Goal: Task Accomplishment & Management: Manage account settings

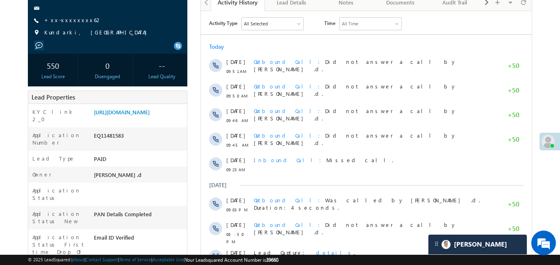
scroll to position [95, 0]
click at [139, 120] on div "https://angelbroking1-pk3em7sa.customui-test.leadsquared.com?leadId=0d7f500b-95…" at bounding box center [139, 113] width 95 height 11
click at [147, 116] on link "https://angelbroking1-pk3em7sa.customui-test.leadsquared.com?leadId=0d7f500b-95…" at bounding box center [122, 112] width 56 height 7
click at [69, 21] on link "+xx-xxxxxxxx62" at bounding box center [73, 19] width 58 height 7
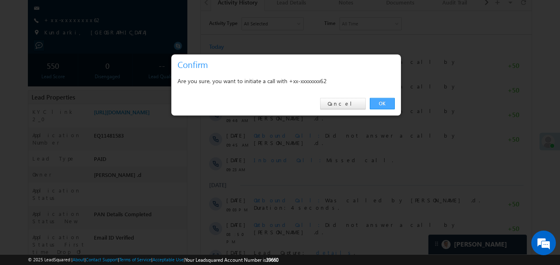
click at [377, 103] on link "OK" at bounding box center [382, 103] width 25 height 11
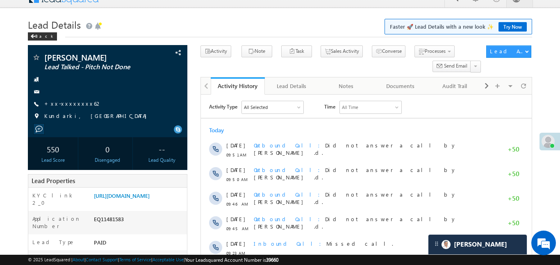
scroll to position [5, 0]
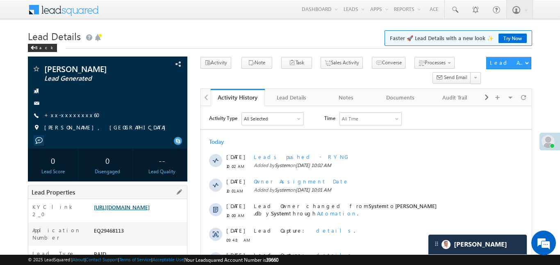
click at [145, 205] on link "https://angelbroking1-pk3em7sa.customui-test.leadsquared.com?leadId=54a9fd6c-ea…" at bounding box center [122, 207] width 56 height 7
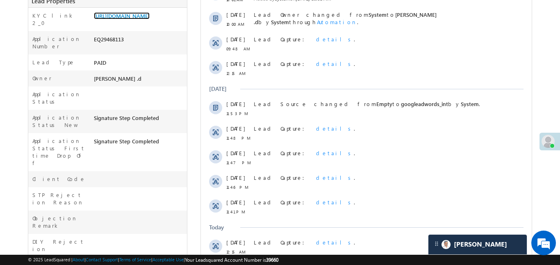
scroll to position [139, 0]
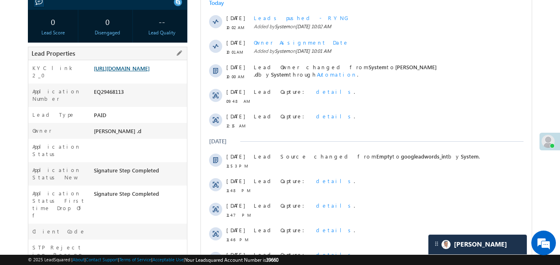
click at [150, 72] on link "https://angelbroking1-pk3em7sa.customui-test.leadsquared.com?leadId=54a9fd6c-ea…" at bounding box center [122, 68] width 56 height 7
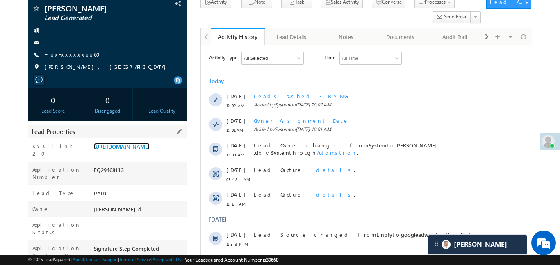
scroll to position [56, 0]
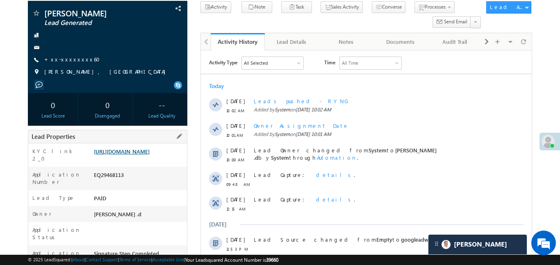
click at [150, 155] on link "https://angelbroking1-pk3em7sa.customui-test.leadsquared.com?leadId=54a9fd6c-ea…" at bounding box center [122, 151] width 56 height 7
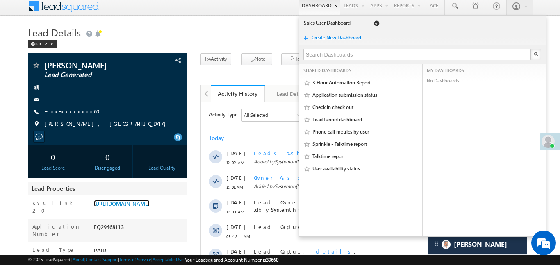
scroll to position [0, 0]
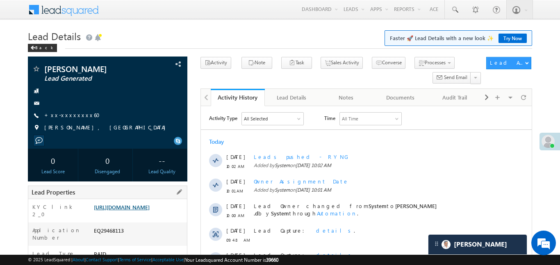
click at [144, 211] on link "https://angelbroking1-pk3em7sa.customui-test.leadsquared.com?leadId=54a9fd6c-ea…" at bounding box center [122, 207] width 56 height 7
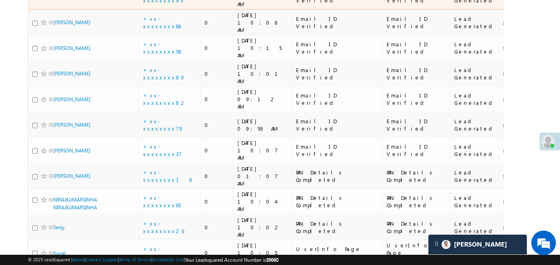
scroll to position [239, 0]
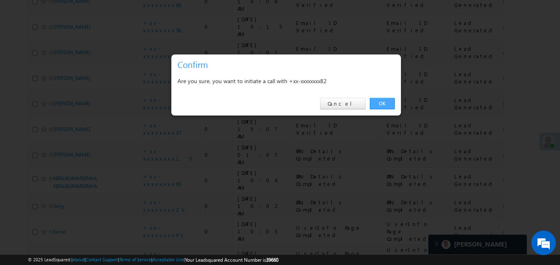
click at [384, 106] on link "OK" at bounding box center [382, 103] width 25 height 11
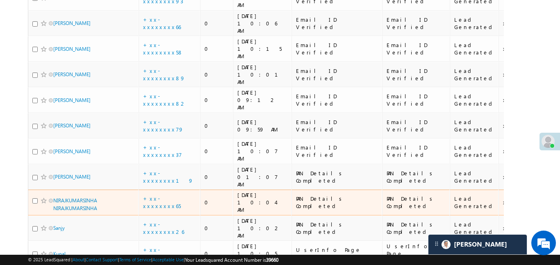
scroll to position [261, 0]
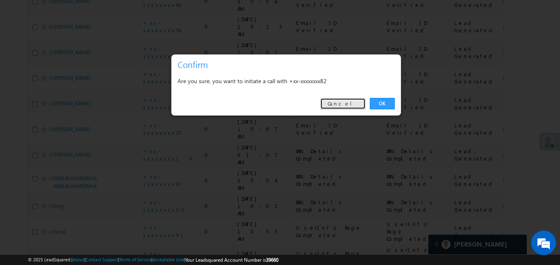
click at [357, 100] on link "Cancel" at bounding box center [343, 103] width 46 height 11
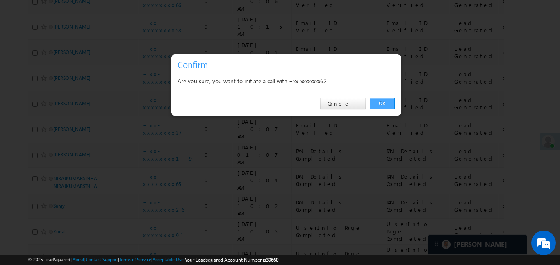
click at [379, 103] on link "OK" at bounding box center [382, 103] width 25 height 11
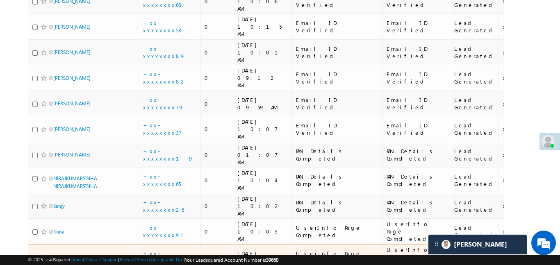
click at [169, 250] on link "+xx-xxxxxxxx59" at bounding box center [163, 257] width 40 height 14
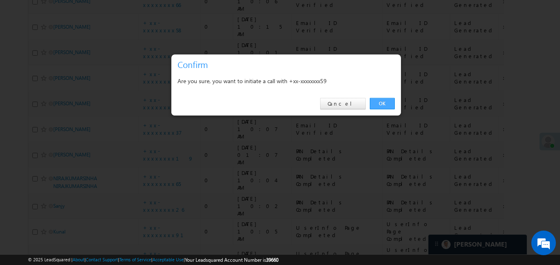
click at [382, 103] on link "OK" at bounding box center [382, 103] width 25 height 11
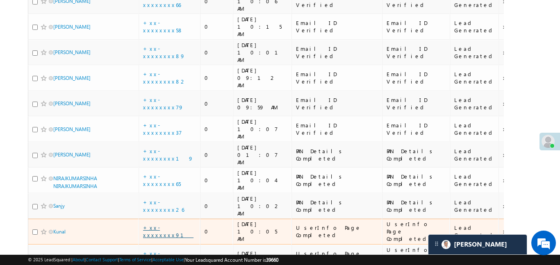
click at [174, 224] on link "+xx-xxxxxxxx91" at bounding box center [168, 231] width 50 height 14
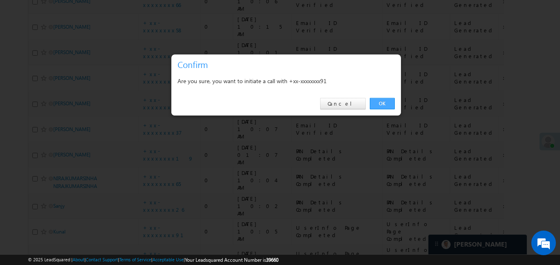
click at [387, 99] on link "OK" at bounding box center [382, 103] width 25 height 11
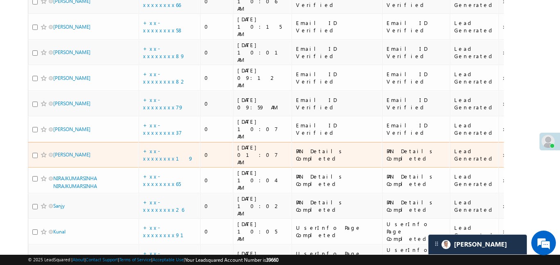
click at [178, 142] on td "+xx-xxxxxxxx19" at bounding box center [170, 155] width 62 height 26
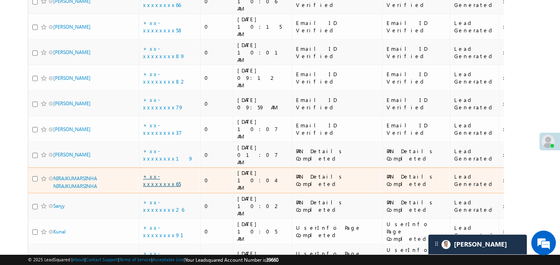
click at [167, 173] on link "+xx-xxxxxxxx65" at bounding box center [162, 180] width 38 height 14
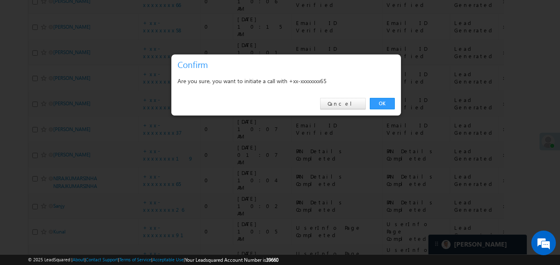
click at [383, 97] on div "OK Cancel" at bounding box center [286, 103] width 230 height 23
click at [384, 106] on link "OK" at bounding box center [382, 103] width 25 height 11
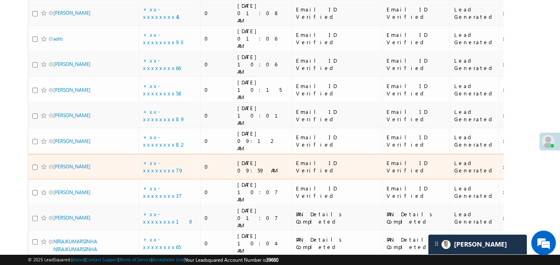
scroll to position [184, 0]
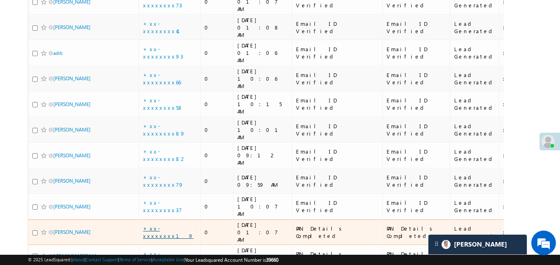
click at [171, 225] on link "+xx-xxxxxxxx19" at bounding box center [168, 232] width 50 height 14
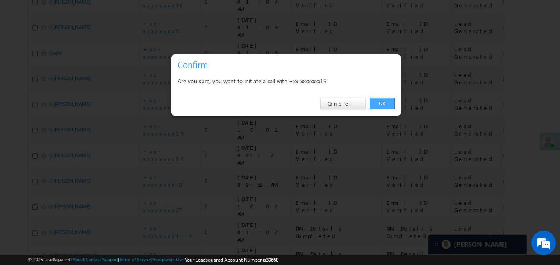
click at [389, 104] on link "OK" at bounding box center [382, 103] width 25 height 11
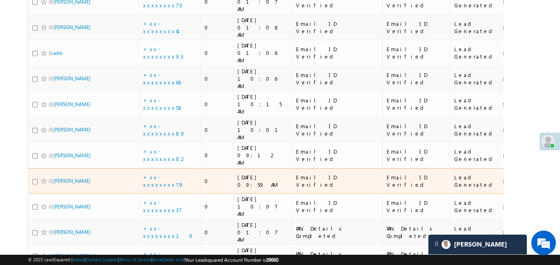
click at [174, 169] on td "+xx-xxxxxxxx79" at bounding box center [170, 182] width 62 height 26
click at [173, 174] on link "+xx-xxxxxxxx79" at bounding box center [163, 181] width 41 height 14
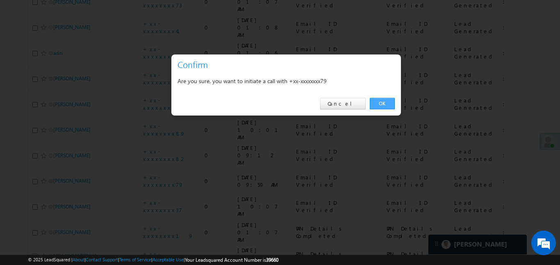
click at [390, 102] on link "OK" at bounding box center [382, 103] width 25 height 11
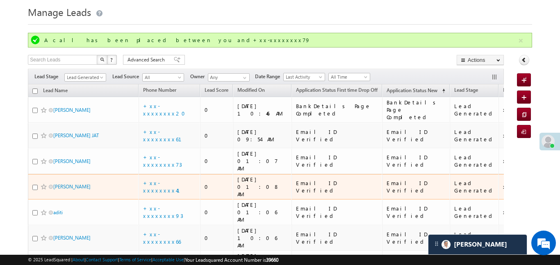
scroll to position [0, 0]
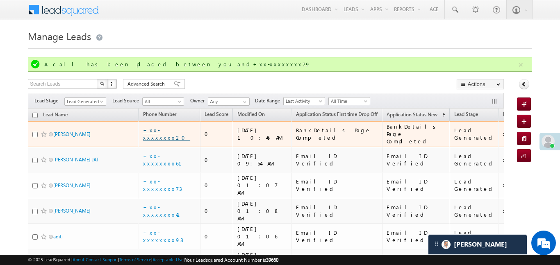
click at [169, 128] on link "+xx-xxxxxxxx20" at bounding box center [166, 134] width 47 height 14
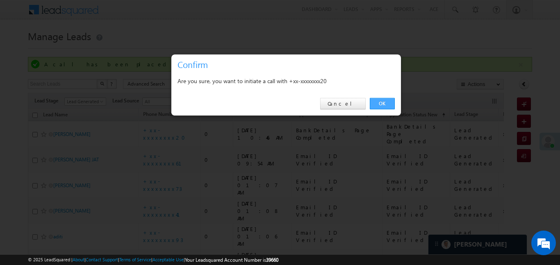
click at [383, 98] on link "OK" at bounding box center [382, 103] width 25 height 11
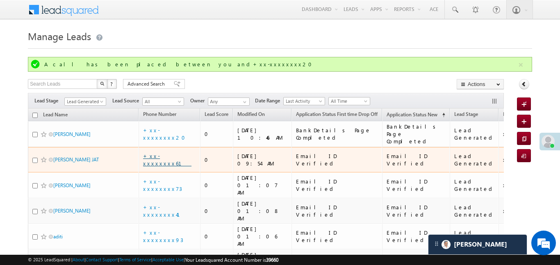
click at [170, 153] on link "+xx-xxxxxxxx61" at bounding box center [167, 160] width 48 height 14
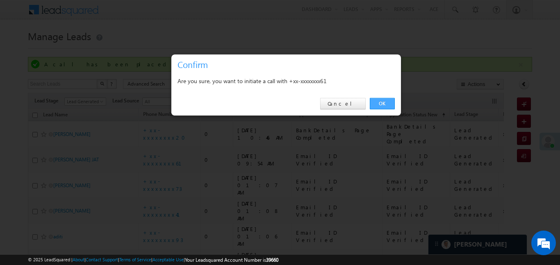
click at [389, 103] on link "OK" at bounding box center [382, 103] width 25 height 11
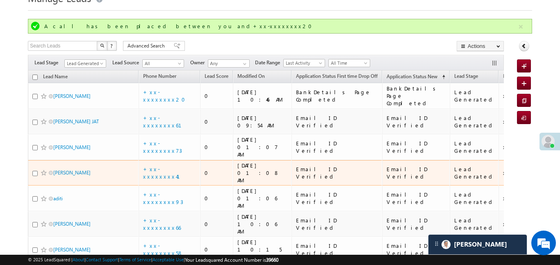
scroll to position [39, 0]
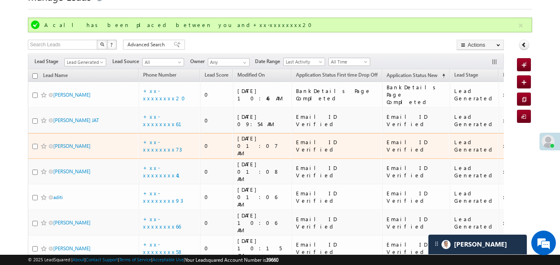
click at [179, 135] on td "+xx-xxxxxxxx73" at bounding box center [170, 146] width 62 height 26
click at [173, 139] on link "+xx-xxxxxxxx73" at bounding box center [162, 146] width 39 height 14
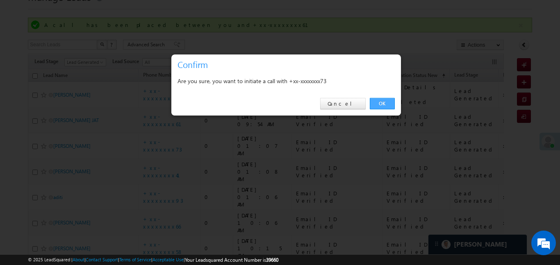
click at [373, 101] on link "OK" at bounding box center [382, 103] width 25 height 11
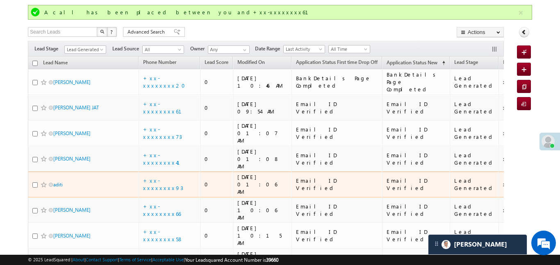
scroll to position [53, 0]
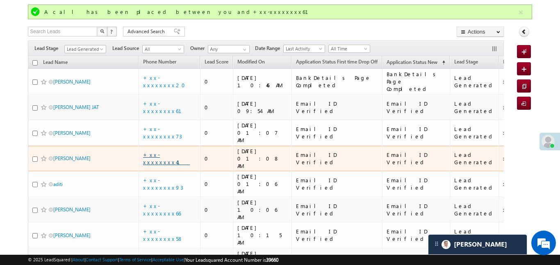
click at [164, 151] on link "+xx-xxxxxxxx41" at bounding box center [166, 158] width 47 height 14
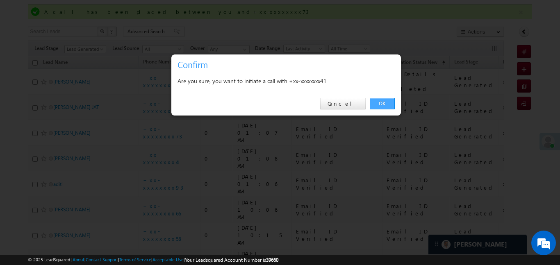
click at [382, 101] on link "OK" at bounding box center [382, 103] width 25 height 11
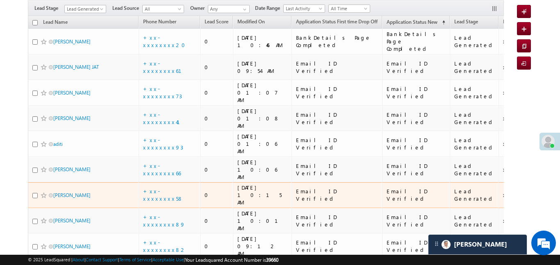
scroll to position [103, 0]
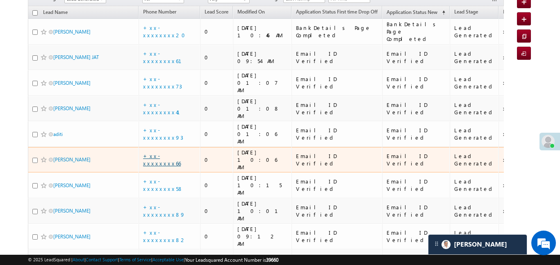
click at [167, 153] on link "+xx-xxxxxxxx66" at bounding box center [162, 160] width 38 height 14
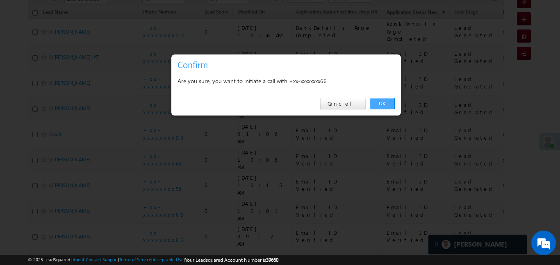
click at [386, 103] on link "OK" at bounding box center [382, 103] width 25 height 11
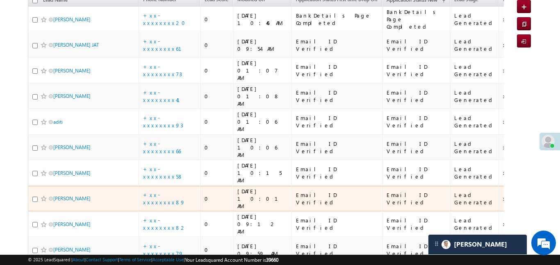
scroll to position [115, 0]
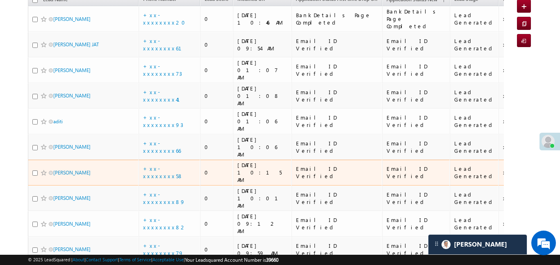
click at [167, 165] on div "+xx-xxxxxxxx58" at bounding box center [169, 172] width 53 height 15
drag, startPoint x: 194, startPoint y: 121, endPoint x: 149, endPoint y: 128, distance: 44.8
click at [192, 160] on td "+xx-xxxxxxxx58" at bounding box center [170, 173] width 62 height 26
click at [161, 165] on link "+xx-xxxxxxxx58" at bounding box center [163, 172] width 40 height 14
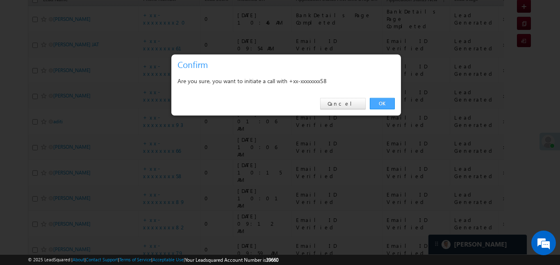
click at [386, 100] on link "OK" at bounding box center [382, 103] width 25 height 11
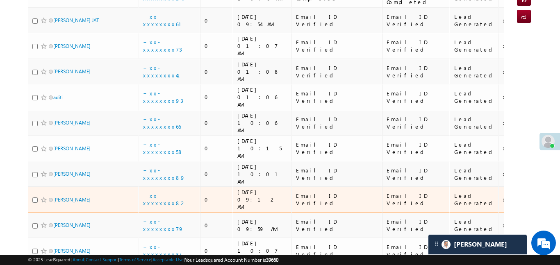
scroll to position [144, 0]
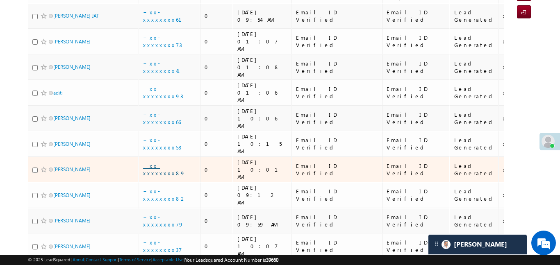
click at [170, 162] on link "+xx-xxxxxxxx89" at bounding box center [164, 169] width 42 height 14
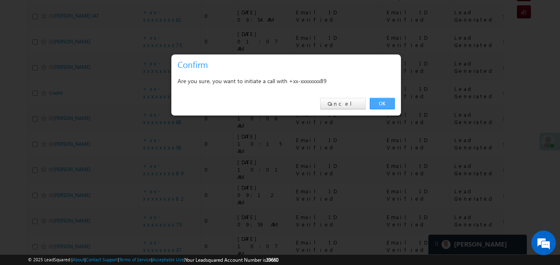
click at [385, 103] on link "OK" at bounding box center [382, 103] width 25 height 11
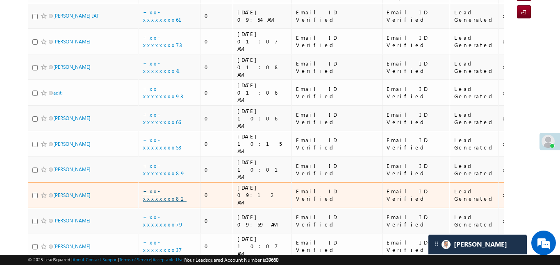
click at [164, 188] on link "+xx-xxxxxxxx82" at bounding box center [164, 195] width 43 height 14
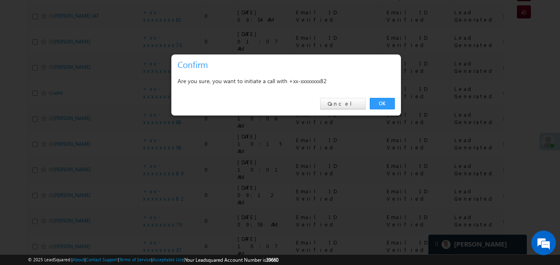
click at [382, 108] on link "OK" at bounding box center [382, 103] width 25 height 11
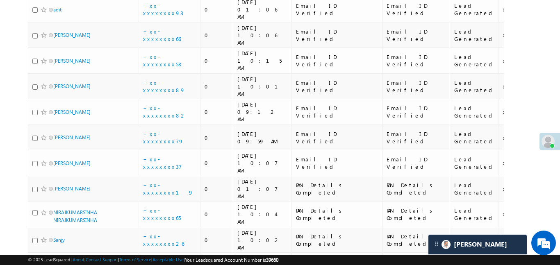
scroll to position [235, 0]
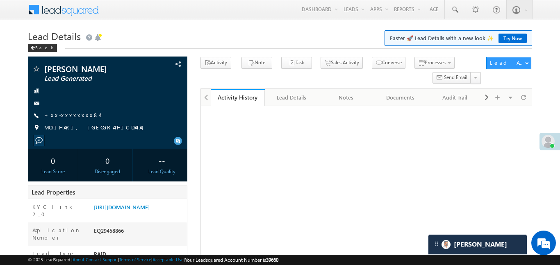
scroll to position [87, 0]
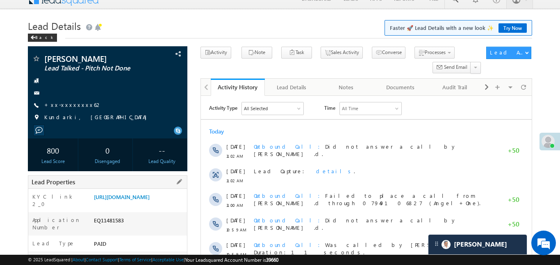
scroll to position [35, 0]
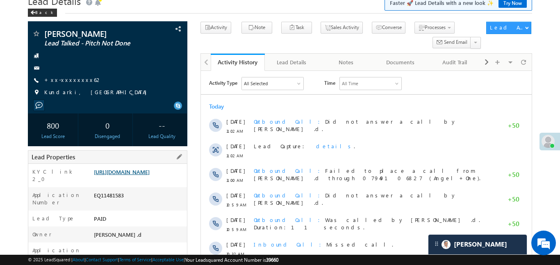
click at [150, 176] on link "https://angelbroking1-pk3em7sa.customui-test.leadsquared.com?leadId=0d7f500b-95…" at bounding box center [122, 172] width 56 height 7
click at [150, 169] on link "https://angelbroking1-pk3em7sa.customui-test.leadsquared.com?leadId=0d7f500b-95…" at bounding box center [122, 172] width 56 height 7
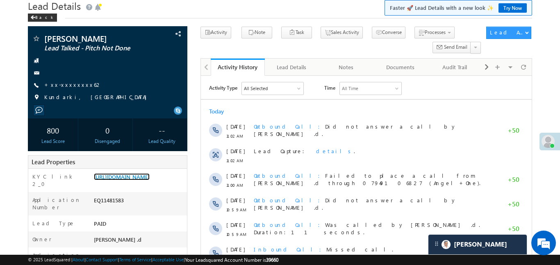
scroll to position [0, 0]
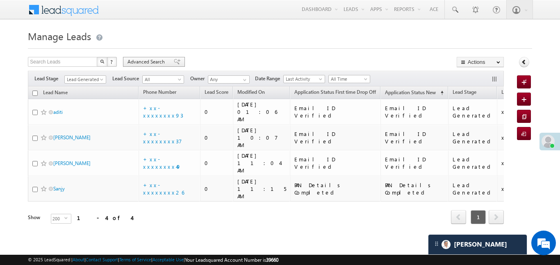
click at [150, 65] on span "Advanced Search" at bounding box center [148, 61] width 40 height 7
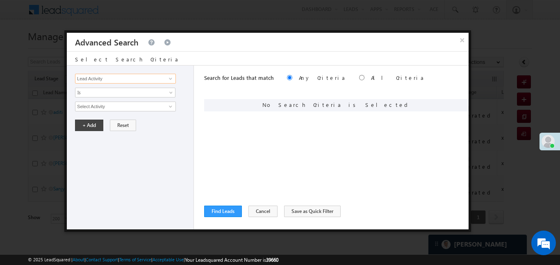
click at [155, 82] on input "Lead Activity" at bounding box center [125, 79] width 101 height 10
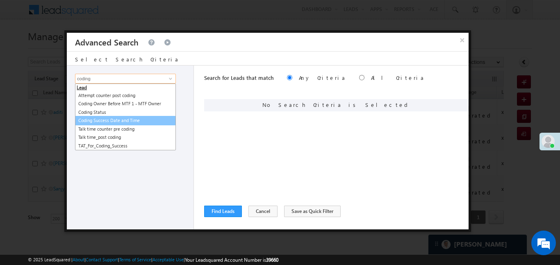
click at [146, 119] on link "Coding Success Date and Time" at bounding box center [125, 120] width 101 height 9
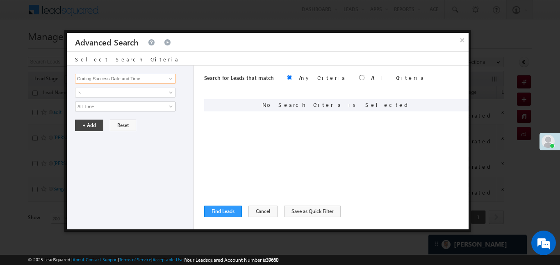
type input "Coding Success Date and Time"
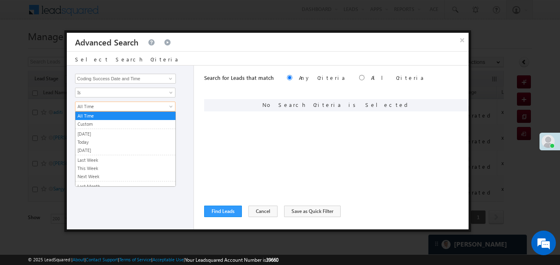
click at [111, 105] on span "All Time" at bounding box center [119, 106] width 89 height 7
click at [98, 123] on link "Custom" at bounding box center [125, 124] width 100 height 7
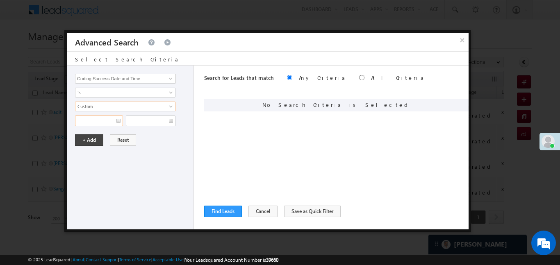
click at [98, 123] on input "text" at bounding box center [99, 121] width 48 height 11
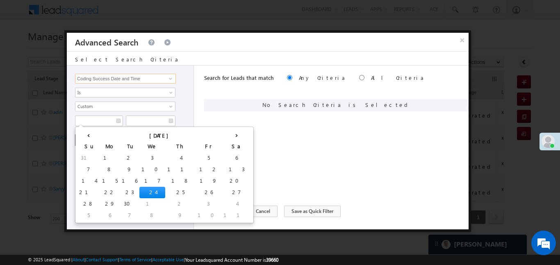
click at [151, 80] on input "Coding Success Date and Time" at bounding box center [125, 79] width 101 height 10
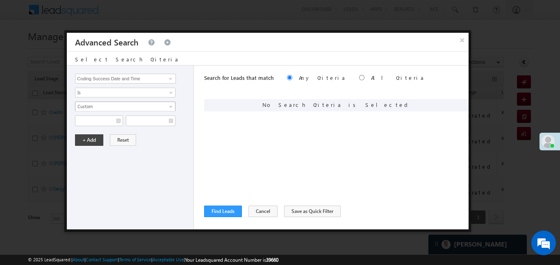
click at [122, 110] on link "Custom" at bounding box center [125, 107] width 101 height 10
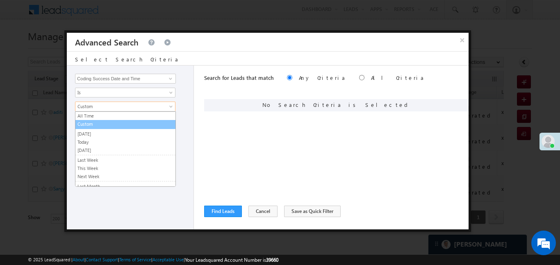
click at [110, 124] on link "Custom" at bounding box center [125, 124] width 100 height 7
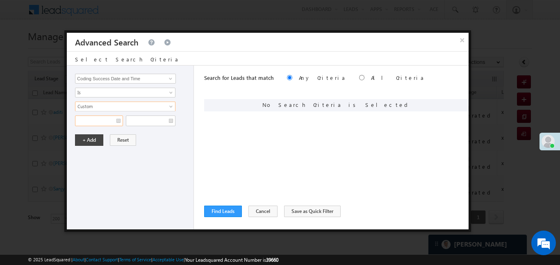
click at [94, 125] on input "text" at bounding box center [99, 121] width 48 height 11
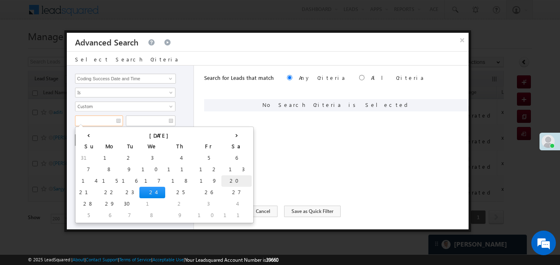
click at [222, 181] on td "20" at bounding box center [237, 181] width 30 height 11
type input "20/09/25"
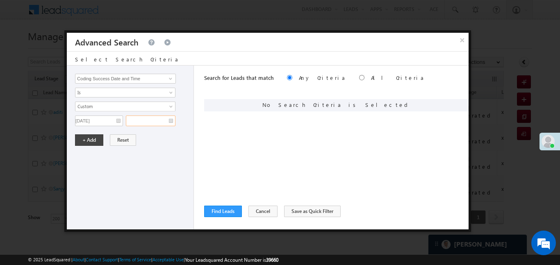
click at [160, 122] on input "text" at bounding box center [151, 121] width 50 height 11
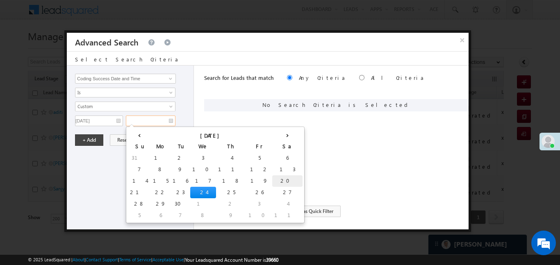
click at [272, 180] on td "20" at bounding box center [287, 181] width 30 height 11
type input "20/09/25"
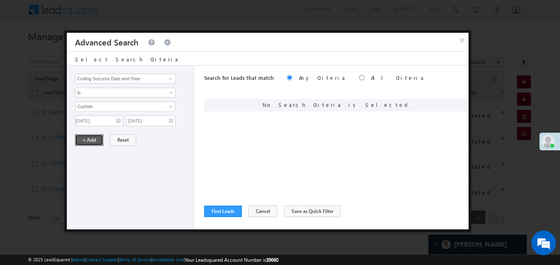
click at [91, 142] on button "+ Add" at bounding box center [89, 140] width 28 height 11
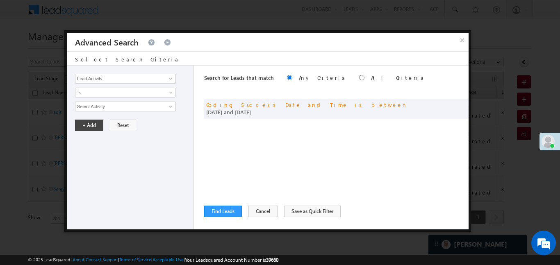
click at [319, 79] on div "Search for Leads that match Any Criteria All Criteria Note that the current tri…" at bounding box center [336, 79] width 265 height 26
click at [359, 79] on input "radio" at bounding box center [361, 77] width 5 height 5
radio input "true"
click at [237, 209] on button "Find Leads" at bounding box center [223, 211] width 38 height 11
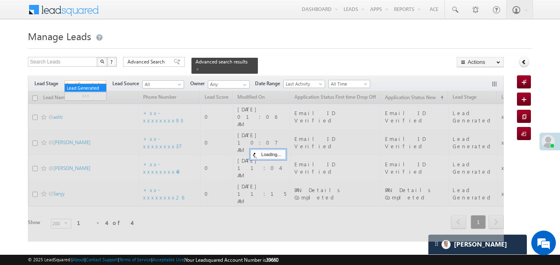
click at [88, 81] on span "Lead Generated" at bounding box center [84, 84] width 39 height 7
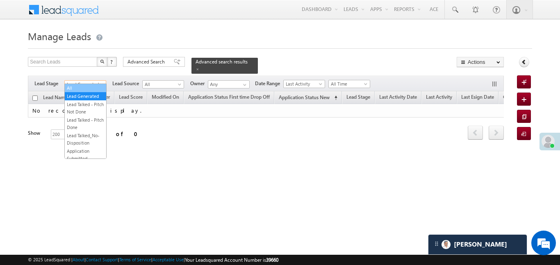
click at [86, 91] on link "All" at bounding box center [85, 88] width 41 height 7
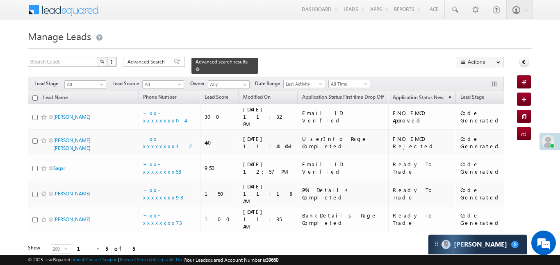
click at [200, 66] on link at bounding box center [198, 69] width 4 height 7
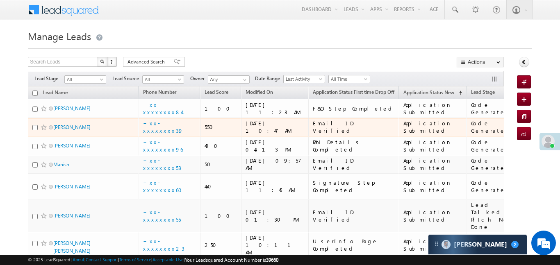
click at [362, 75] on span "All Time" at bounding box center [348, 78] width 39 height 7
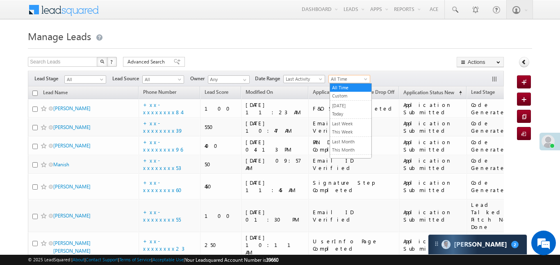
scroll to position [4, 0]
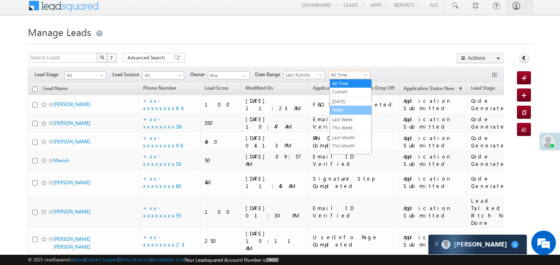
click at [347, 112] on link "Today" at bounding box center [350, 109] width 41 height 7
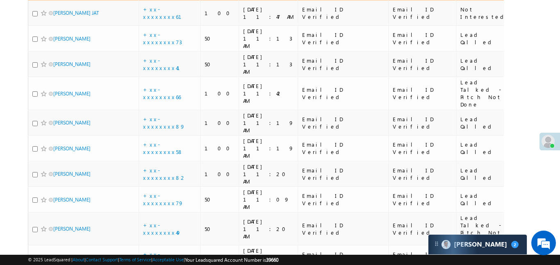
scroll to position [0, 0]
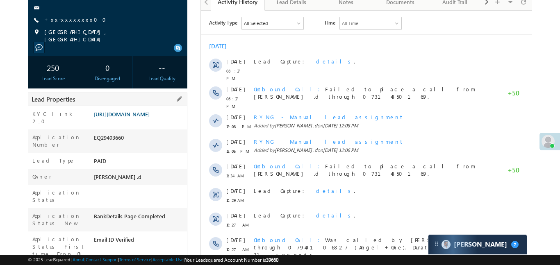
click at [137, 118] on link "[URL][DOMAIN_NAME]" at bounding box center [122, 114] width 56 height 7
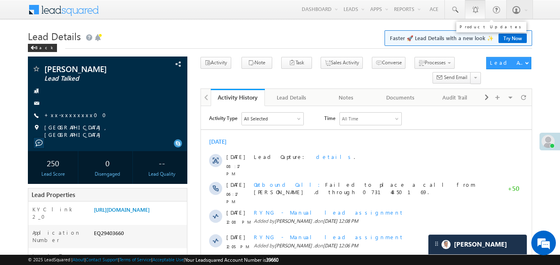
click at [466, 5] on link "1" at bounding box center [475, 9] width 21 height 19
click at [455, 14] on link at bounding box center [455, 9] width 20 height 19
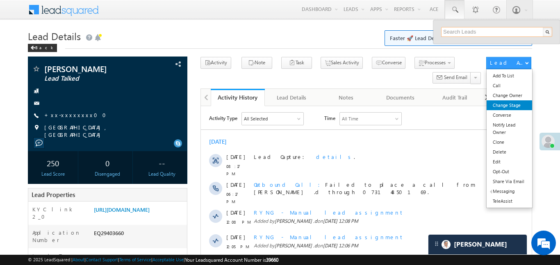
paste input "EQ29465413"
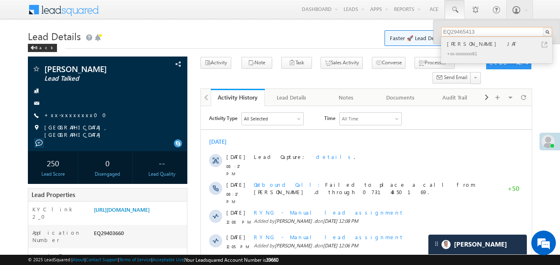
type input "EQ29465413"
click at [466, 45] on div "[PERSON_NAME] JAT" at bounding box center [501, 43] width 110 height 9
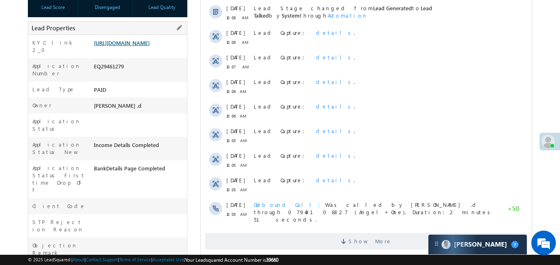
click at [146, 46] on link "[URL][DOMAIN_NAME]" at bounding box center [122, 42] width 56 height 7
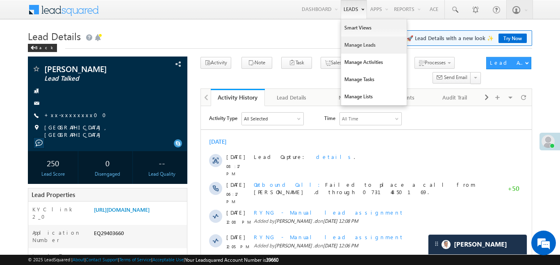
click at [360, 44] on link "Manage Leads" at bounding box center [374, 45] width 66 height 17
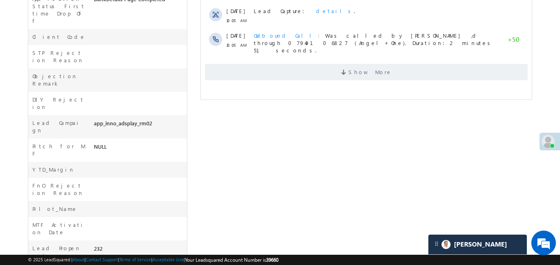
scroll to position [360, 0]
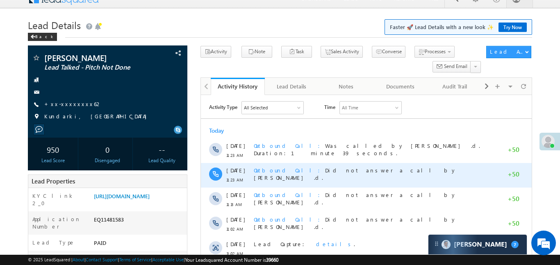
scroll to position [16, 0]
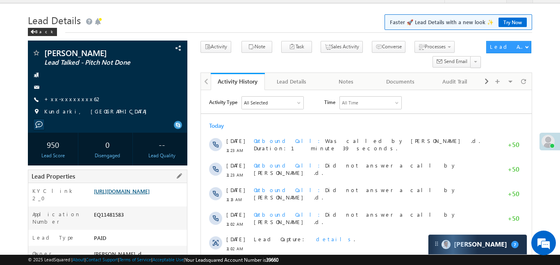
click at [150, 195] on link "https://angelbroking1-pk3em7sa.customui-test.leadsquared.com?leadId=0d7f500b-95…" at bounding box center [122, 191] width 56 height 7
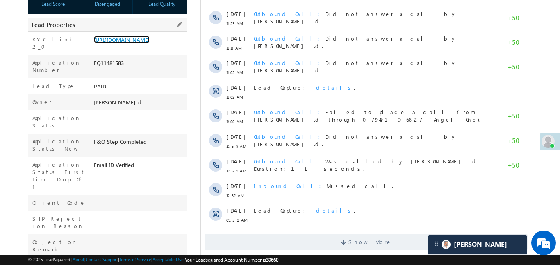
scroll to position [166, 0]
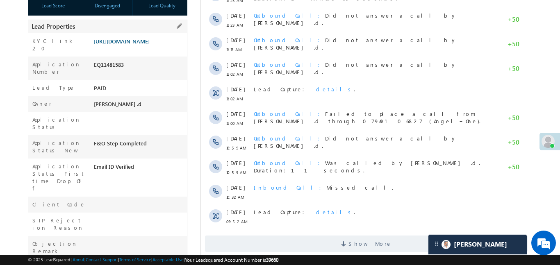
click at [147, 45] on link "https://angelbroking1-pk3em7sa.customui-test.leadsquared.com?leadId=0d7f500b-95…" at bounding box center [122, 41] width 56 height 7
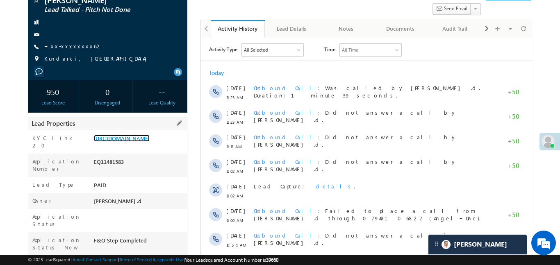
scroll to position [79, 0]
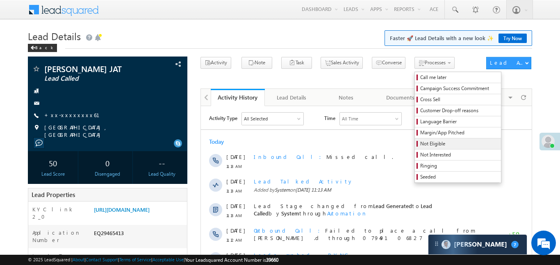
click at [420, 145] on span "Not Eligible" at bounding box center [459, 143] width 78 height 7
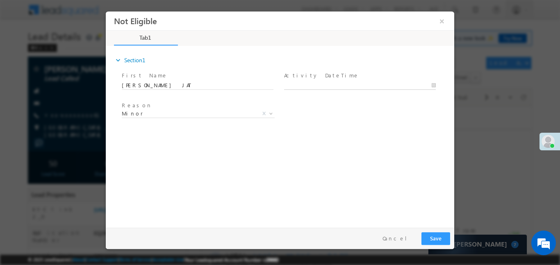
type input "[DATE] 11:45 AM"
click at [368, 83] on input "[DATE] 11:45 AM" at bounding box center [360, 85] width 152 height 8
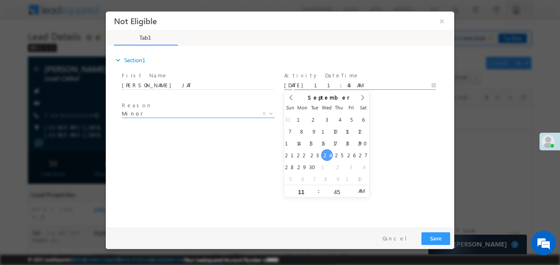
click at [230, 111] on span "Minor" at bounding box center [188, 113] width 133 height 7
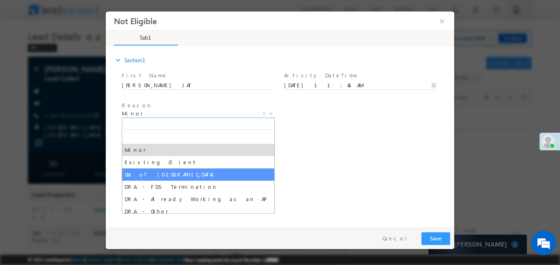
select select "Out of [GEOGRAPHIC_DATA]"
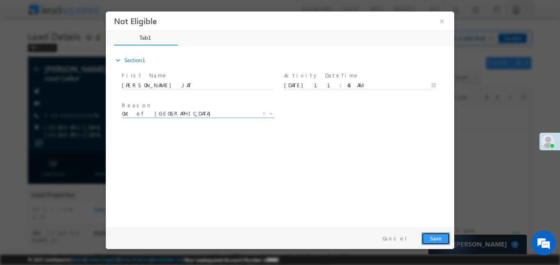
click at [430, 237] on button "Save" at bounding box center [436, 238] width 29 height 13
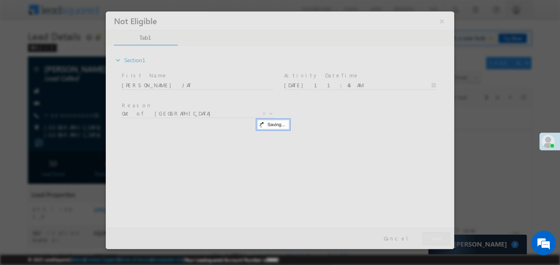
click at [155, 48] on div at bounding box center [280, 130] width 349 height 238
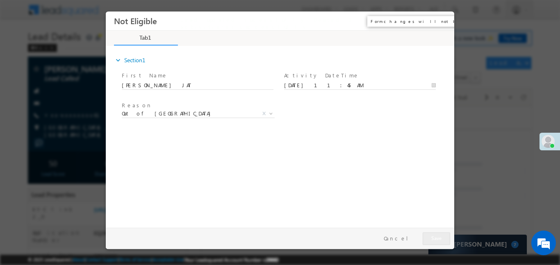
click at [444, 21] on button "×" at bounding box center [442, 20] width 14 height 15
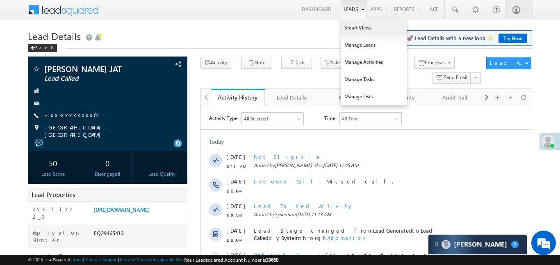
click at [355, 30] on link "Smart Views" at bounding box center [374, 27] width 66 height 17
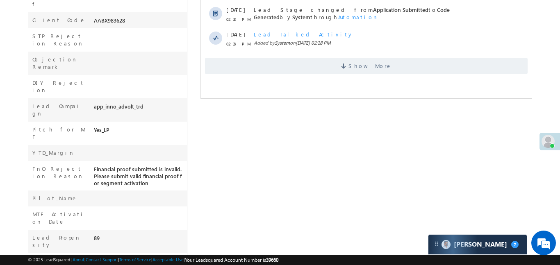
click at [394, 52] on div "Show More" at bounding box center [366, 63] width 331 height 23
click at [400, 61] on span "Show More" at bounding box center [366, 66] width 323 height 16
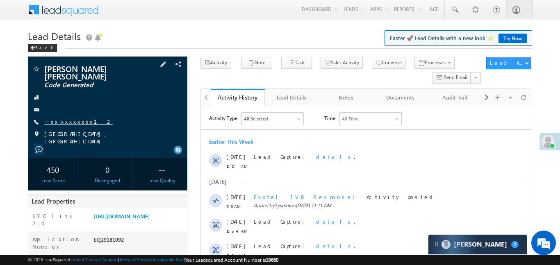
click at [74, 118] on link "+xx-xxxxxxxx12" at bounding box center [78, 121] width 69 height 7
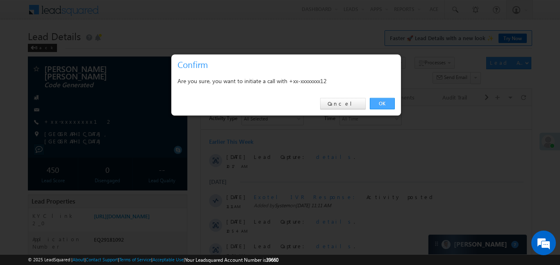
drag, startPoint x: 383, startPoint y: 100, endPoint x: 139, endPoint y: 43, distance: 250.5
click at [383, 100] on link "OK" at bounding box center [382, 103] width 25 height 11
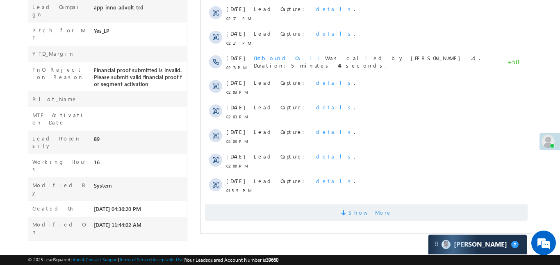
click at [387, 216] on span "Show More" at bounding box center [366, 213] width 323 height 16
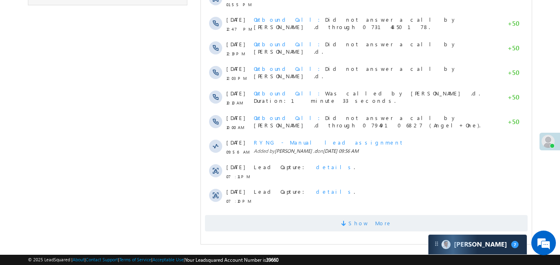
click at [395, 222] on span "Show More" at bounding box center [366, 223] width 323 height 16
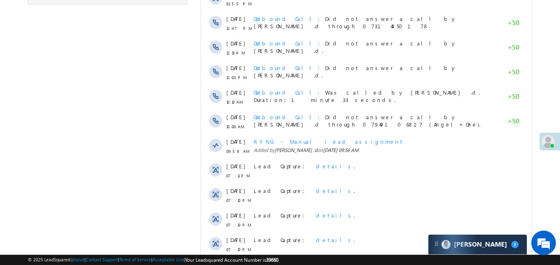
scroll to position [964, 0]
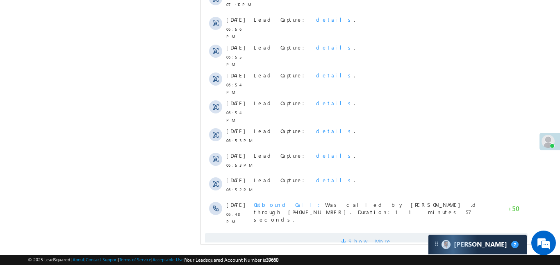
click at [401, 233] on span "Show More" at bounding box center [366, 241] width 323 height 16
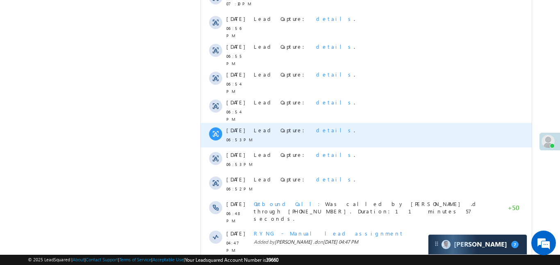
scroll to position [1210, 0]
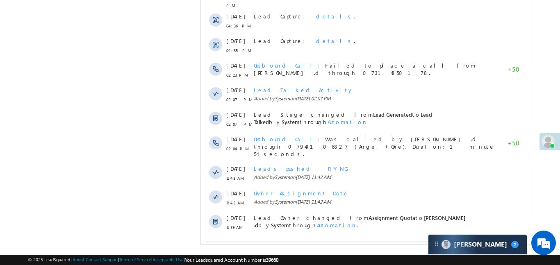
click at [407, 242] on span "Show More" at bounding box center [366, 250] width 323 height 16
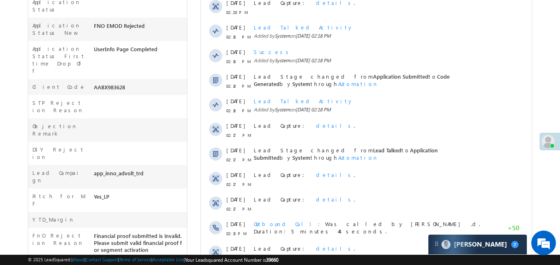
scroll to position [0, 0]
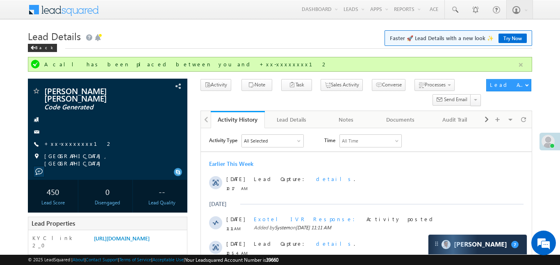
click at [524, 67] on button "button" at bounding box center [521, 65] width 10 height 10
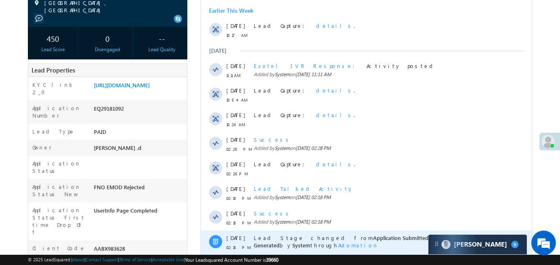
scroll to position [360, 0]
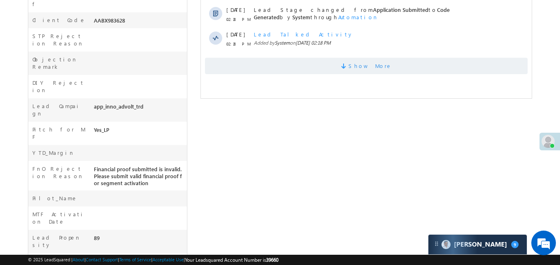
click at [395, 66] on span "Show More" at bounding box center [366, 66] width 323 height 16
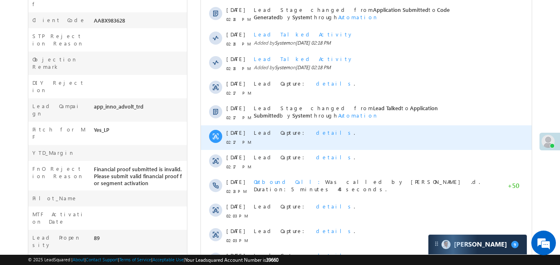
scroll to position [449, 0]
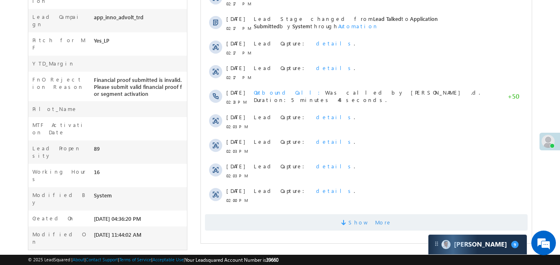
click at [362, 226] on span "Show More" at bounding box center [369, 223] width 43 height 16
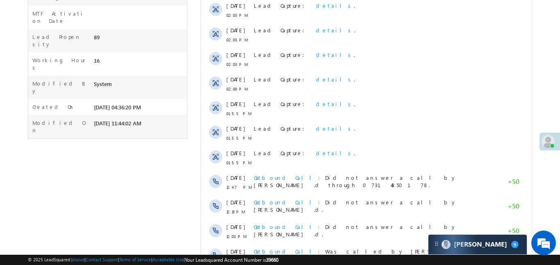
scroll to position [695, 0]
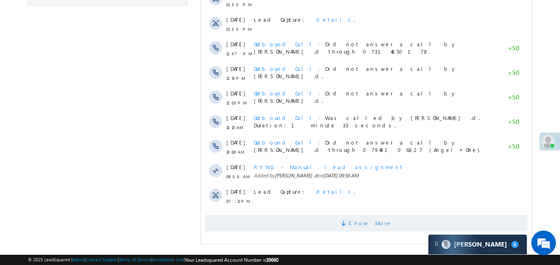
click at [387, 223] on span "Show More" at bounding box center [366, 223] width 323 height 16
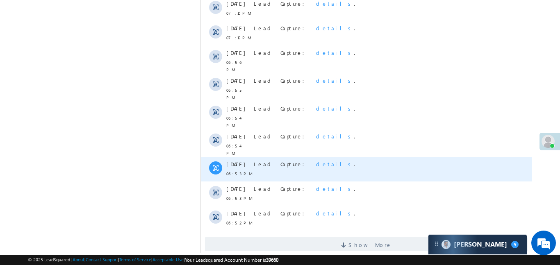
scroll to position [941, 0]
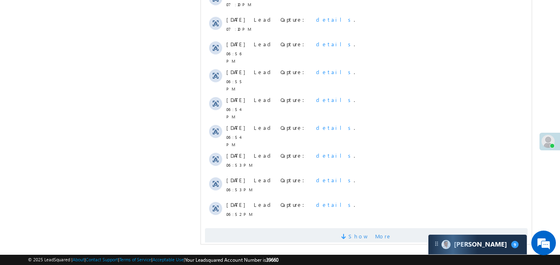
click at [425, 229] on span "Show More" at bounding box center [366, 237] width 323 height 16
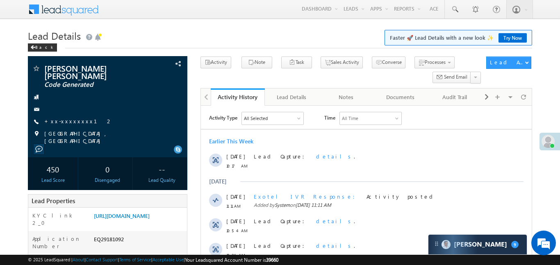
scroll to position [0, 0]
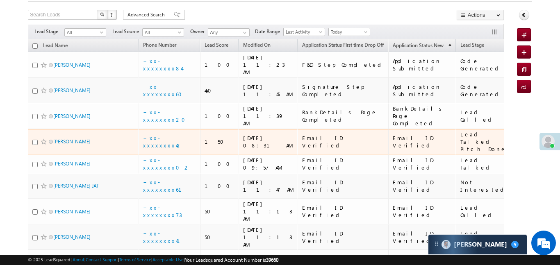
scroll to position [48, 0]
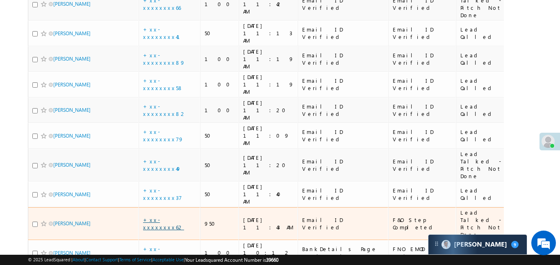
click at [171, 217] on link "+xx-xxxxxxxx62" at bounding box center [163, 224] width 41 height 14
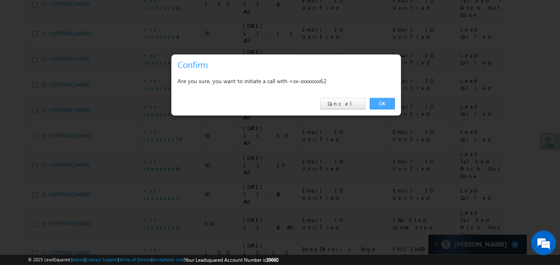
click at [385, 101] on link "OK" at bounding box center [382, 103] width 25 height 11
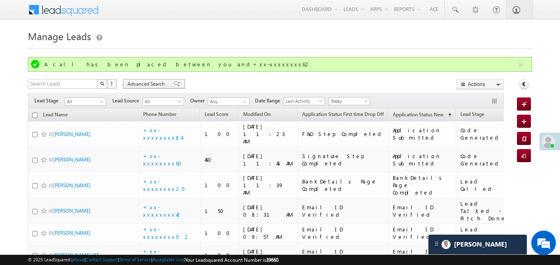
click at [155, 80] on div "Advanced Search" at bounding box center [154, 84] width 62 height 10
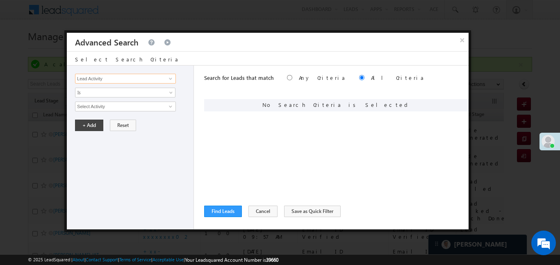
click at [155, 80] on input "Lead Activity" at bounding box center [125, 79] width 101 height 10
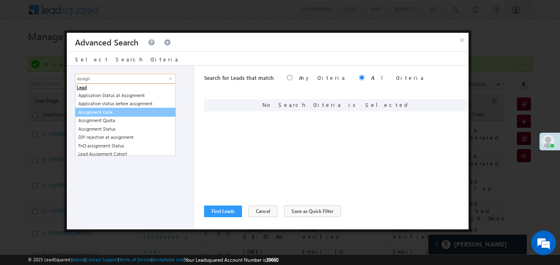
click at [156, 112] on link "Assignment Date" at bounding box center [125, 112] width 101 height 9
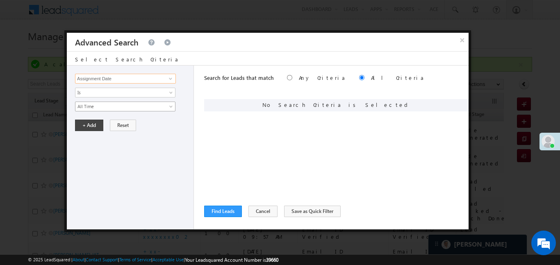
type input "Assignment Date"
click at [114, 107] on span "All Time" at bounding box center [119, 106] width 89 height 7
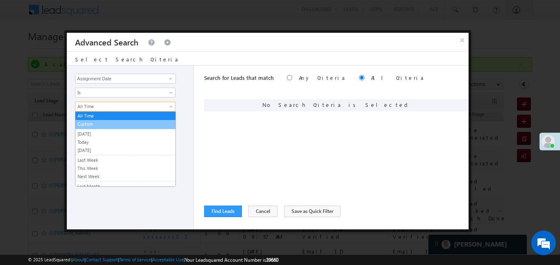
click at [106, 122] on link "Custom" at bounding box center [125, 124] width 100 height 7
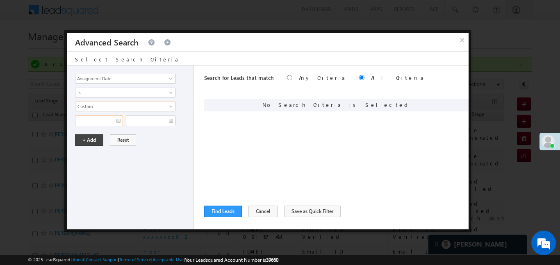
click at [106, 122] on input "text" at bounding box center [99, 121] width 48 height 11
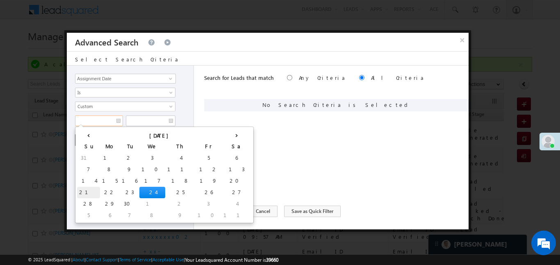
click at [84, 190] on td "21" at bounding box center [88, 192] width 23 height 11
type input "21/09/25"
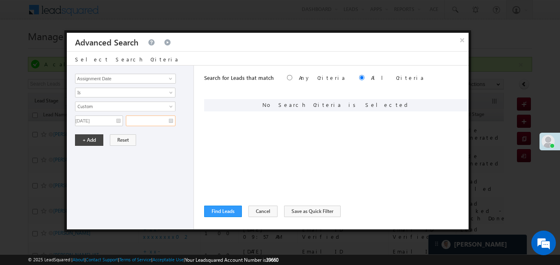
click at [155, 119] on input "text" at bounding box center [151, 121] width 50 height 11
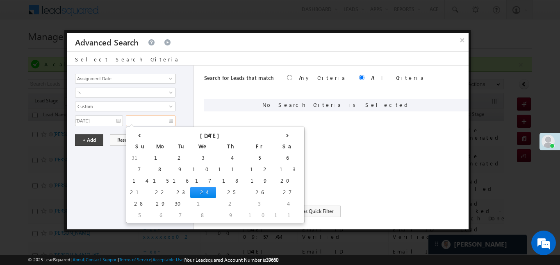
click at [190, 189] on td "24" at bounding box center [203, 192] width 26 height 11
type input "24/09/25"
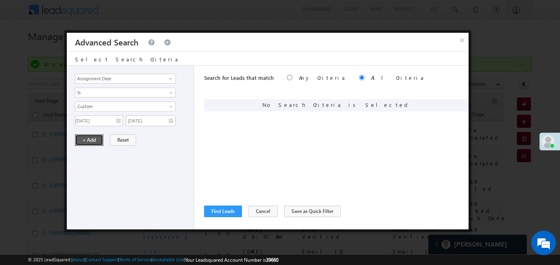
click at [96, 139] on button "+ Add" at bounding box center [89, 140] width 28 height 11
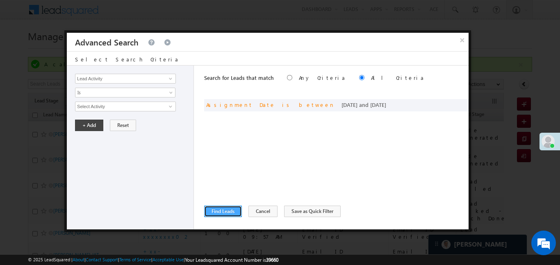
click at [225, 215] on button "Find Leads" at bounding box center [223, 211] width 38 height 11
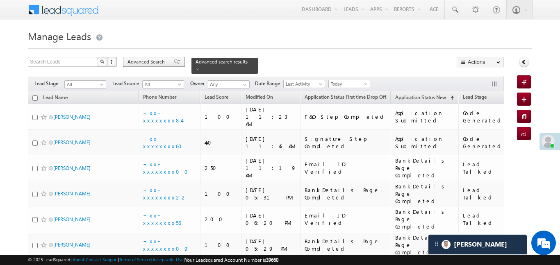
click at [155, 60] on span "Advanced Search" at bounding box center [148, 61] width 40 height 7
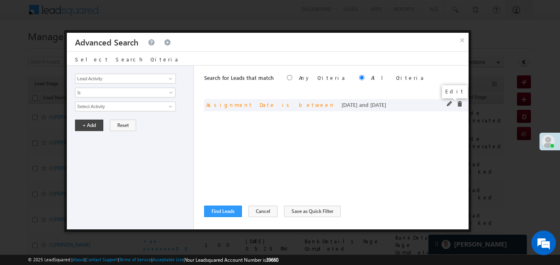
click at [448, 104] on span at bounding box center [450, 104] width 6 height 6
click at [123, 105] on span "Custom" at bounding box center [119, 106] width 89 height 7
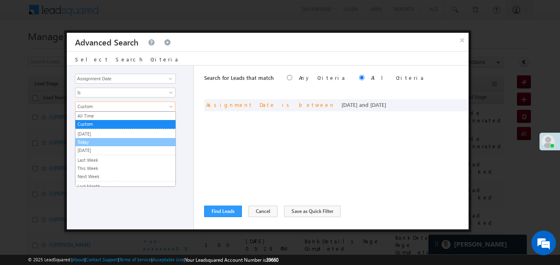
click at [98, 139] on link "Today" at bounding box center [125, 142] width 100 height 7
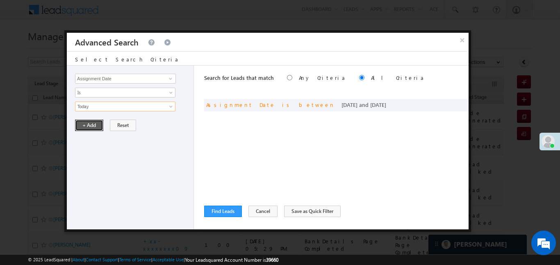
click at [91, 123] on button "+ Add" at bounding box center [89, 125] width 28 height 11
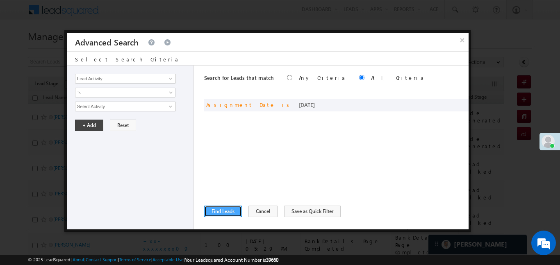
click at [231, 215] on button "Find Leads" at bounding box center [223, 211] width 38 height 11
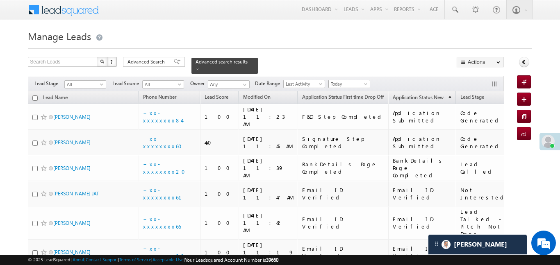
click at [353, 80] on span "Today" at bounding box center [348, 83] width 39 height 7
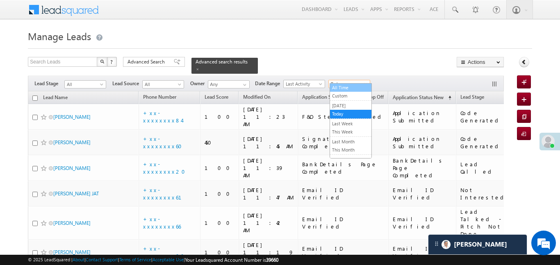
click at [346, 88] on link "All Time" at bounding box center [350, 87] width 41 height 7
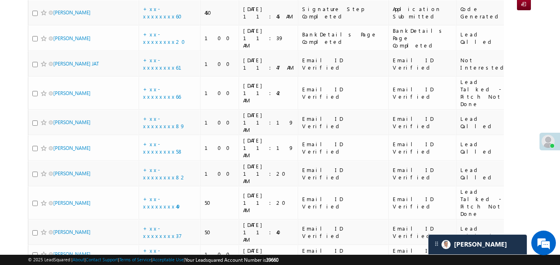
scroll to position [349, 0]
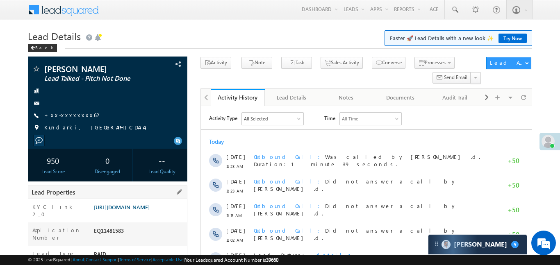
click at [150, 210] on link "[URL][DOMAIN_NAME]" at bounding box center [122, 207] width 56 height 7
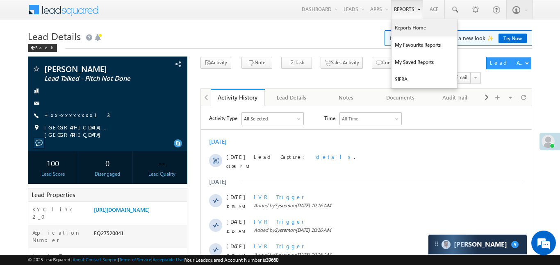
click at [408, 29] on link "Reports Home" at bounding box center [425, 27] width 66 height 17
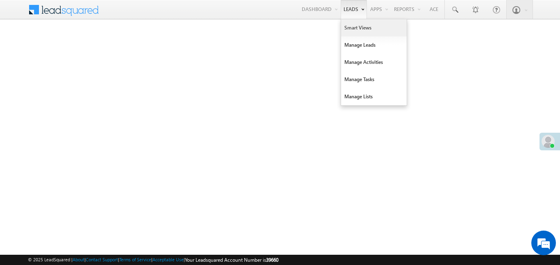
click at [365, 29] on link "Smart Views" at bounding box center [374, 27] width 66 height 17
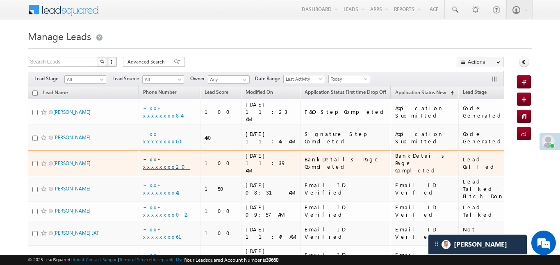
click at [171, 156] on link "+xx-xxxxxxxx20" at bounding box center [166, 163] width 47 height 14
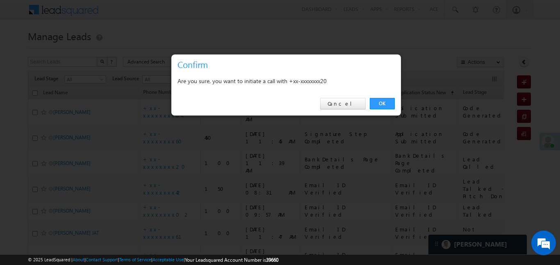
click at [381, 96] on div "OK Cancel" at bounding box center [286, 103] width 230 height 23
click at [386, 98] on link "OK" at bounding box center [382, 103] width 25 height 11
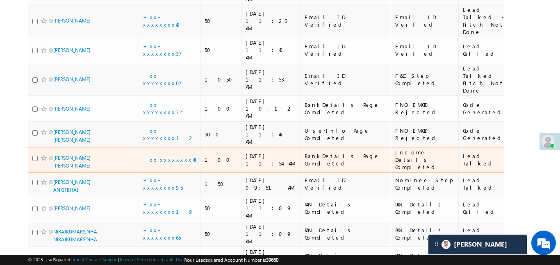
scroll to position [476, 0]
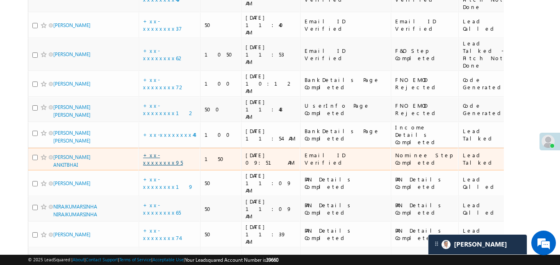
click at [169, 152] on link "+xx-xxxxxxxx95" at bounding box center [163, 159] width 40 height 14
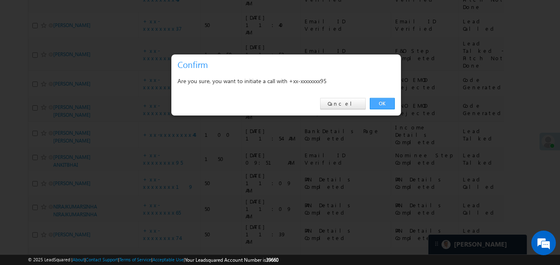
click at [388, 104] on link "OK" at bounding box center [382, 103] width 25 height 11
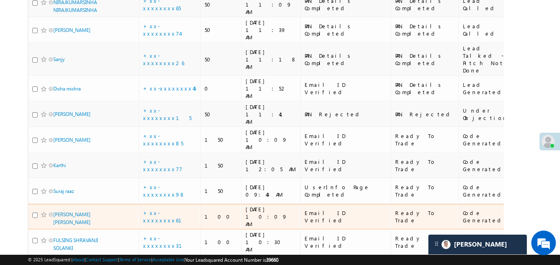
scroll to position [686, 0]
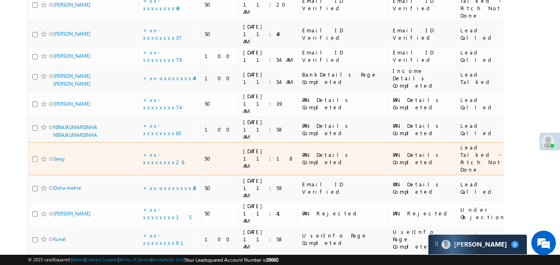
scroll to position [267, 0]
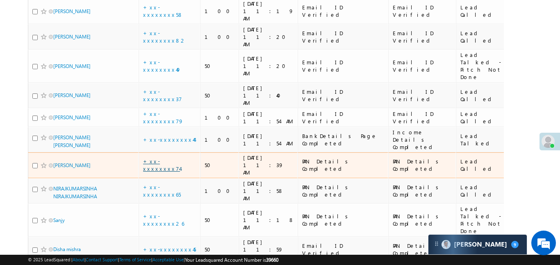
click at [165, 158] on link "+xx-xxxxxxxx74" at bounding box center [161, 165] width 37 height 14
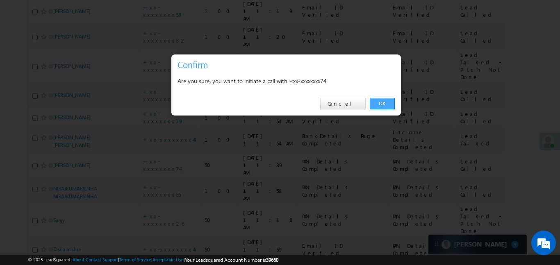
click at [387, 103] on link "OK" at bounding box center [382, 103] width 25 height 11
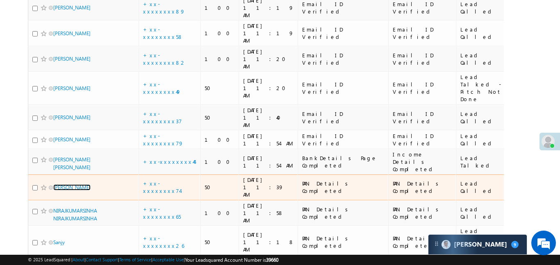
scroll to position [289, 0]
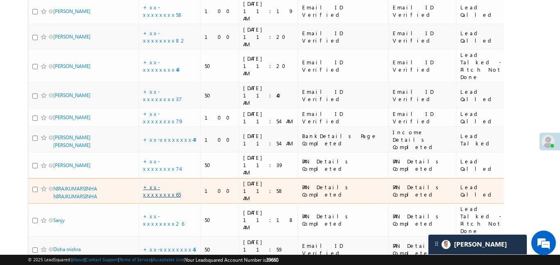
click at [171, 184] on link "+xx-xxxxxxxx65" at bounding box center [162, 191] width 38 height 14
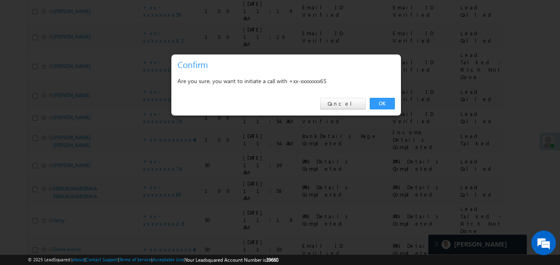
drag, startPoint x: 377, startPoint y: 83, endPoint x: 395, endPoint y: 113, distance: 35.2
click at [390, 105] on div "× Confirm Are you sure, you want to initiate a call with +xx-xxxxxxxx65 OK Canc…" at bounding box center [286, 85] width 231 height 62
click at [387, 107] on link "OK" at bounding box center [382, 103] width 25 height 11
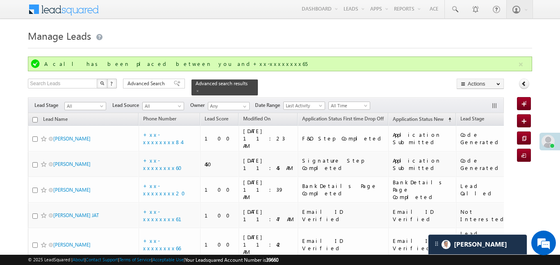
scroll to position [0, 0]
click at [521, 63] on button "button" at bounding box center [521, 65] width 10 height 10
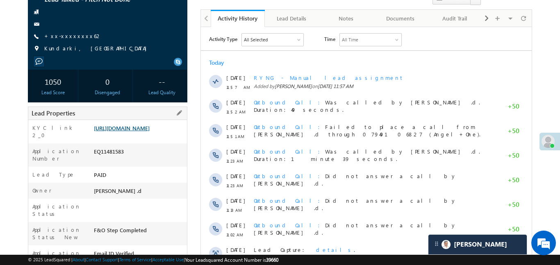
click at [150, 132] on link "https://angelbroking1-pk3em7sa.customui-test.leadsquared.com?leadId=0d7f500b-95…" at bounding box center [122, 128] width 56 height 7
click at [150, 129] on link "https://angelbroking1-pk3em7sa.customui-test.leadsquared.com?leadId=0d7f500b-95…" at bounding box center [122, 128] width 56 height 7
click at [150, 131] on link "https://angelbroking1-pk3em7sa.customui-test.leadsquared.com?leadId=0d7f500b-95…" at bounding box center [122, 128] width 56 height 7
click at [132, 132] on link "[URL][DOMAIN_NAME]" at bounding box center [122, 128] width 56 height 7
click at [150, 132] on link "[URL][DOMAIN_NAME]" at bounding box center [122, 128] width 56 height 7
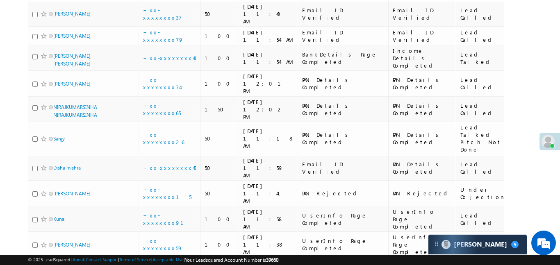
scroll to position [72, 0]
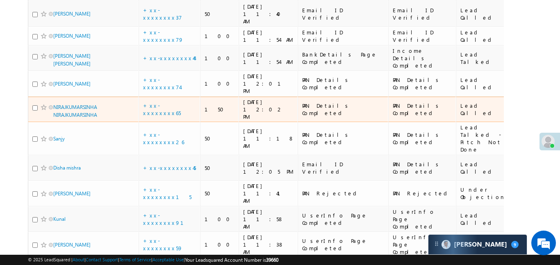
drag, startPoint x: 165, startPoint y: 52, endPoint x: 173, endPoint y: 63, distance: 13.5
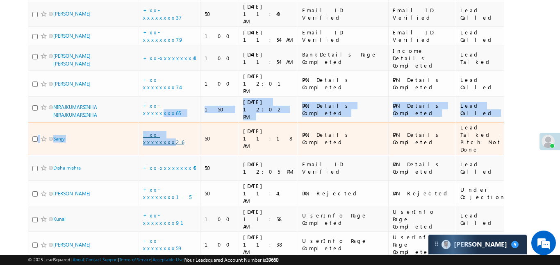
click at [169, 131] on link "+xx-xxxxxxxx26" at bounding box center [163, 138] width 41 height 14
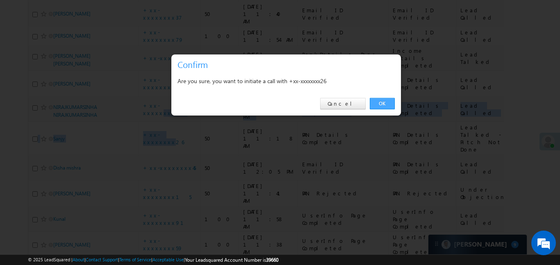
click at [382, 105] on link "OK" at bounding box center [382, 103] width 25 height 11
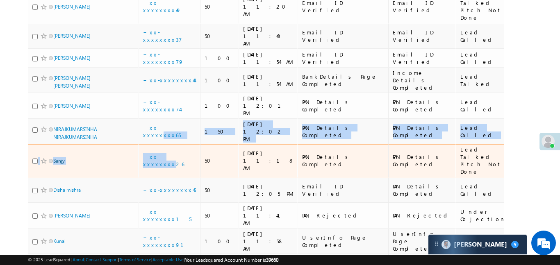
scroll to position [371, 0]
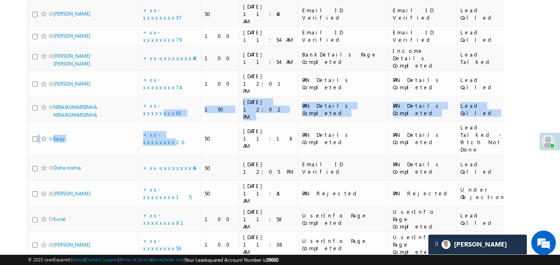
click at [520, 85] on div "Search Leads X ? 21 results found Advanced Search Advanced Search Advanced sear…" at bounding box center [280, 31] width 504 height 646
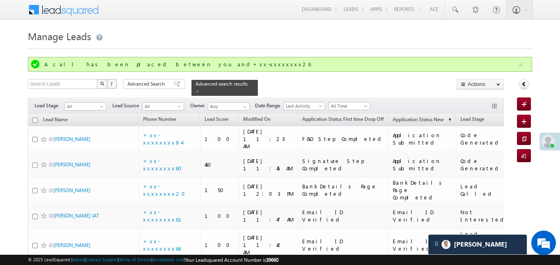
scroll to position [205, 0]
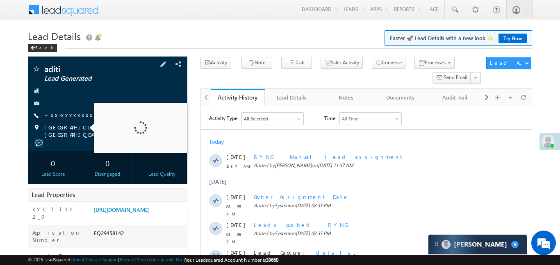
click at [73, 111] on div "aditi Lead Generated +xx-xxxxxxxx93" at bounding box center [107, 102] width 151 height 74
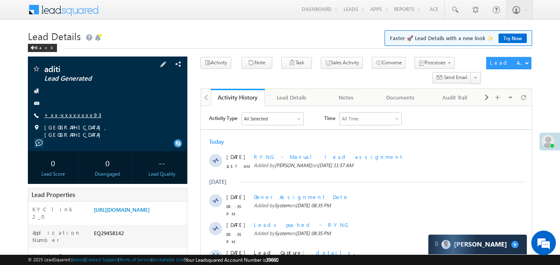
click at [71, 114] on link "+xx-xxxxxxxx93" at bounding box center [72, 115] width 57 height 7
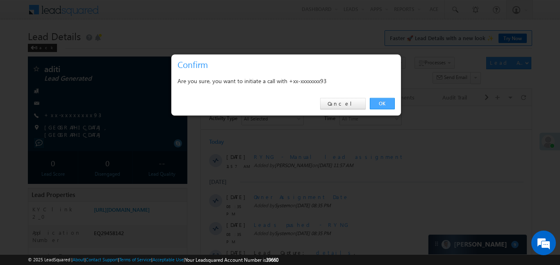
click at [378, 107] on link "OK" at bounding box center [382, 103] width 25 height 11
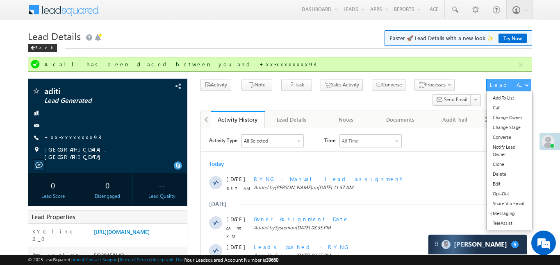
click at [522, 68] on button "button" at bounding box center [521, 65] width 10 height 10
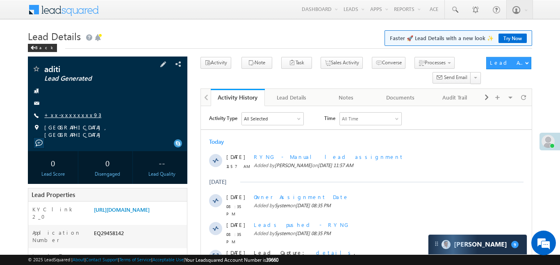
click at [74, 113] on link "+xx-xxxxxxxx93" at bounding box center [72, 115] width 57 height 7
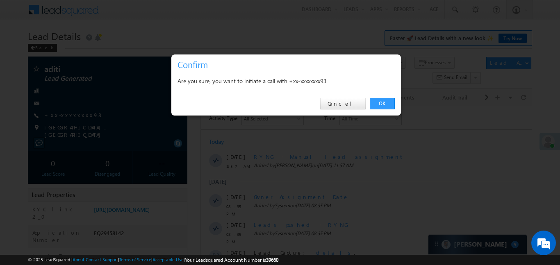
click at [392, 97] on div "OK Cancel" at bounding box center [286, 103] width 230 height 23
click at [388, 102] on link "OK" at bounding box center [382, 103] width 25 height 11
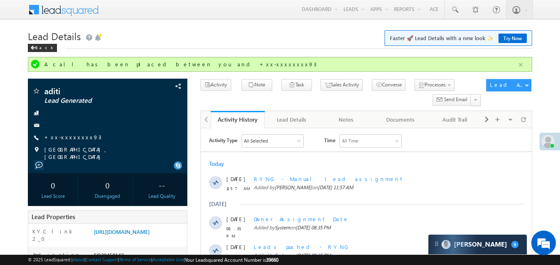
click at [521, 64] on button "button" at bounding box center [521, 65] width 10 height 10
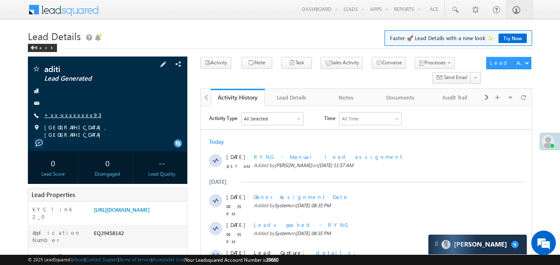
click at [77, 114] on link "+xx-xxxxxxxx93" at bounding box center [72, 115] width 57 height 7
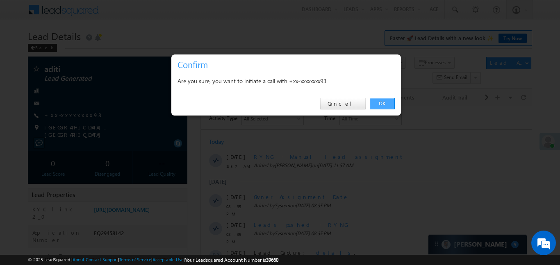
click at [388, 106] on link "OK" at bounding box center [382, 103] width 25 height 11
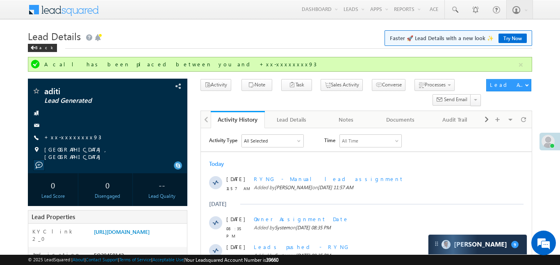
click at [515, 59] on div "A call has been placed between you and +xx-xxxxxxxx93" at bounding box center [280, 64] width 504 height 15
click at [520, 62] on button "button" at bounding box center [521, 65] width 10 height 10
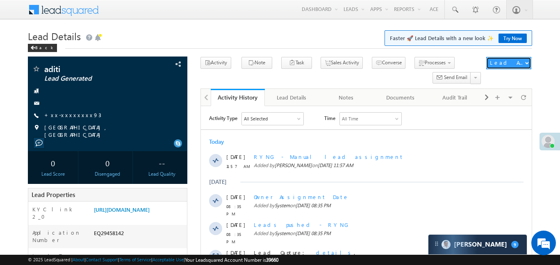
click at [520, 62] on button "Lead Actions" at bounding box center [509, 63] width 45 height 12
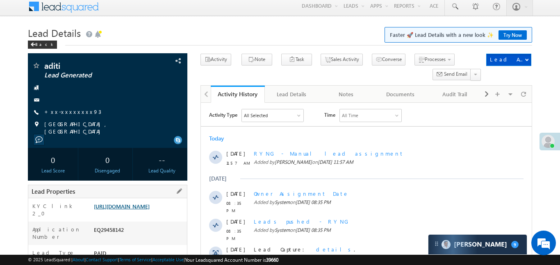
scroll to position [4, 0]
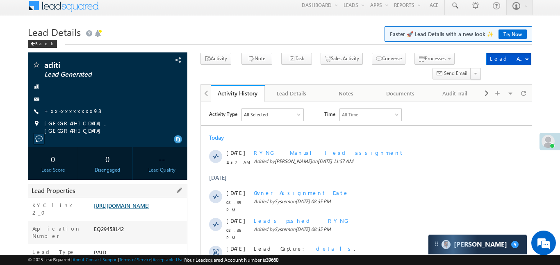
click at [150, 208] on link "https://angelbroking1-pk3em7sa.customui-test.leadsquared.com?leadId=f5905067-4b…" at bounding box center [122, 205] width 56 height 7
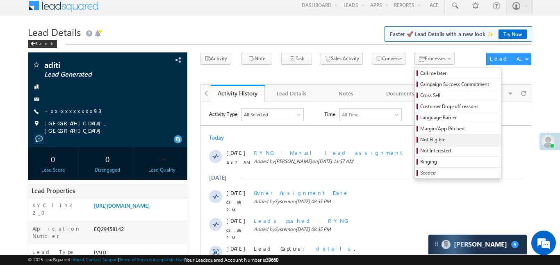
click at [418, 144] on link "Not Eligible" at bounding box center [458, 140] width 86 height 11
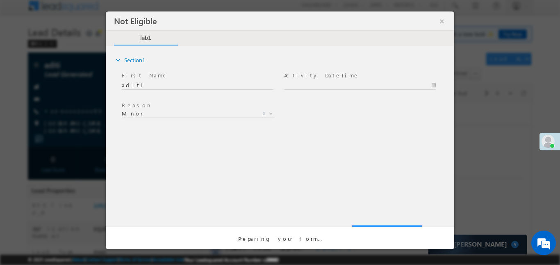
scroll to position [0, 0]
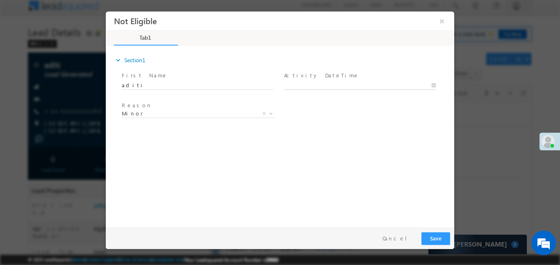
type input "[DATE] 12:10 PM"
click at [338, 82] on input "24/09/25 12:10 PM" at bounding box center [360, 85] width 152 height 8
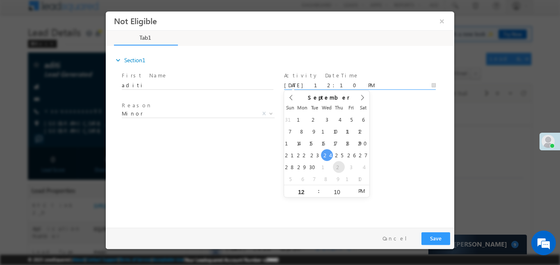
drag, startPoint x: 330, startPoint y: 156, endPoint x: 343, endPoint y: 167, distance: 16.3
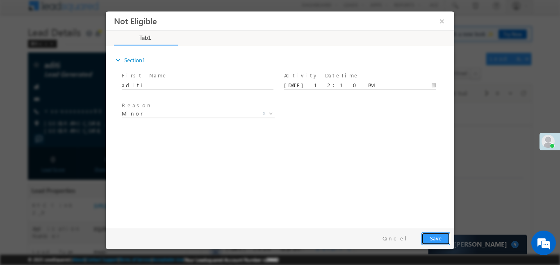
click at [438, 235] on button "Save" at bounding box center [436, 238] width 29 height 13
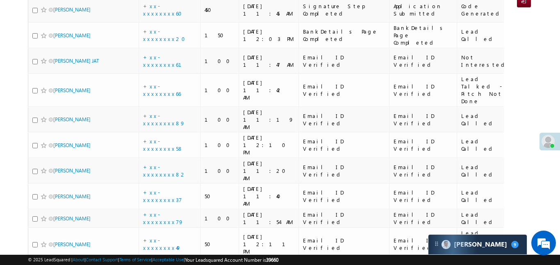
scroll to position [349, 0]
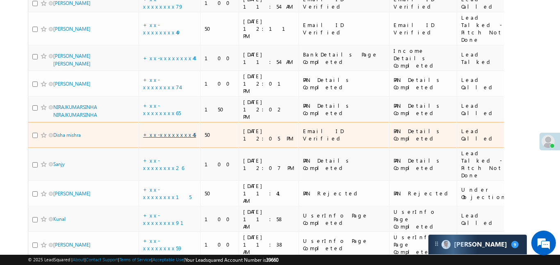
click at [171, 131] on link "+xx-xxxxxxxx45" at bounding box center [169, 134] width 53 height 7
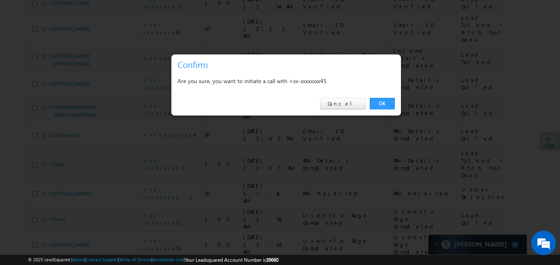
click at [386, 97] on div "OK Cancel" at bounding box center [286, 103] width 230 height 23
click at [385, 101] on link "OK" at bounding box center [382, 103] width 25 height 11
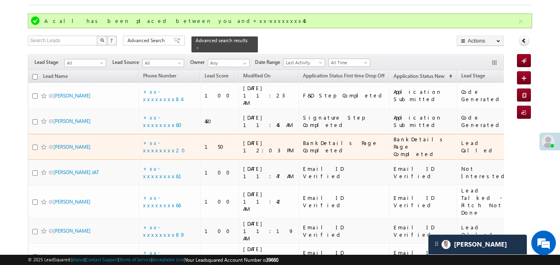
scroll to position [49, 0]
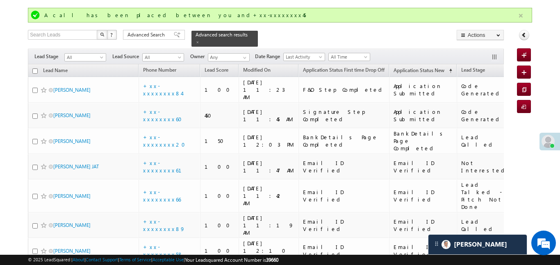
click at [524, 17] on button "button" at bounding box center [521, 16] width 10 height 10
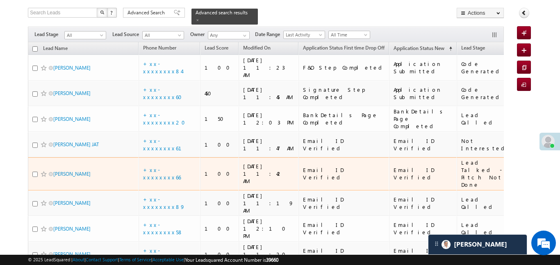
scroll to position [281, 0]
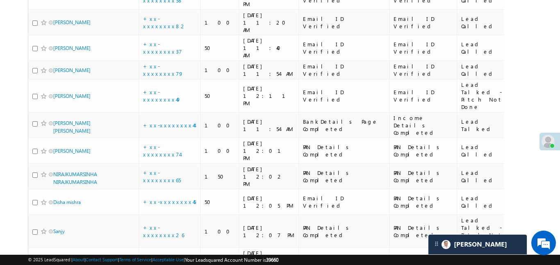
drag, startPoint x: 448, startPoint y: 136, endPoint x: 505, endPoint y: 134, distance: 57.5
click at [505, 134] on div "Search Leads X ? 21 results found Advanced Search Advanced Search Advanced sear…" at bounding box center [280, 99] width 504 height 646
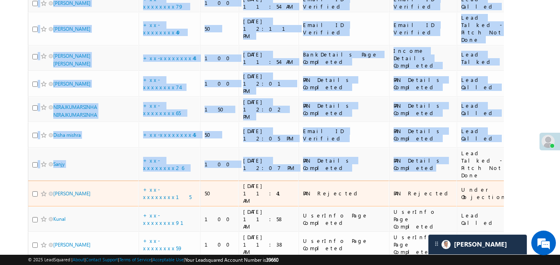
scroll to position [0, 605]
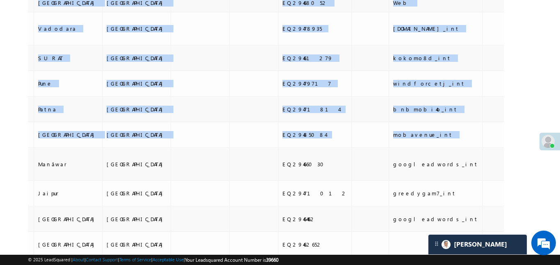
drag, startPoint x: 429, startPoint y: 127, endPoint x: 527, endPoint y: 100, distance: 101.3
click at [560, 107] on html "Menu Aakansha .d Aakan sha.D @ange lbrok ing.c om" at bounding box center [280, 13] width 560 height 724
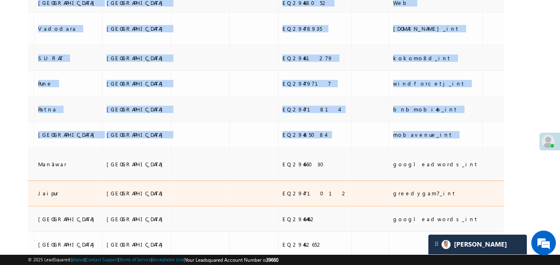
click at [482, 181] on td at bounding box center [513, 194] width 62 height 26
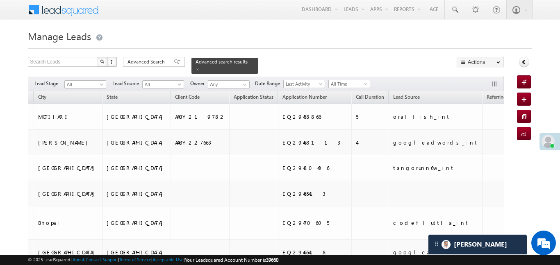
scroll to position [232, 0]
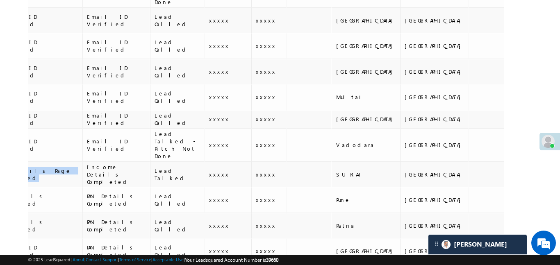
drag, startPoint x: 170, startPoint y: 128, endPoint x: 13, endPoint y: 109, distance: 157.8
click at [5, 110] on body "Menu Aakansha .d Aakan sha.D @ange lbrok ing.c om" at bounding box center [280, 119] width 560 height 703
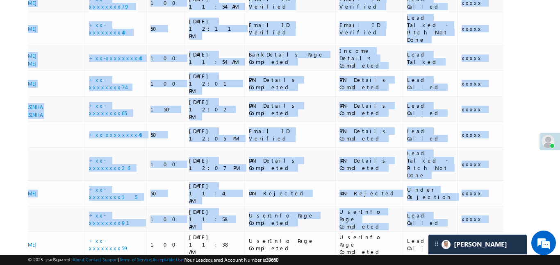
scroll to position [0, 0]
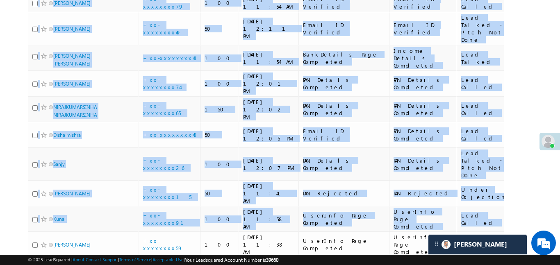
drag, startPoint x: 427, startPoint y: 138, endPoint x: 0, endPoint y: 146, distance: 427.5
click at [0, 146] on body "Menu Aakansha .d Aakan sha.D @ange lbrok ing.c om" at bounding box center [280, 2] width 560 height 703
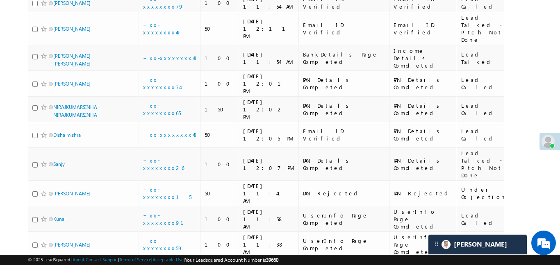
drag, startPoint x: 415, startPoint y: 265, endPoint x: 380, endPoint y: 230, distance: 49.6
click at [415, 264] on div "© 2025 LeadSquared | About | Contact Support | Terms of Service | Acceptable Us…" at bounding box center [280, 260] width 560 height 10
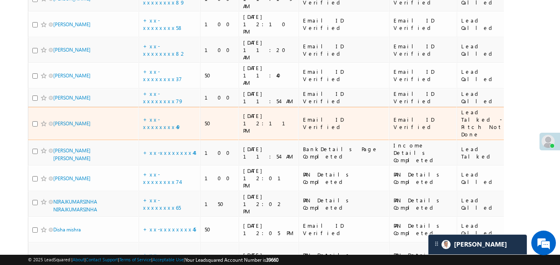
scroll to position [346, 0]
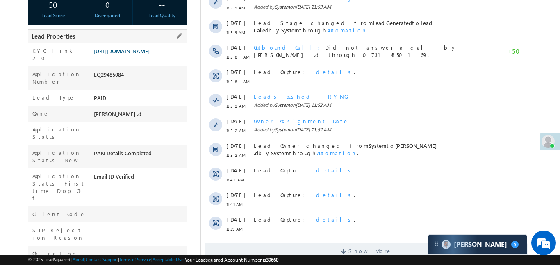
scroll to position [160, 0]
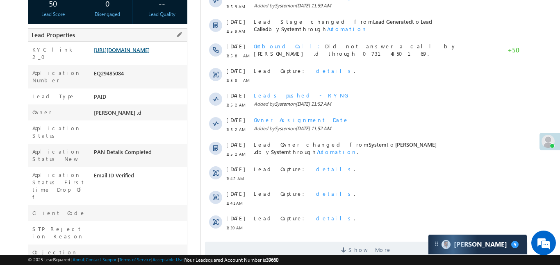
click at [147, 53] on link "[URL][DOMAIN_NAME]" at bounding box center [122, 49] width 56 height 7
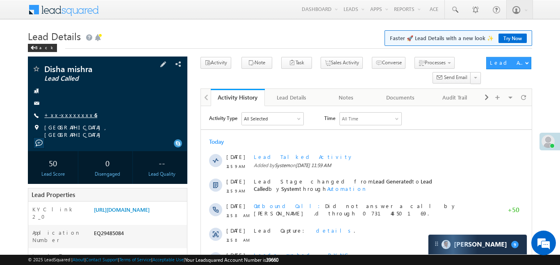
click at [66, 116] on link "+xx-xxxxxxxx45" at bounding box center [70, 115] width 53 height 7
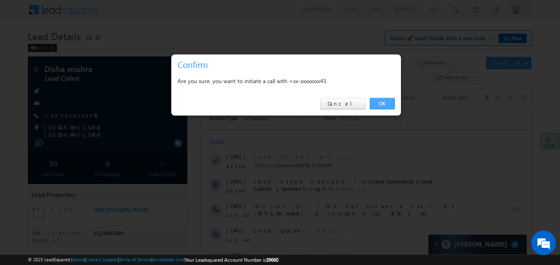
click at [383, 106] on link "OK" at bounding box center [382, 103] width 25 height 11
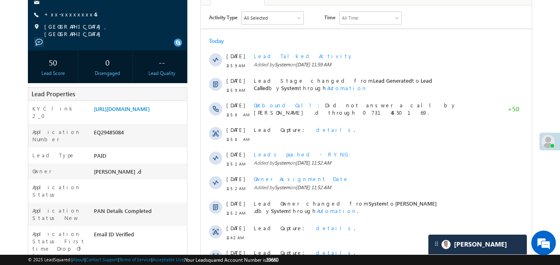
scroll to position [113, 0]
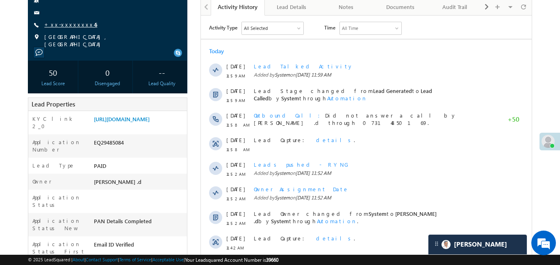
click at [78, 24] on link "+xx-xxxxxxxx45" at bounding box center [70, 24] width 53 height 7
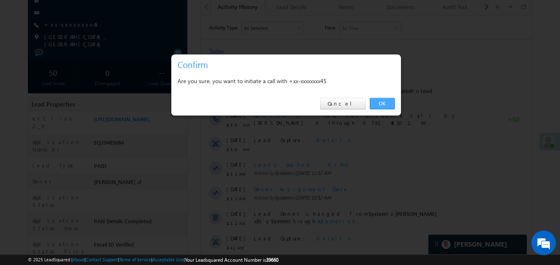
drag, startPoint x: 384, startPoint y: 103, endPoint x: 166, endPoint y: 97, distance: 218.8
click at [384, 103] on link "OK" at bounding box center [382, 103] width 25 height 11
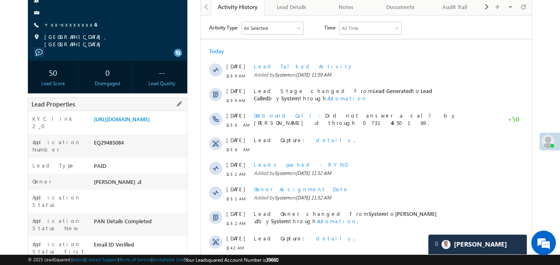
click at [157, 115] on div "[URL][DOMAIN_NAME]" at bounding box center [139, 120] width 95 height 11
click at [150, 120] on link "[URL][DOMAIN_NAME]" at bounding box center [122, 119] width 56 height 7
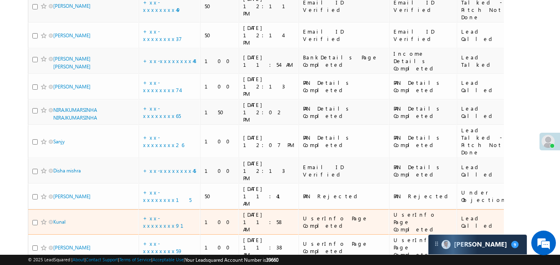
scroll to position [349, 0]
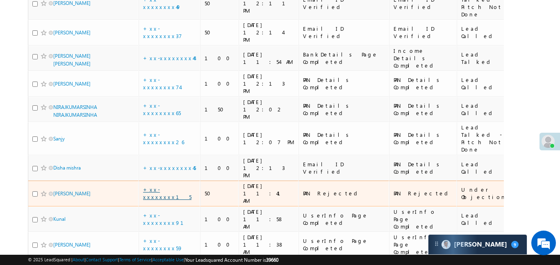
click at [176, 186] on link "+xx-xxxxxxxx15" at bounding box center [167, 193] width 48 height 14
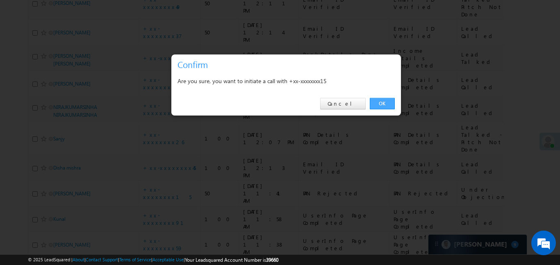
click at [385, 105] on link "OK" at bounding box center [382, 103] width 25 height 11
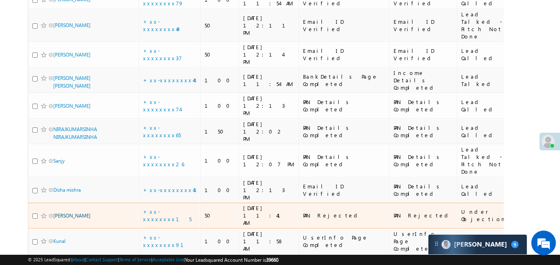
scroll to position [371, 0]
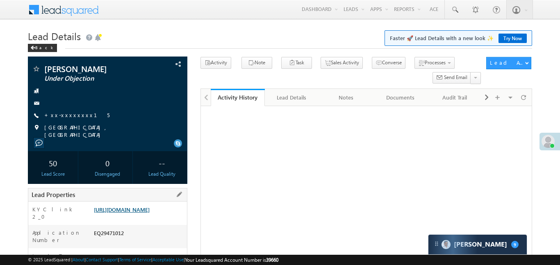
click at [186, 217] on div "[URL][DOMAIN_NAME]" at bounding box center [139, 211] width 95 height 11
click at [150, 212] on link "[URL][DOMAIN_NAME]" at bounding box center [122, 209] width 56 height 7
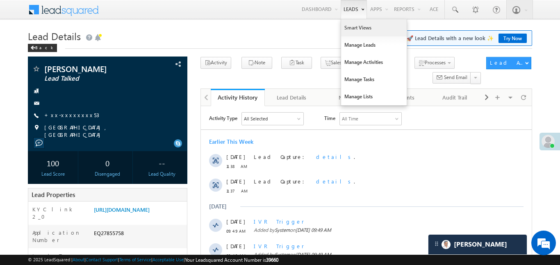
click at [363, 29] on link "Smart Views" at bounding box center [374, 27] width 66 height 17
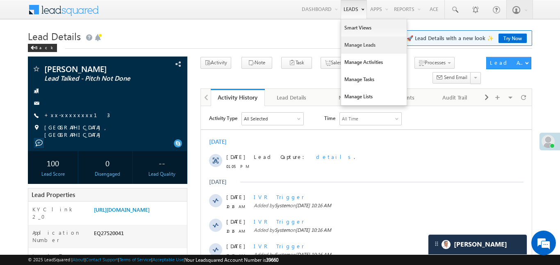
click at [363, 52] on link "Manage Leads" at bounding box center [374, 45] width 66 height 17
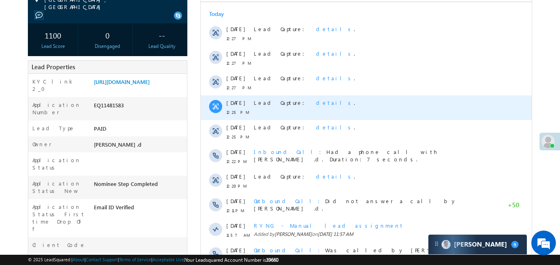
scroll to position [346, 0]
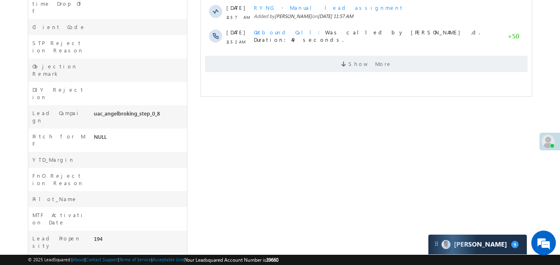
drag, startPoint x: 133, startPoint y: 265, endPoint x: 124, endPoint y: 260, distance: 10.1
click at [127, 263] on div "© 2025 LeadSquared | About | Contact Support | Terms of Service | Acceptable Us…" at bounding box center [280, 260] width 560 height 10
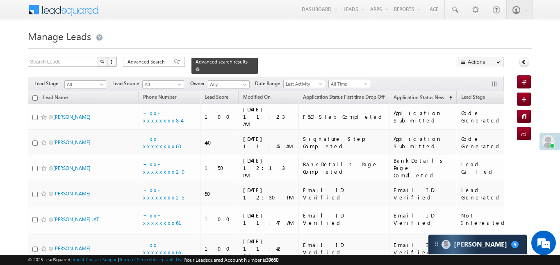
click at [244, 62] on div "Advanced search results" at bounding box center [225, 66] width 66 height 16
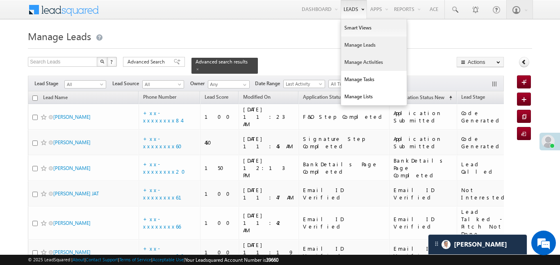
click at [373, 64] on link "Manage Activities" at bounding box center [374, 62] width 66 height 17
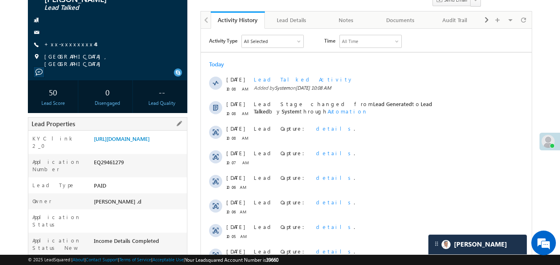
scroll to position [44, 0]
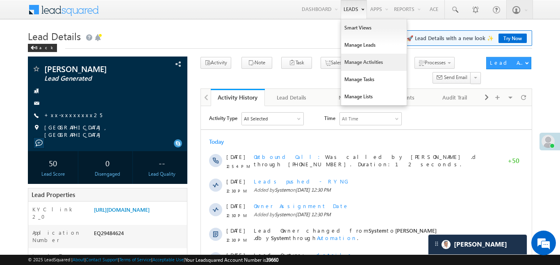
click at [367, 59] on link "Manage Activities" at bounding box center [374, 62] width 66 height 17
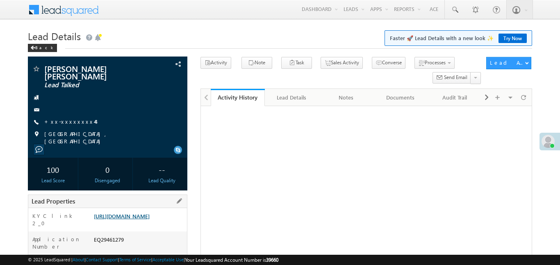
click at [142, 213] on link "[URL][DOMAIN_NAME]" at bounding box center [122, 216] width 56 height 7
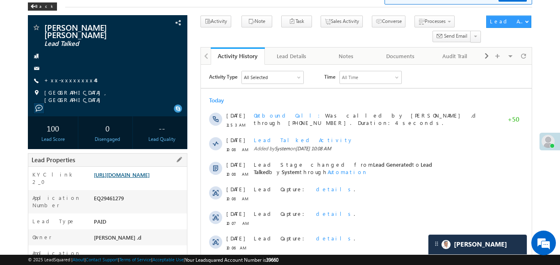
click at [150, 178] on link "https://angelbroking1-pk3em7sa.customui-test.leadsquared.com?leadId=fae76d2b-5a…" at bounding box center [122, 174] width 56 height 7
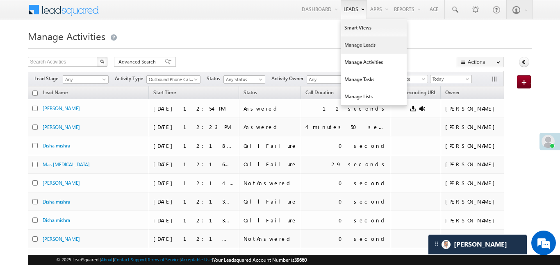
click at [366, 44] on link "Manage Leads" at bounding box center [374, 45] width 66 height 17
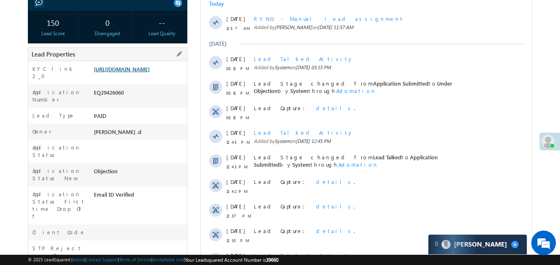
click at [148, 73] on link "[URL][DOMAIN_NAME]" at bounding box center [122, 69] width 56 height 7
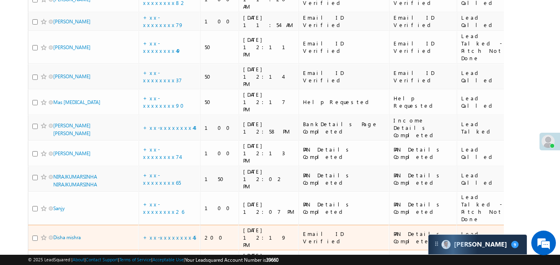
scroll to position [387, 0]
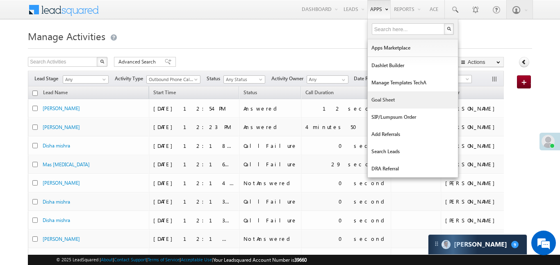
click at [399, 103] on link "Goal Sheet" at bounding box center [413, 99] width 90 height 17
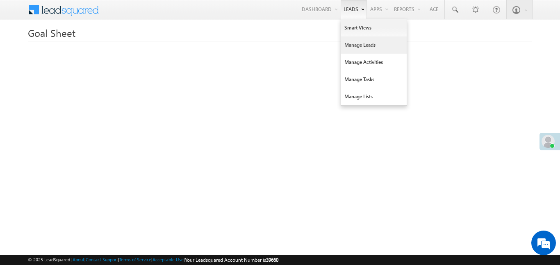
scroll to position [2, 0]
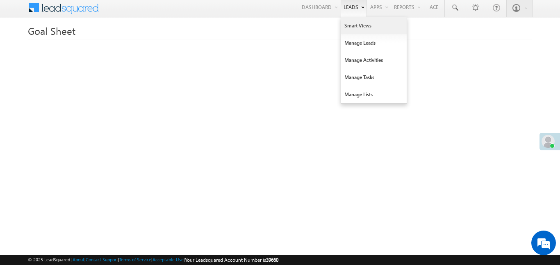
click at [356, 30] on link "Smart Views" at bounding box center [374, 25] width 66 height 17
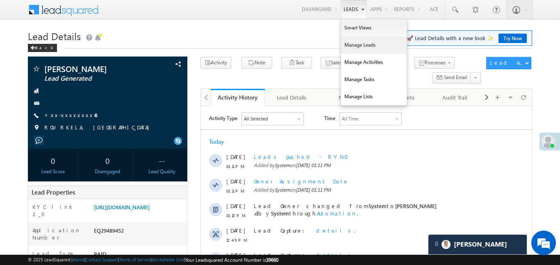
click at [356, 48] on link "Manage Leads" at bounding box center [374, 45] width 66 height 17
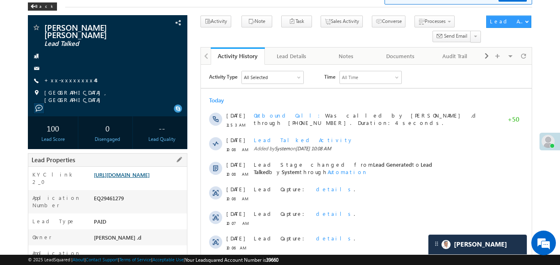
click at [150, 178] on link "https://angelbroking1-pk3em7sa.customui-test.leadsquared.com?leadId=fae76d2b-5a…" at bounding box center [122, 174] width 56 height 7
click at [63, 82] on div "VIPULKUMAR PURUSHOTTAMBHAI PATEL Lead Talked +xx-xxxxxxxx44" at bounding box center [107, 63] width 151 height 80
click at [67, 84] on link "+xx-xxxxxxxx44" at bounding box center [69, 80] width 51 height 7
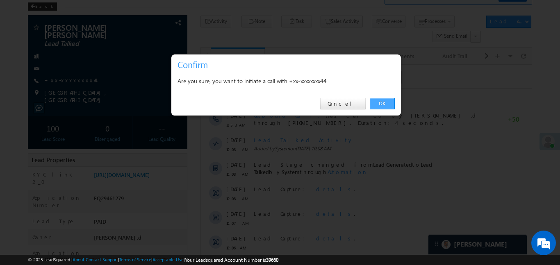
click at [386, 102] on link "OK" at bounding box center [382, 103] width 25 height 11
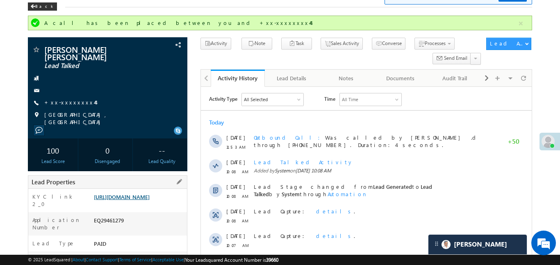
click at [148, 201] on link "https://angelbroking1-pk3em7sa.customui-test.leadsquared.com?leadId=fae76d2b-5a…" at bounding box center [122, 197] width 56 height 7
click at [149, 201] on link "https://angelbroking1-pk3em7sa.customui-test.leadsquared.com?leadId=fae76d2b-5a…" at bounding box center [122, 197] width 56 height 7
click at [144, 201] on link "https://angelbroking1-pk3em7sa.customui-test.leadsquared.com?leadId=fae76d2b-5a…" at bounding box center [122, 197] width 56 height 7
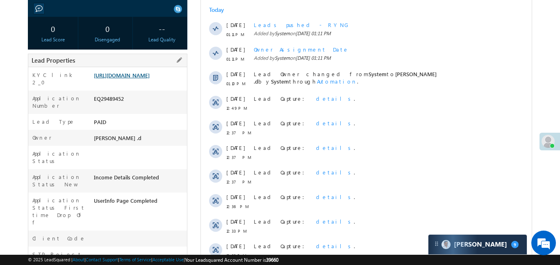
click at [145, 79] on link "[URL][DOMAIN_NAME]" at bounding box center [122, 75] width 56 height 7
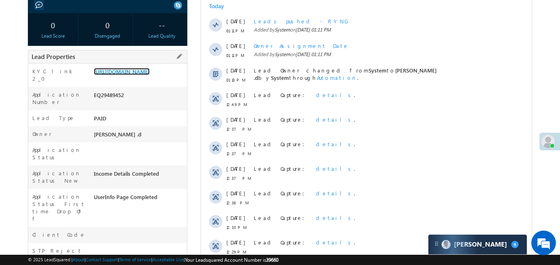
scroll to position [136, 0]
drag, startPoint x: 92, startPoint y: 71, endPoint x: 139, endPoint y: 98, distance: 54.5
click at [139, 79] on div "[URL][DOMAIN_NAME]" at bounding box center [139, 72] width 95 height 11
copy link "[URL][DOMAIN_NAME]"
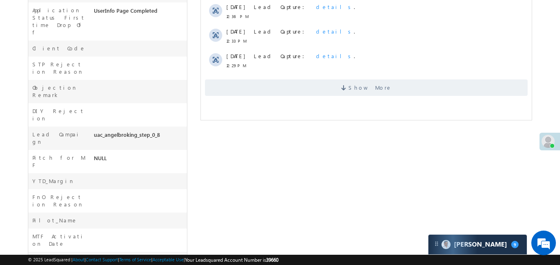
scroll to position [346, 0]
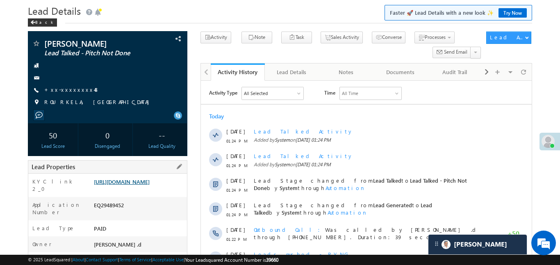
click at [150, 185] on link "[URL][DOMAIN_NAME]" at bounding box center [122, 181] width 56 height 7
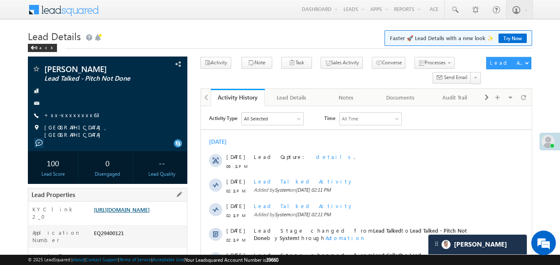
click at [150, 213] on link "https://angelbroking1-pk3em7sa.customui-test.leadsquared.com?leadId=52c222ea-43…" at bounding box center [122, 209] width 56 height 7
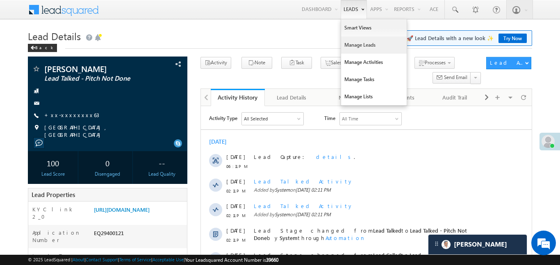
click at [360, 45] on link "Manage Leads" at bounding box center [374, 45] width 66 height 17
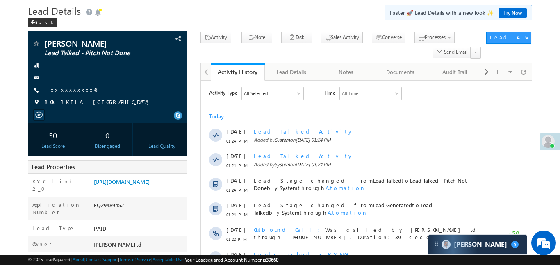
scroll to position [25, 0]
click at [135, 190] on div "[URL][DOMAIN_NAME]" at bounding box center [139, 183] width 95 height 11
click at [137, 185] on link "[URL][DOMAIN_NAME]" at bounding box center [122, 181] width 56 height 7
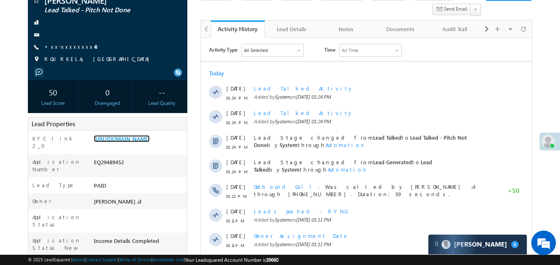
scroll to position [101, 0]
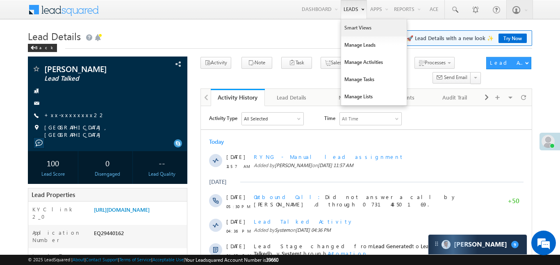
click at [356, 33] on link "Smart Views" at bounding box center [374, 27] width 66 height 17
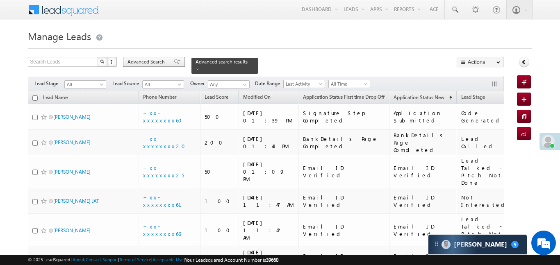
click at [159, 66] on div "Advanced Search" at bounding box center [154, 62] width 62 height 10
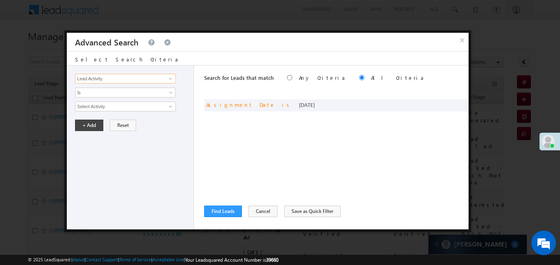
click at [136, 82] on input "Lead Activity" at bounding box center [125, 79] width 101 height 10
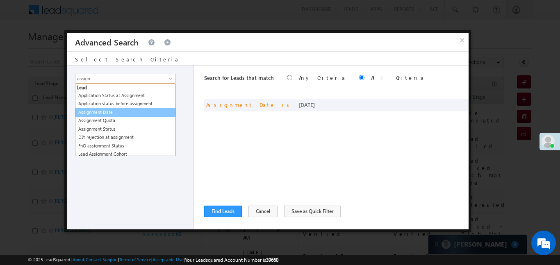
click at [106, 114] on link "Assignment Date" at bounding box center [125, 112] width 101 height 9
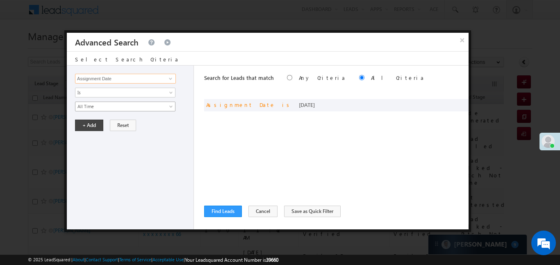
type input "Assignment Date"
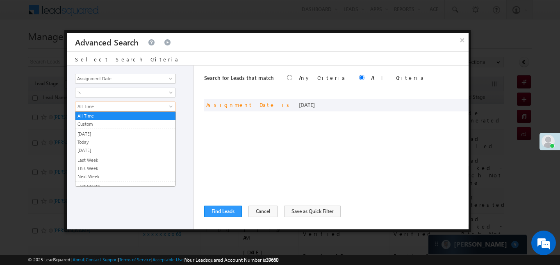
click at [108, 104] on span "All Time" at bounding box center [119, 106] width 89 height 7
click at [111, 125] on link "Custom" at bounding box center [125, 124] width 100 height 7
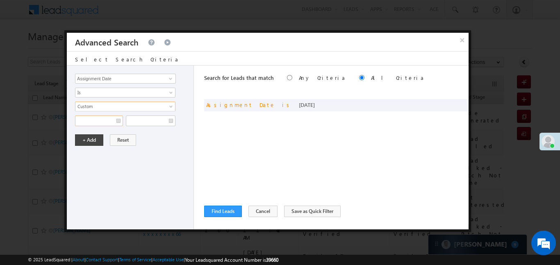
click at [105, 119] on input "text" at bounding box center [99, 121] width 48 height 11
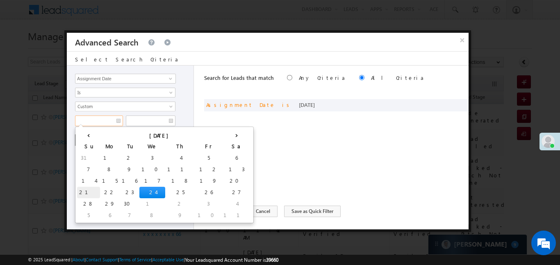
click at [86, 191] on td "21" at bounding box center [88, 192] width 23 height 11
type input "21/09/25"
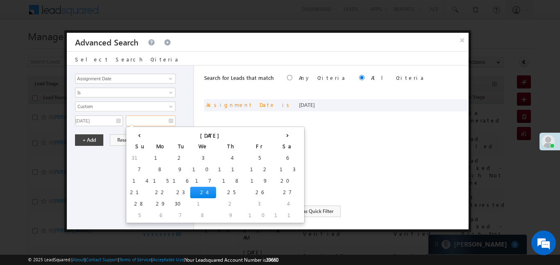
click at [158, 121] on input "text" at bounding box center [151, 121] width 50 height 11
click at [190, 190] on td "24" at bounding box center [203, 192] width 26 height 11
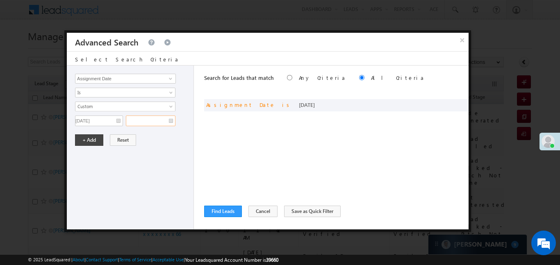
type input "24/09/25"
click at [86, 142] on button "+ Add" at bounding box center [89, 140] width 28 height 11
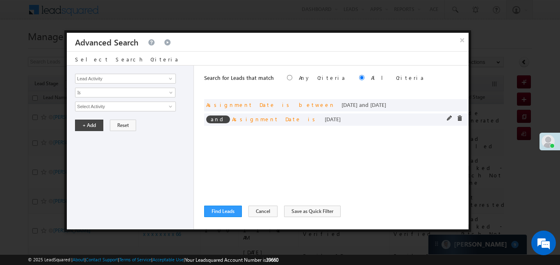
click at [460, 121] on div at bounding box center [457, 119] width 20 height 7
click at [461, 119] on span at bounding box center [460, 119] width 6 height 6
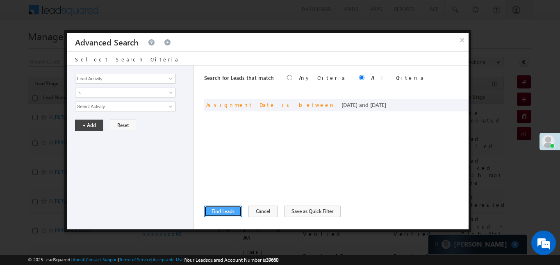
click at [206, 214] on button "Find Leads" at bounding box center [223, 211] width 38 height 11
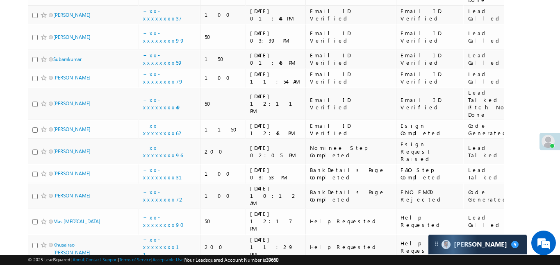
scroll to position [2418, 0]
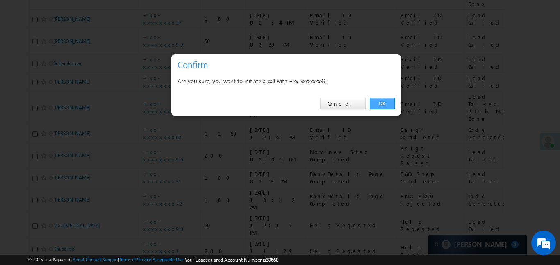
click at [377, 98] on link "OK" at bounding box center [382, 103] width 25 height 11
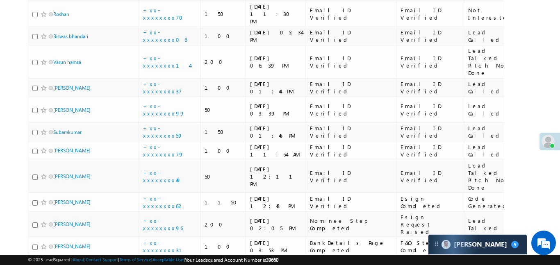
scroll to position [2402, 0]
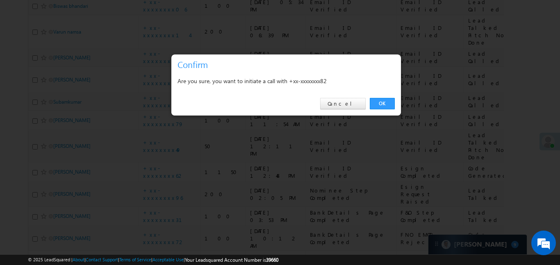
drag, startPoint x: 388, startPoint y: 101, endPoint x: 116, endPoint y: 179, distance: 283.7
click at [388, 101] on link "OK" at bounding box center [382, 103] width 25 height 11
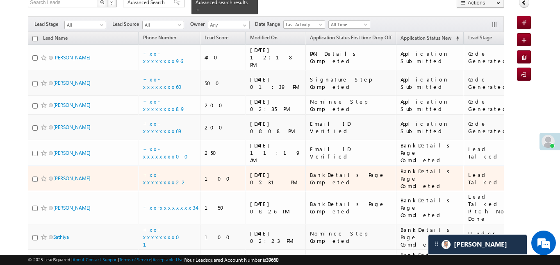
scroll to position [82, 0]
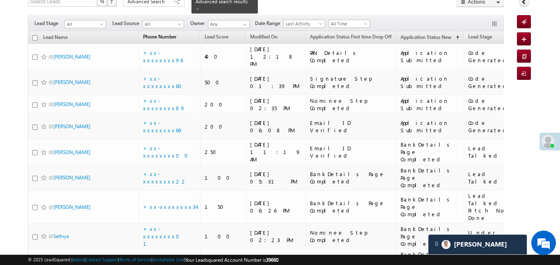
scroll to position [0, 0]
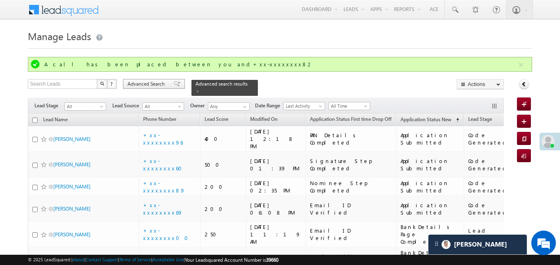
click at [164, 84] on span "Advanced Search" at bounding box center [148, 83] width 40 height 7
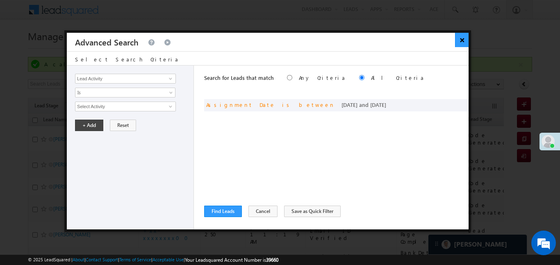
click at [461, 36] on button "×" at bounding box center [462, 40] width 14 height 14
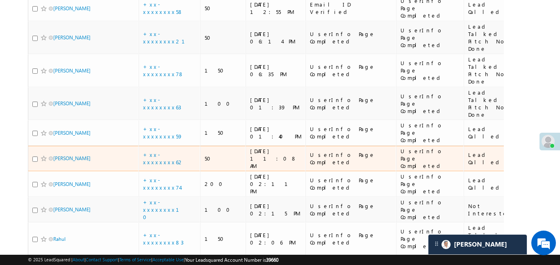
scroll to position [4008, 0]
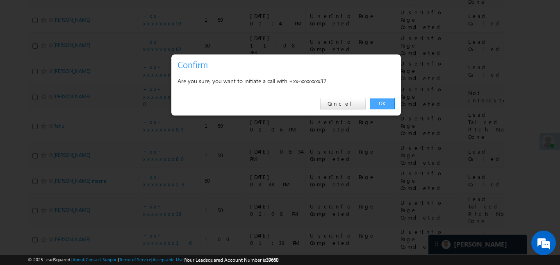
click at [379, 98] on link "OK" at bounding box center [382, 103] width 25 height 11
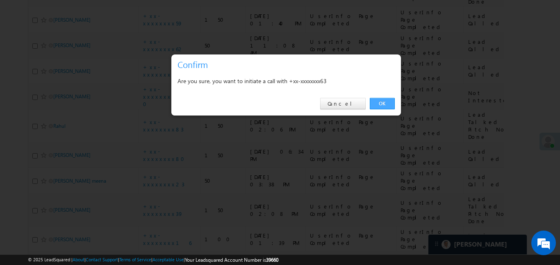
click at [389, 102] on link "OK" at bounding box center [382, 103] width 25 height 11
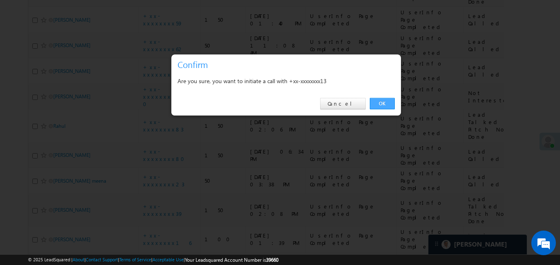
click at [377, 102] on link "OK" at bounding box center [382, 103] width 25 height 11
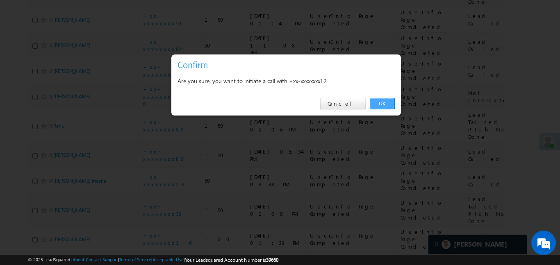
click at [382, 101] on link "OK" at bounding box center [382, 103] width 25 height 11
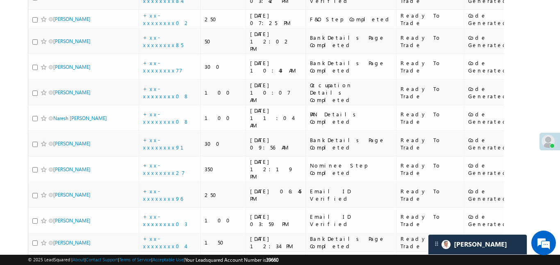
scroll to position [3329, 0]
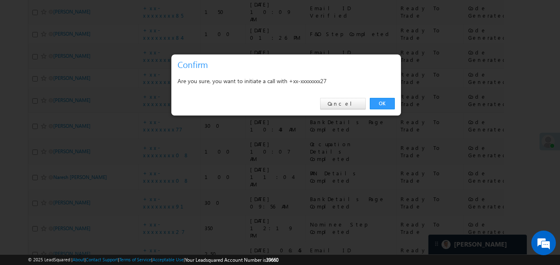
drag, startPoint x: 393, startPoint y: 104, endPoint x: 341, endPoint y: 1, distance: 114.8
click at [393, 104] on link "OK" at bounding box center [382, 103] width 25 height 11
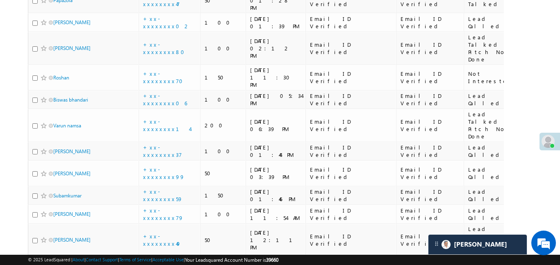
scroll to position [2312, 0]
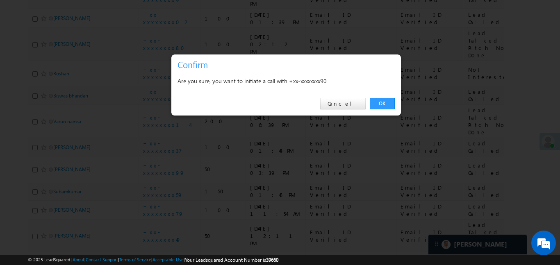
click at [385, 102] on link "OK" at bounding box center [382, 103] width 25 height 11
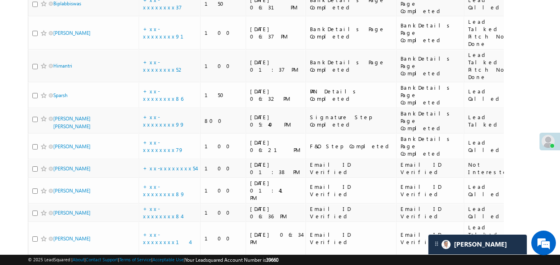
scroll to position [0, 0]
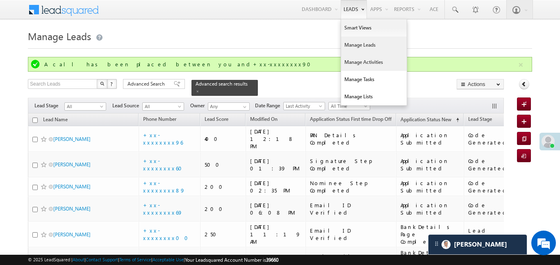
click at [368, 65] on link "Manage Activities" at bounding box center [374, 62] width 66 height 17
drag, startPoint x: 368, startPoint y: 65, endPoint x: 382, endPoint y: 42, distance: 26.9
click at [368, 66] on link "Manage Activities" at bounding box center [374, 62] width 66 height 17
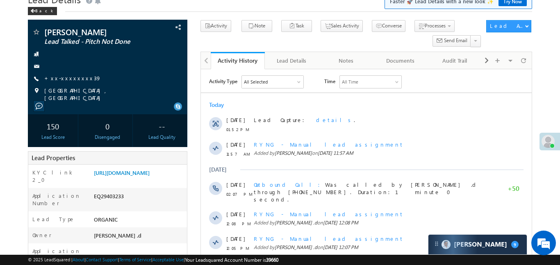
scroll to position [106, 0]
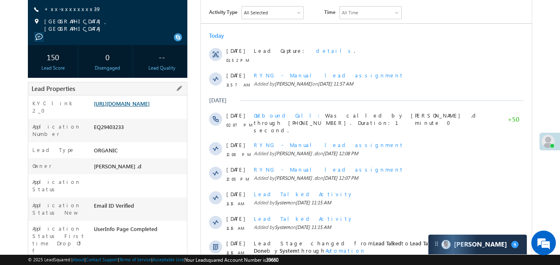
click at [150, 107] on link "[URL][DOMAIN_NAME]" at bounding box center [122, 103] width 56 height 7
click at [71, 9] on link "+xx-xxxxxxxx39" at bounding box center [72, 8] width 57 height 7
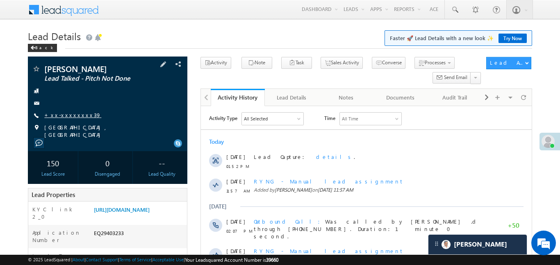
click at [73, 114] on link "+xx-xxxxxxxx39" at bounding box center [72, 115] width 57 height 7
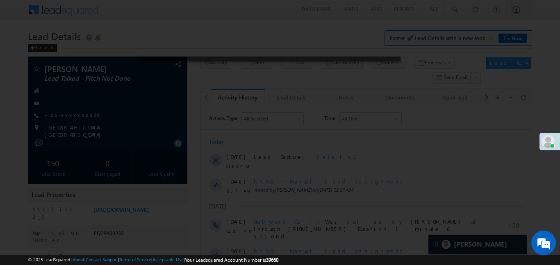
click at [379, 103] on div at bounding box center [280, 132] width 560 height 265
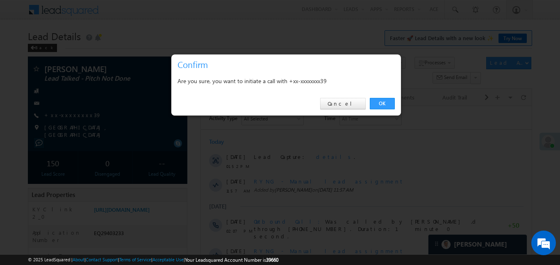
click at [379, 103] on link "OK" at bounding box center [382, 103] width 25 height 11
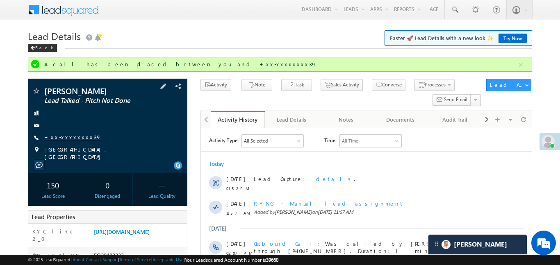
click at [64, 139] on link "+xx-xxxxxxxx39" at bounding box center [72, 137] width 57 height 7
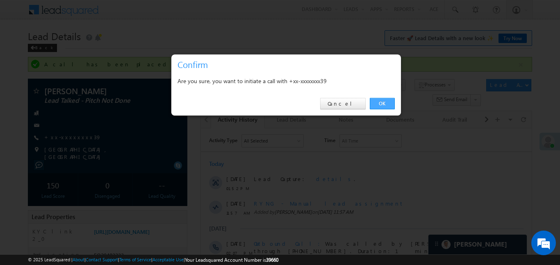
click at [376, 100] on link "OK" at bounding box center [382, 103] width 25 height 11
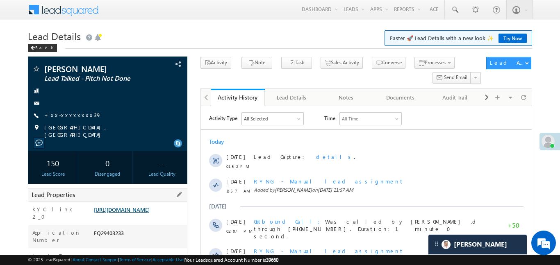
click at [133, 213] on link "[URL][DOMAIN_NAME]" at bounding box center [122, 209] width 56 height 7
click at [150, 212] on link "[URL][DOMAIN_NAME]" at bounding box center [122, 209] width 56 height 7
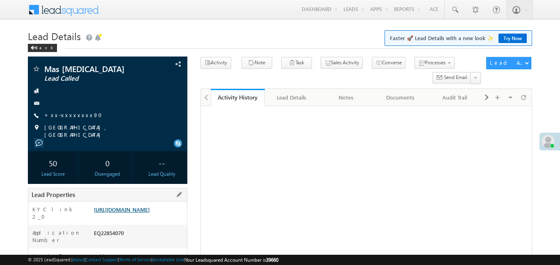
click at [129, 207] on link "https://angelbroking1-pk3em7sa.customui-test.leadsquared.com?leadId=04d73789-96…" at bounding box center [122, 209] width 56 height 7
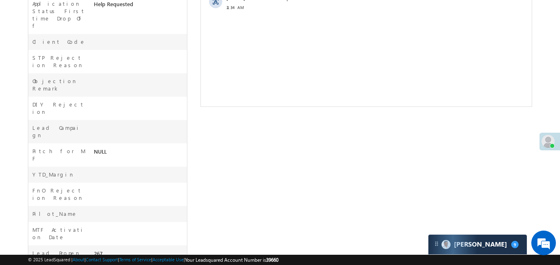
scroll to position [346, 0]
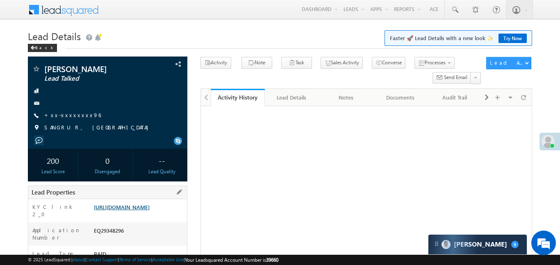
scroll to position [165, 0]
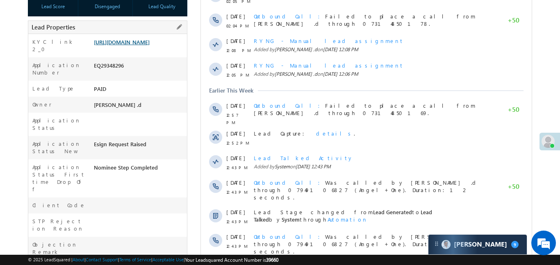
click at [150, 42] on link "[URL][DOMAIN_NAME]" at bounding box center [122, 42] width 56 height 7
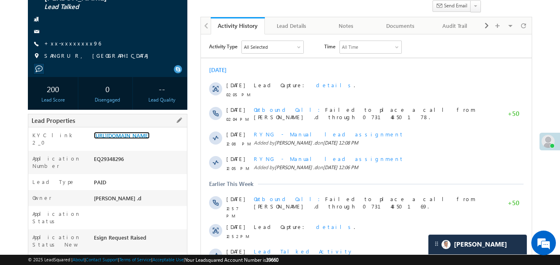
scroll to position [0, 0]
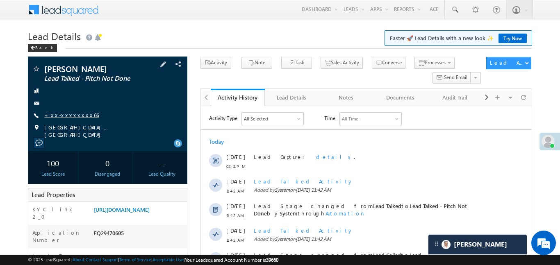
click at [59, 118] on link "+xx-xxxxxxxx66" at bounding box center [71, 115] width 55 height 7
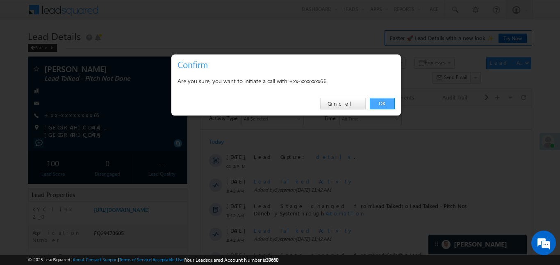
click at [392, 102] on link "OK" at bounding box center [382, 103] width 25 height 11
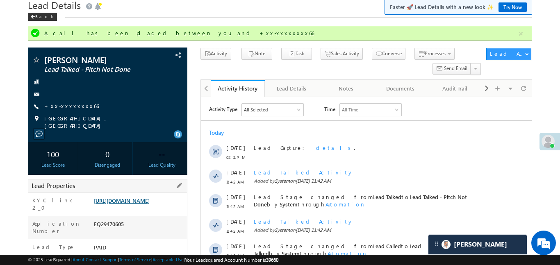
scroll to position [61, 0]
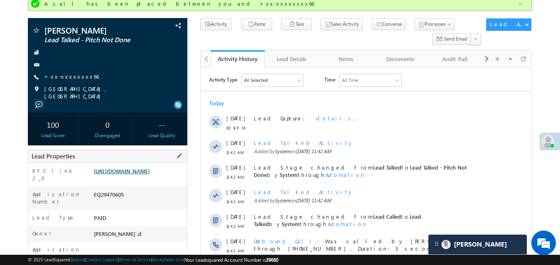
click at [150, 175] on link "[URL][DOMAIN_NAME]" at bounding box center [122, 171] width 56 height 7
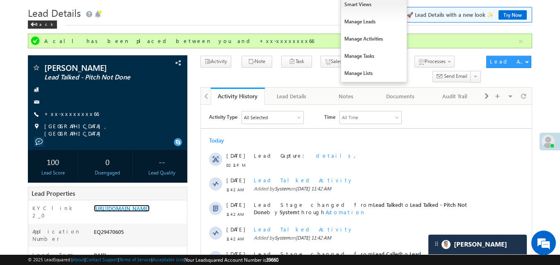
scroll to position [0, 0]
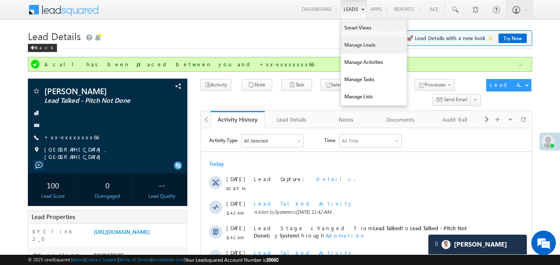
click at [362, 45] on link "Manage Leads" at bounding box center [374, 45] width 66 height 17
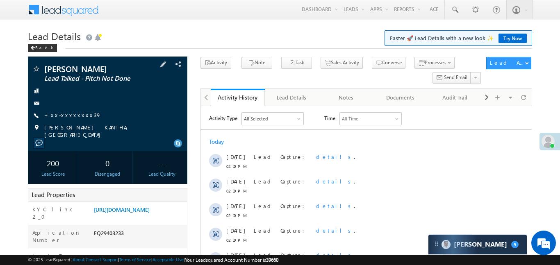
scroll to position [82, 0]
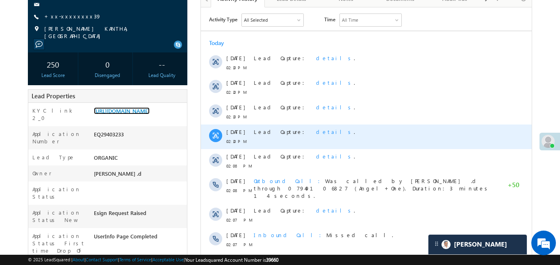
scroll to position [110, 0]
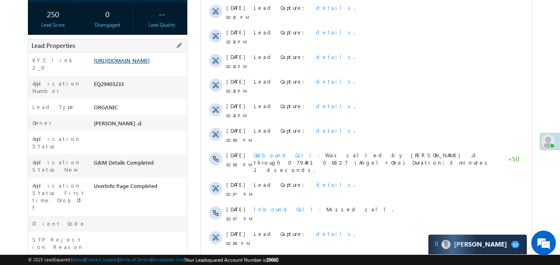
scroll to position [125, 0]
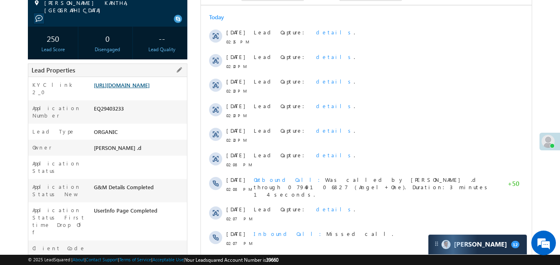
click at [140, 89] on link "[URL][DOMAIN_NAME]" at bounding box center [122, 85] width 56 height 7
click at [134, 93] on div "[URL][DOMAIN_NAME]" at bounding box center [139, 86] width 95 height 11
click at [135, 89] on link "[URL][DOMAIN_NAME]" at bounding box center [122, 85] width 56 height 7
drag, startPoint x: 93, startPoint y: 85, endPoint x: 122, endPoint y: 106, distance: 35.9
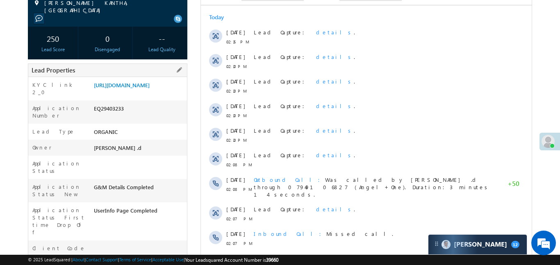
click at [122, 93] on div "[URL][DOMAIN_NAME]" at bounding box center [139, 86] width 95 height 11
copy link "[URL][DOMAIN_NAME]"
click at [181, 46] on div "Lead Quality" at bounding box center [162, 49] width 46 height 7
click at [142, 93] on div "[URL][DOMAIN_NAME]" at bounding box center [139, 86] width 95 height 11
click at [143, 89] on link "[URL][DOMAIN_NAME]" at bounding box center [122, 85] width 56 height 7
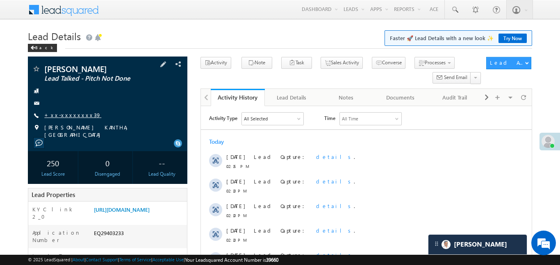
click at [64, 112] on link "+xx-xxxxxxxx39" at bounding box center [72, 115] width 57 height 7
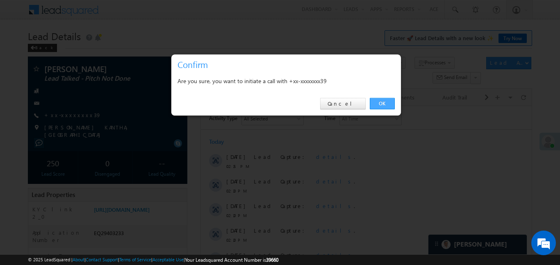
click at [386, 108] on link "OK" at bounding box center [382, 103] width 25 height 11
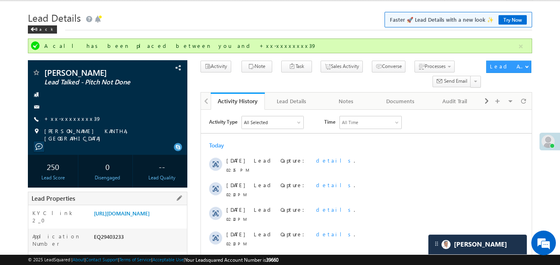
scroll to position [131, 0]
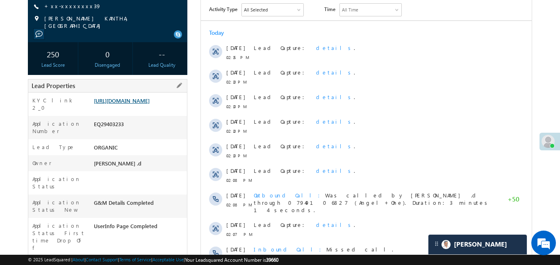
click at [139, 104] on link "[URL][DOMAIN_NAME]" at bounding box center [122, 100] width 56 height 7
click at [68, 3] on link "+xx-xxxxxxxx39" at bounding box center [72, 5] width 57 height 7
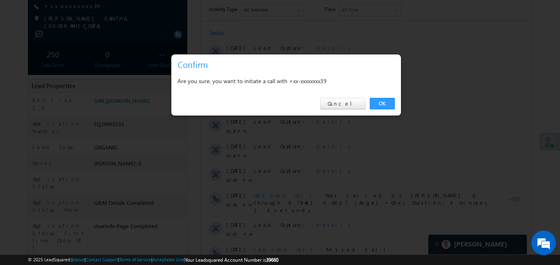
click at [385, 97] on div "OK Cancel" at bounding box center [286, 103] width 230 height 23
drag, startPoint x: 386, startPoint y: 99, endPoint x: 18, endPoint y: 113, distance: 367.4
click at [386, 99] on link "OK" at bounding box center [382, 103] width 25 height 11
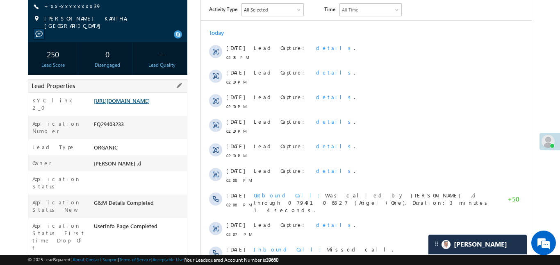
click at [147, 97] on link "[URL][DOMAIN_NAME]" at bounding box center [122, 100] width 56 height 7
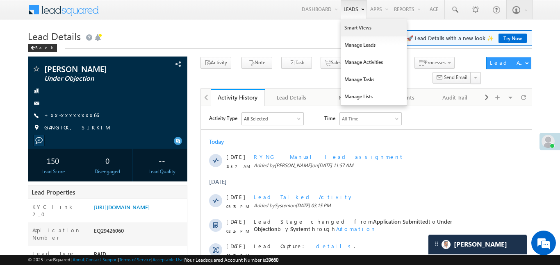
click at [362, 32] on link "Smart Views" at bounding box center [374, 27] width 66 height 17
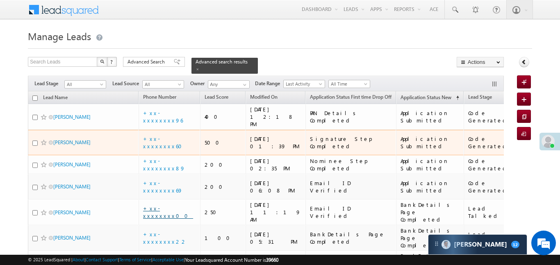
scroll to position [41, 0]
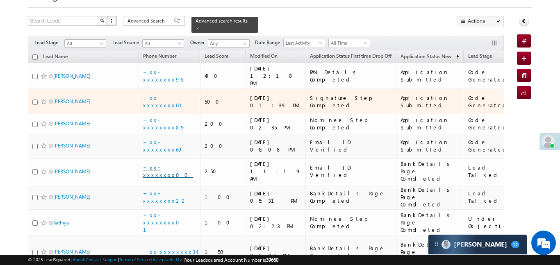
click at [171, 164] on link "+xx-xxxxxxxx00" at bounding box center [168, 171] width 50 height 14
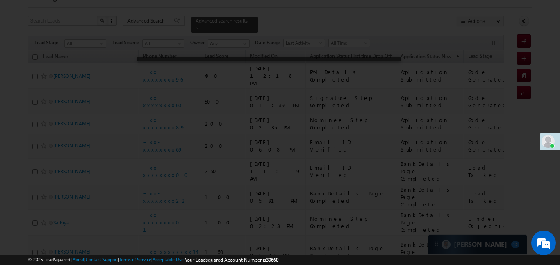
click at [169, 142] on div at bounding box center [280, 132] width 560 height 265
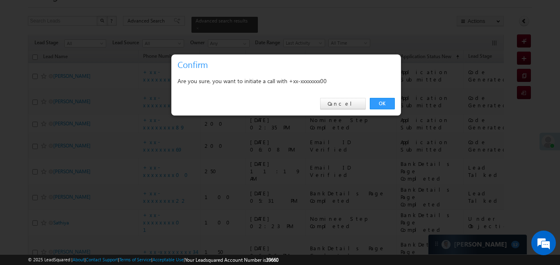
click at [392, 100] on link "OK" at bounding box center [382, 103] width 25 height 11
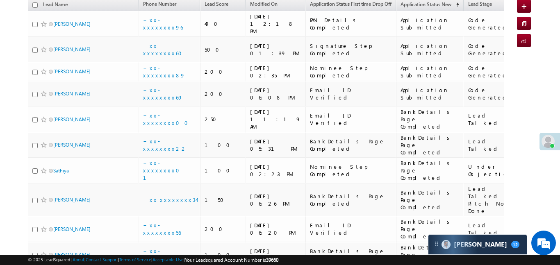
scroll to position [25, 0]
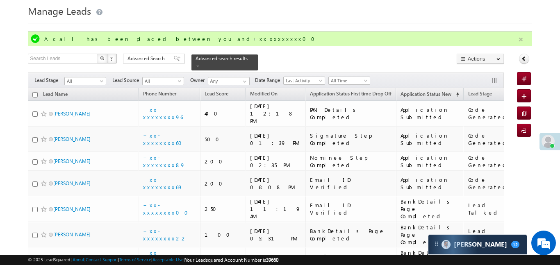
click at [521, 36] on button "button" at bounding box center [521, 39] width 10 height 10
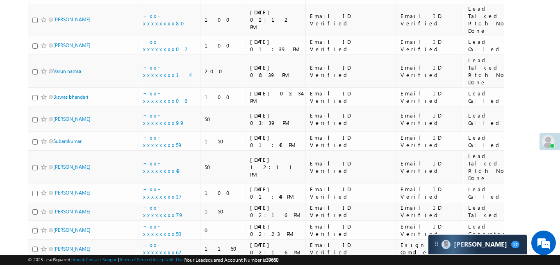
scroll to position [2319, 0]
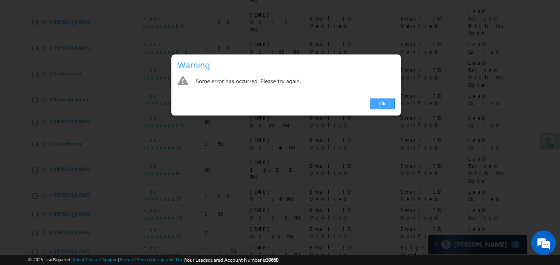
click at [388, 100] on link "Ok" at bounding box center [382, 103] width 25 height 11
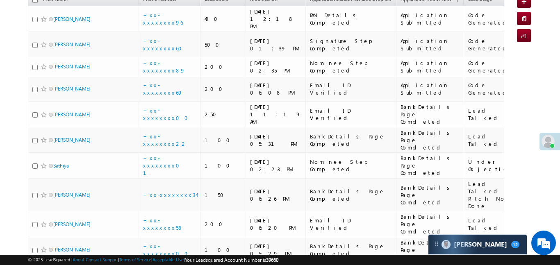
scroll to position [395, 0]
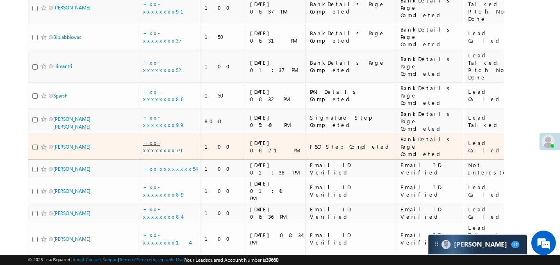
click at [168, 139] on link "+xx-xxxxxxxx79" at bounding box center [163, 146] width 41 height 14
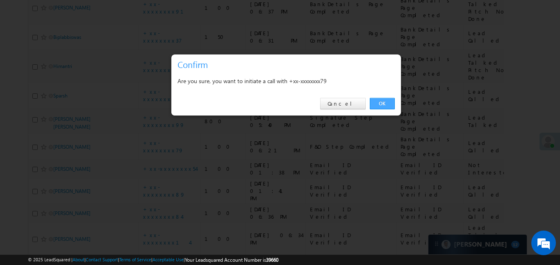
click at [387, 102] on link "OK" at bounding box center [382, 103] width 25 height 11
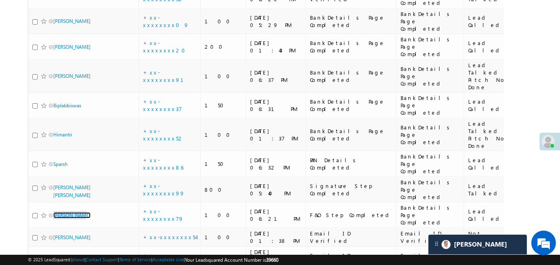
scroll to position [350, 0]
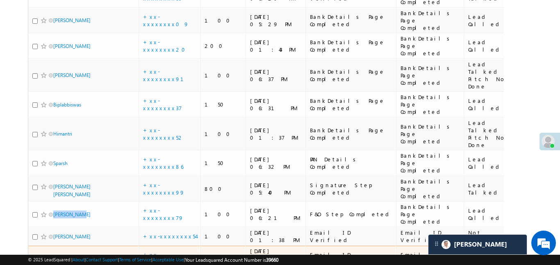
click at [169, 251] on link "+xx-xxxxxxxx89" at bounding box center [164, 258] width 42 height 14
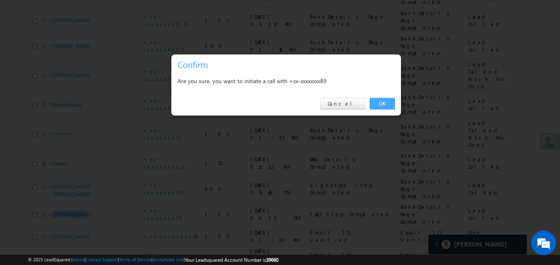
click at [391, 102] on link "OK" at bounding box center [382, 103] width 25 height 11
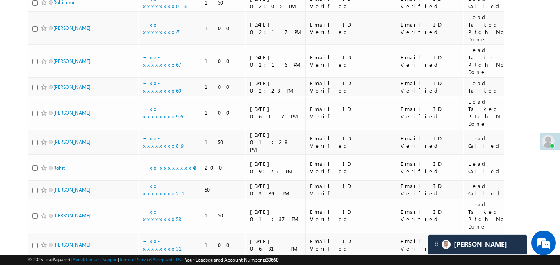
scroll to position [1730, 0]
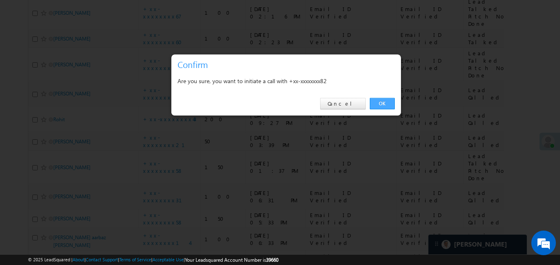
click at [378, 105] on link "OK" at bounding box center [382, 103] width 25 height 11
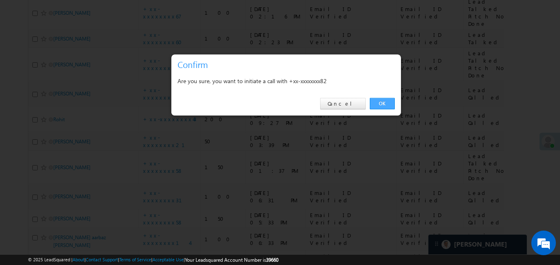
click at [381, 102] on link "OK" at bounding box center [382, 103] width 25 height 11
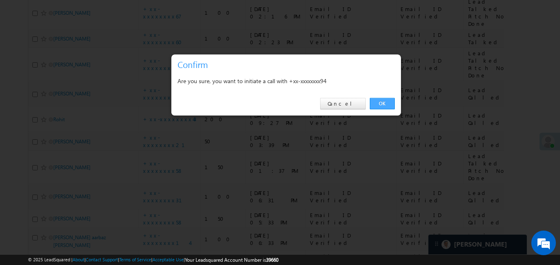
click at [370, 105] on link "OK" at bounding box center [382, 103] width 25 height 11
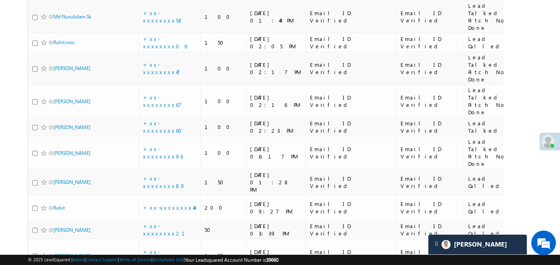
scroll to position [1645, 0]
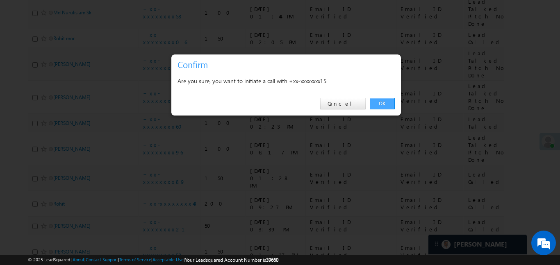
click at [391, 99] on link "OK" at bounding box center [382, 103] width 25 height 11
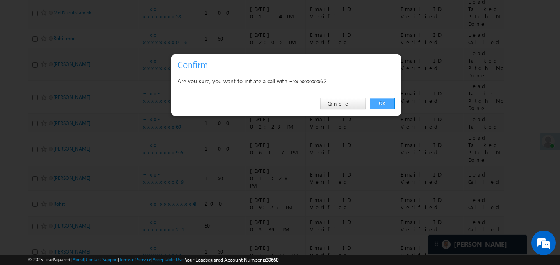
click at [386, 105] on link "OK" at bounding box center [382, 103] width 25 height 11
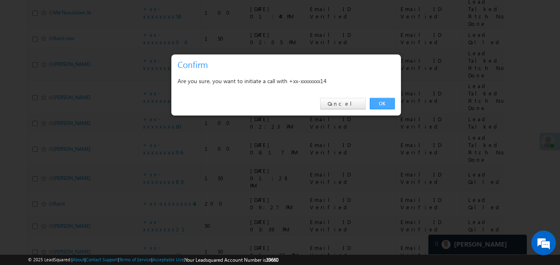
click at [371, 107] on link "OK" at bounding box center [382, 103] width 25 height 11
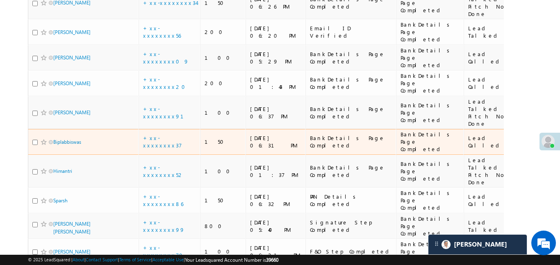
scroll to position [0, 0]
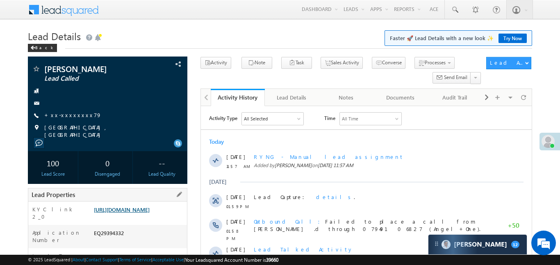
click at [141, 213] on link "[URL][DOMAIN_NAME]" at bounding box center [122, 209] width 56 height 7
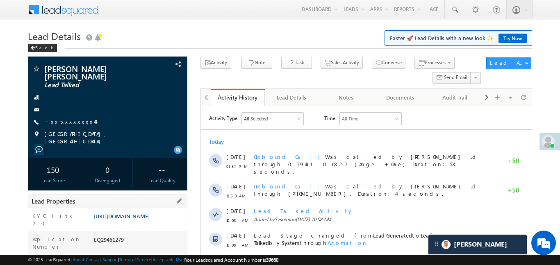
click at [150, 220] on link "[URL][DOMAIN_NAME]" at bounding box center [122, 216] width 56 height 7
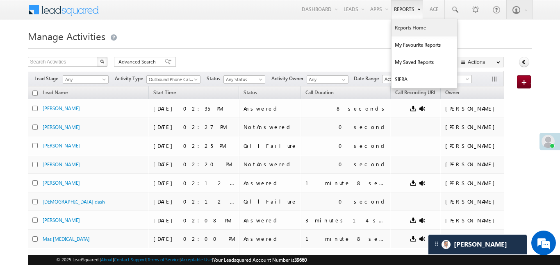
click at [414, 30] on link "Reports Home" at bounding box center [425, 27] width 66 height 17
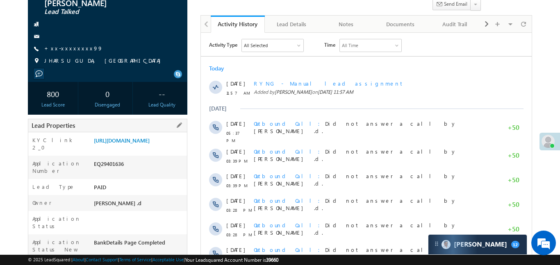
scroll to position [94, 0]
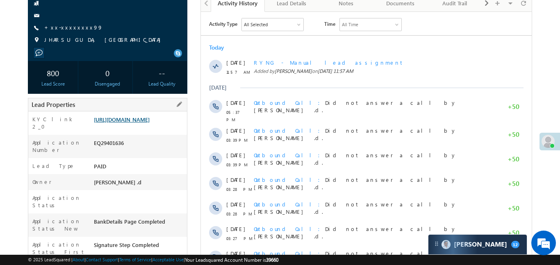
click at [144, 123] on link "[URL][DOMAIN_NAME]" at bounding box center [122, 119] width 56 height 7
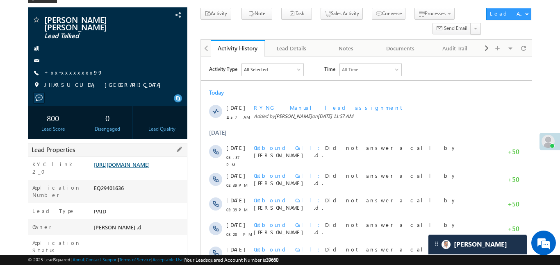
scroll to position [0, 0]
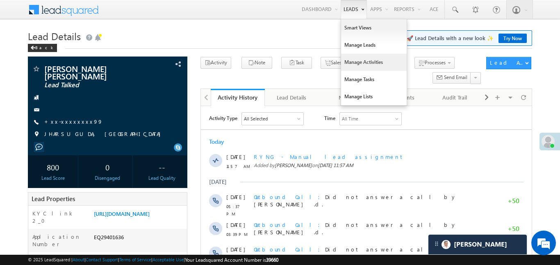
click at [356, 69] on link "Manage Activities" at bounding box center [374, 62] width 66 height 17
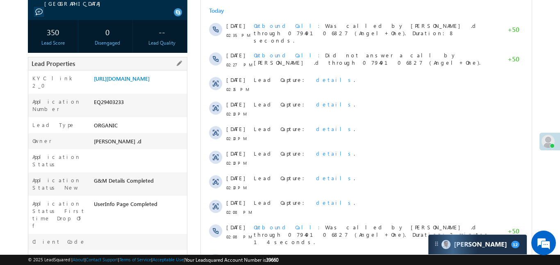
click at [137, 86] on div "[URL][DOMAIN_NAME]" at bounding box center [139, 80] width 95 height 11
click at [146, 82] on link "[URL][DOMAIN_NAME]" at bounding box center [122, 78] width 56 height 7
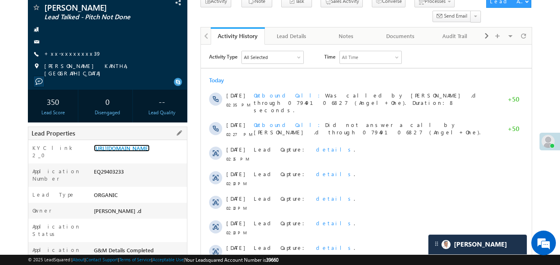
scroll to position [62, 0]
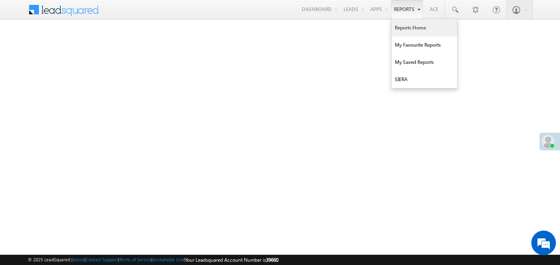
click at [414, 23] on link "Reports Home" at bounding box center [425, 27] width 66 height 17
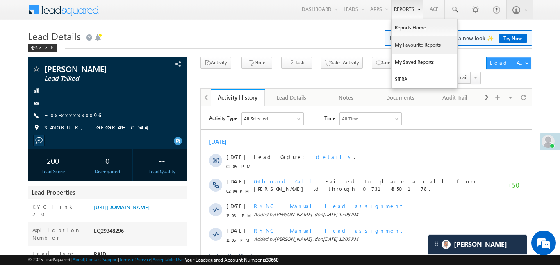
click at [416, 44] on link "My Favourite Reports" at bounding box center [425, 45] width 66 height 17
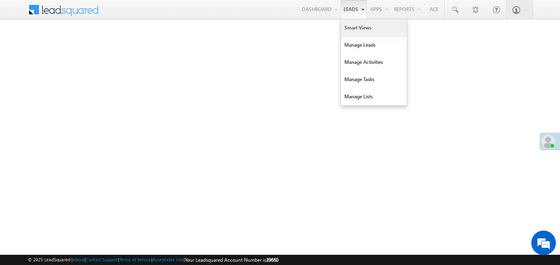
click at [354, 34] on link "Smart Views" at bounding box center [374, 27] width 66 height 17
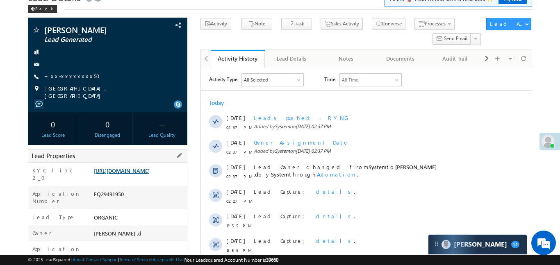
scroll to position [63, 0]
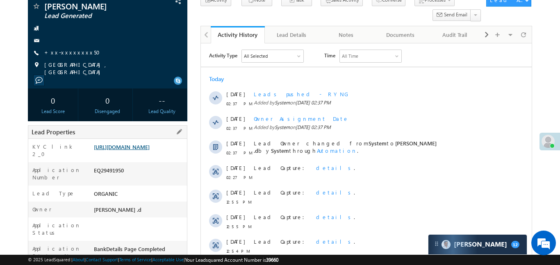
click at [150, 151] on link "[URL][DOMAIN_NAME]" at bounding box center [122, 147] width 56 height 7
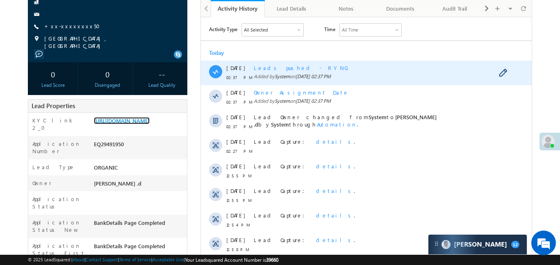
scroll to position [92, 0]
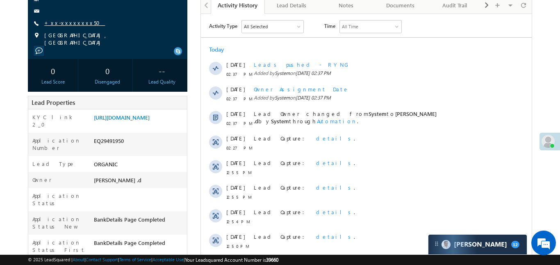
click at [61, 20] on link "+xx-xxxxxxxx50" at bounding box center [74, 22] width 61 height 7
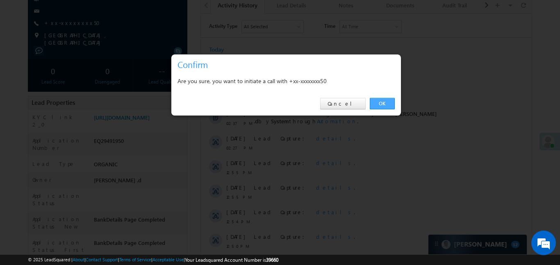
click at [387, 99] on link "OK" at bounding box center [382, 103] width 25 height 11
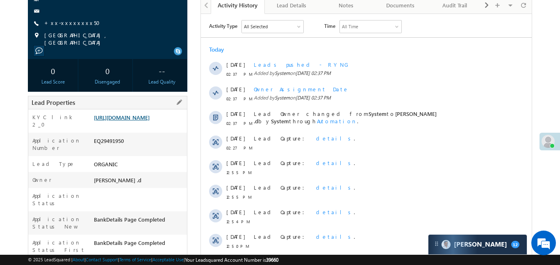
click at [150, 115] on link "[URL][DOMAIN_NAME]" at bounding box center [122, 117] width 56 height 7
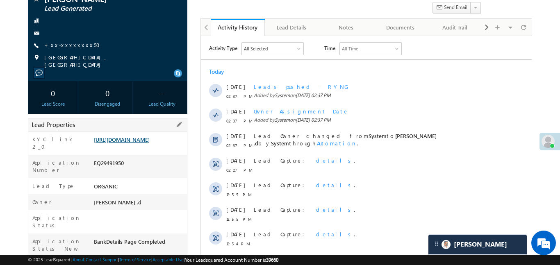
scroll to position [114, 0]
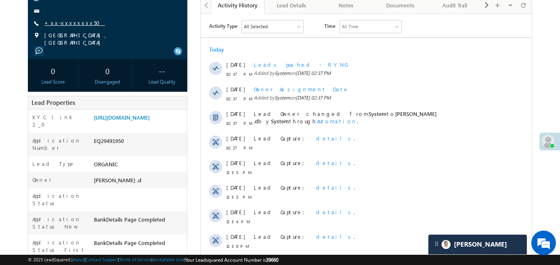
click at [65, 25] on link "+xx-xxxxxxxx50" at bounding box center [74, 22] width 61 height 7
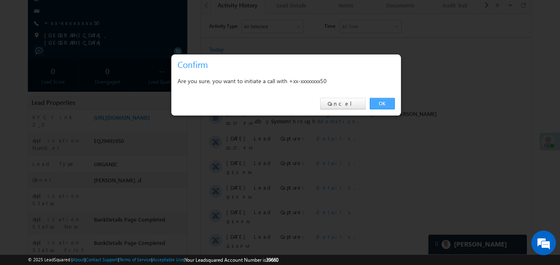
click at [382, 107] on link "OK" at bounding box center [382, 103] width 25 height 11
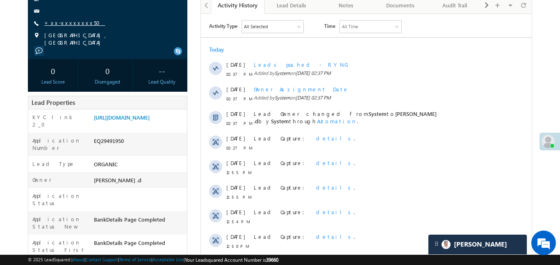
click at [53, 21] on link "+xx-xxxxxxxx50" at bounding box center [74, 22] width 61 height 7
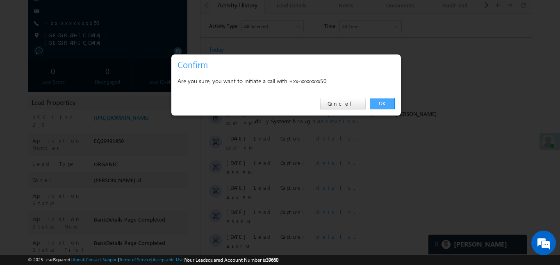
click at [379, 98] on link "OK" at bounding box center [382, 103] width 25 height 11
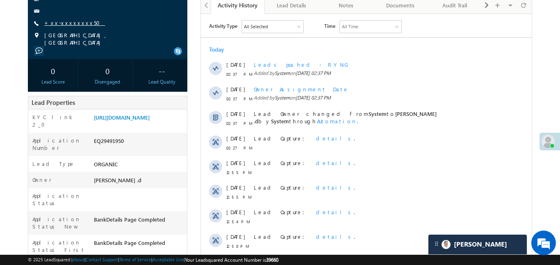
click at [73, 26] on link "+xx-xxxxxxxx50" at bounding box center [74, 22] width 61 height 7
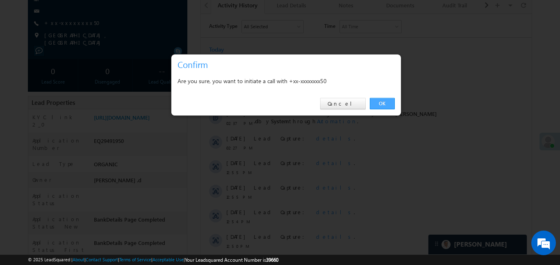
click at [386, 105] on link "OK" at bounding box center [382, 103] width 25 height 11
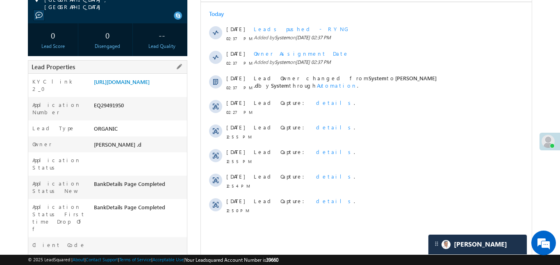
scroll to position [97, 0]
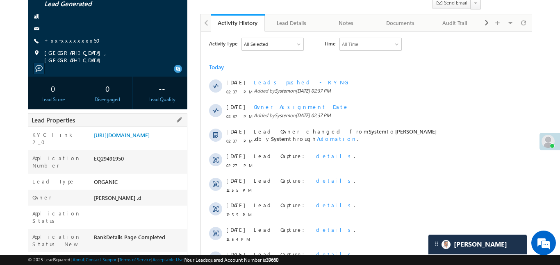
click at [125, 143] on div "https://angelbroking1-pk3em7sa.customui-test.leadsquared.com?leadId=773cfadd-d4…" at bounding box center [139, 136] width 95 height 11
click at [125, 139] on link "https://angelbroking1-pk3em7sa.customui-test.leadsquared.com?leadId=773cfadd-d4…" at bounding box center [122, 135] width 56 height 7
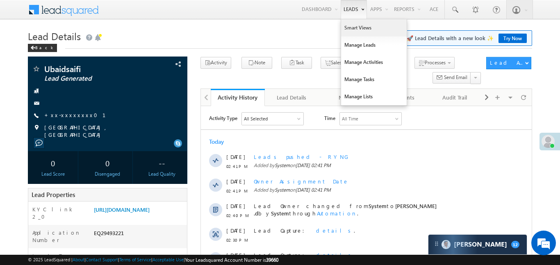
click at [351, 31] on link "Smart Views" at bounding box center [374, 27] width 66 height 17
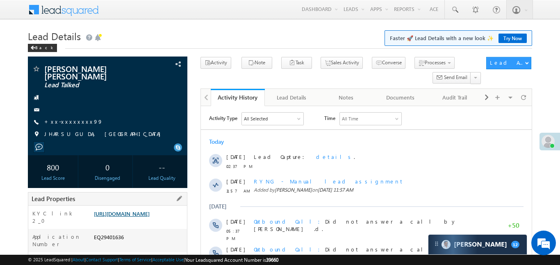
click at [150, 210] on link "[URL][DOMAIN_NAME]" at bounding box center [122, 213] width 56 height 7
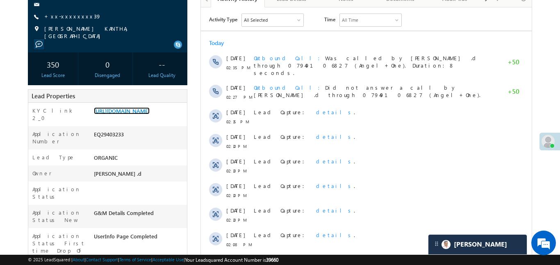
scroll to position [331, 0]
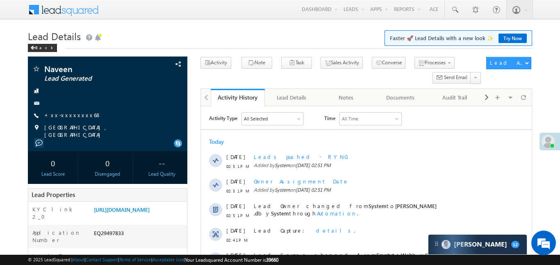
scroll to position [110, 0]
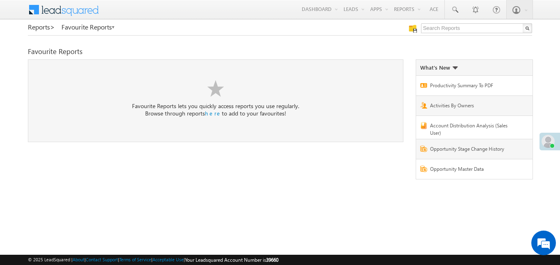
click at [494, 25] on div "Help Center" at bounding box center [506, 26] width 42 height 5
click at [494, 25] on input "text" at bounding box center [476, 28] width 111 height 10
type input "me to others"
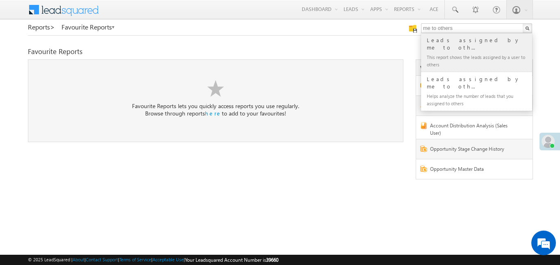
click at [443, 44] on div "Leads assigned by me to oth..." at bounding box center [480, 44] width 110 height 16
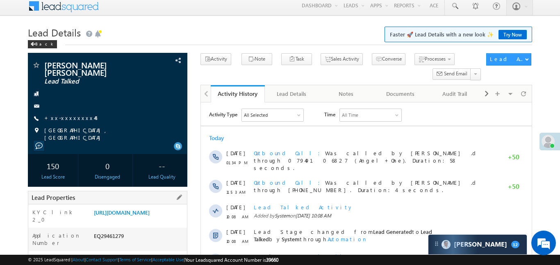
scroll to position [87, 0]
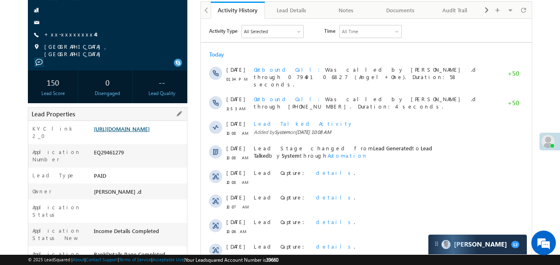
click at [139, 133] on link "[URL][DOMAIN_NAME]" at bounding box center [122, 129] width 56 height 7
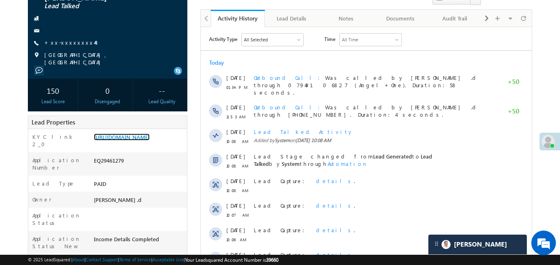
scroll to position [59, 0]
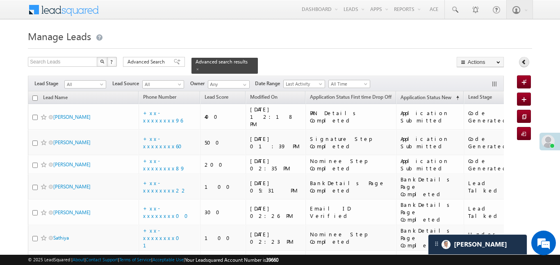
click at [526, 59] on icon at bounding box center [524, 62] width 6 height 6
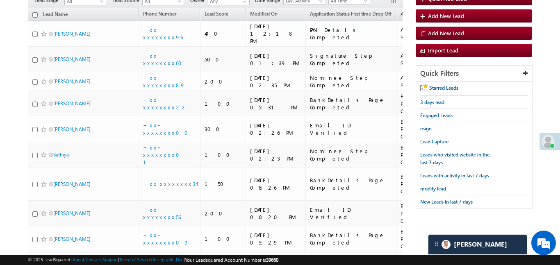
scroll to position [88, 0]
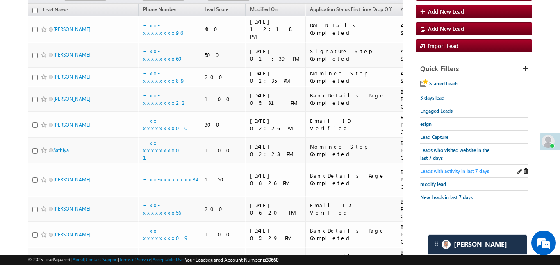
click at [456, 170] on span "Leads with activity in last 7 days" at bounding box center [454, 171] width 69 height 6
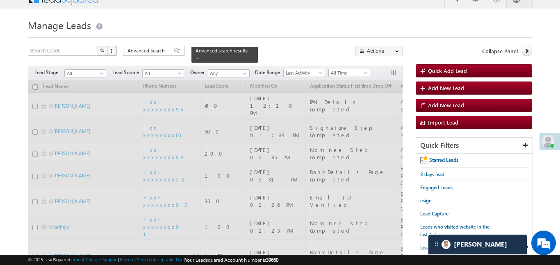
scroll to position [0, 0]
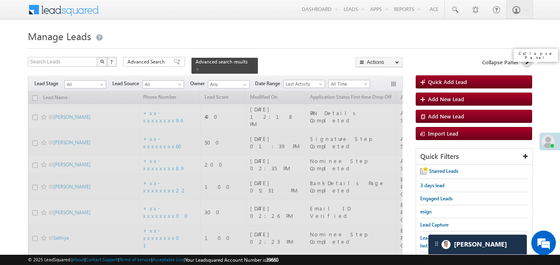
click at [528, 61] on icon at bounding box center [527, 62] width 6 height 6
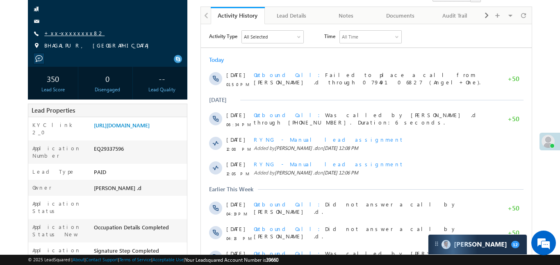
click at [59, 36] on link "+xx-xxxxxxxx82" at bounding box center [74, 33] width 60 height 7
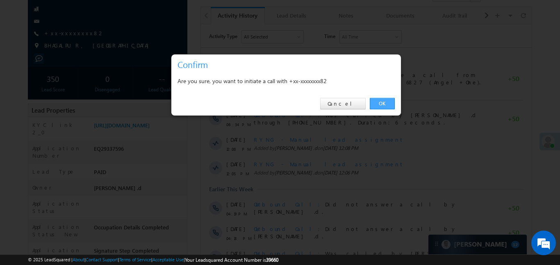
click at [387, 101] on link "OK" at bounding box center [382, 103] width 25 height 11
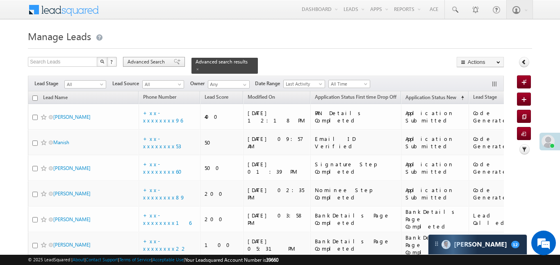
click at [138, 58] on span "Advanced Search" at bounding box center [148, 61] width 40 height 7
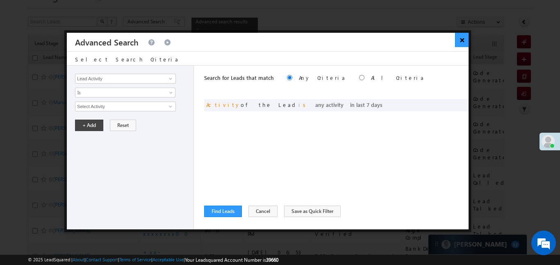
click at [461, 42] on button "×" at bounding box center [462, 40] width 14 height 14
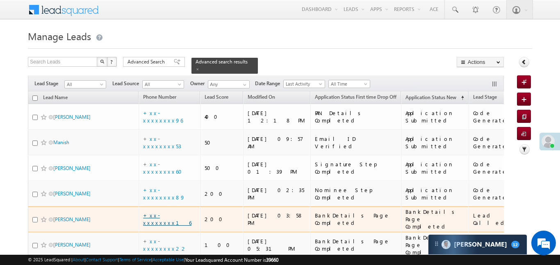
click at [169, 212] on link "+xx-xxxxxxxx16" at bounding box center [167, 219] width 48 height 14
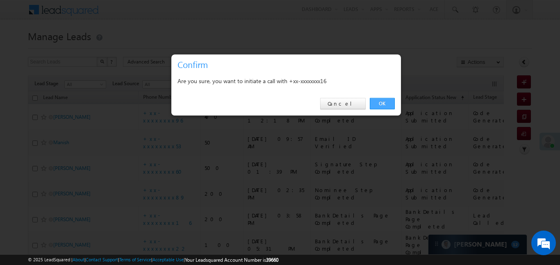
click at [382, 102] on link "OK" at bounding box center [382, 103] width 25 height 11
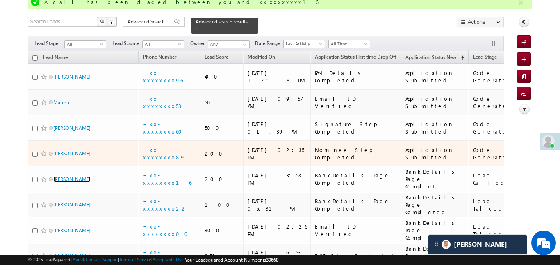
scroll to position [65, 0]
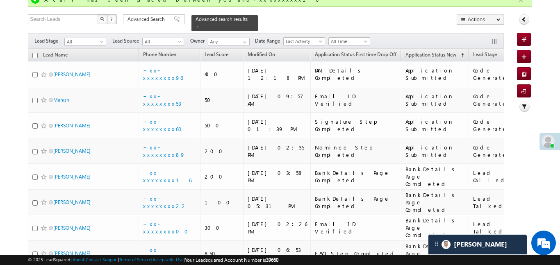
click at [524, 5] on button "button" at bounding box center [521, 0] width 10 height 10
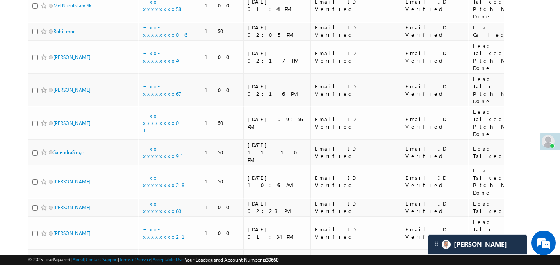
scroll to position [4662, 0]
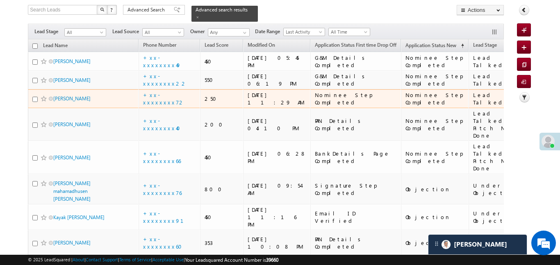
scroll to position [58, 0]
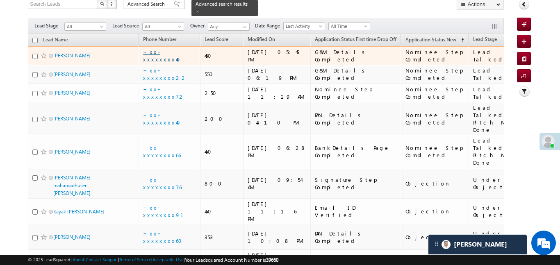
click at [158, 53] on link "+xx-xxxxxxxx49" at bounding box center [162, 55] width 38 height 14
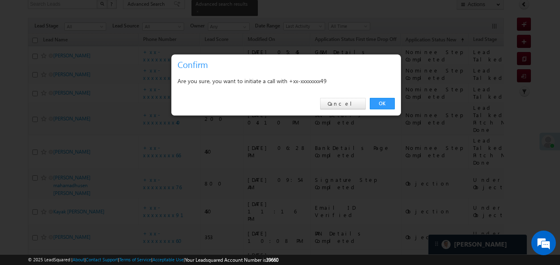
click at [395, 99] on div "OK Cancel" at bounding box center [286, 103] width 230 height 23
click at [379, 102] on link "OK" at bounding box center [382, 103] width 25 height 11
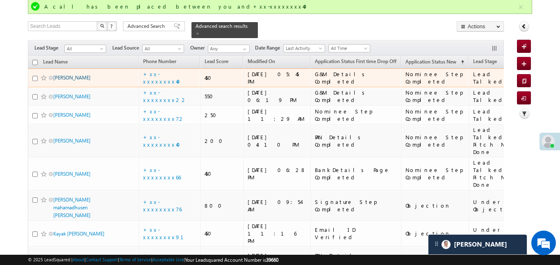
scroll to position [80, 0]
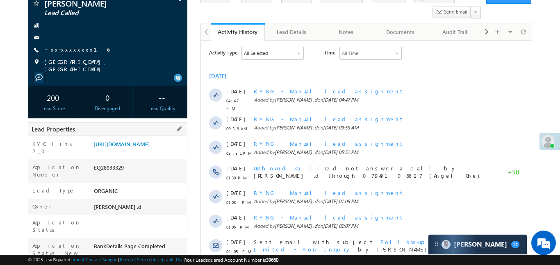
scroll to position [113, 0]
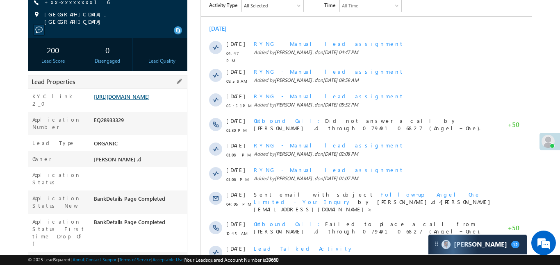
click at [150, 100] on link "[URL][DOMAIN_NAME]" at bounding box center [122, 96] width 56 height 7
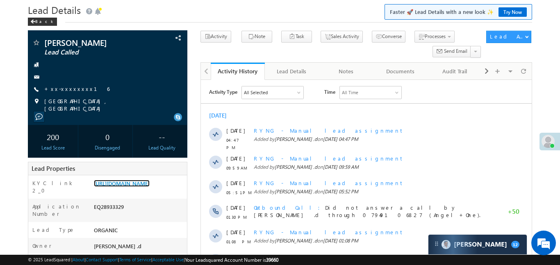
scroll to position [0, 0]
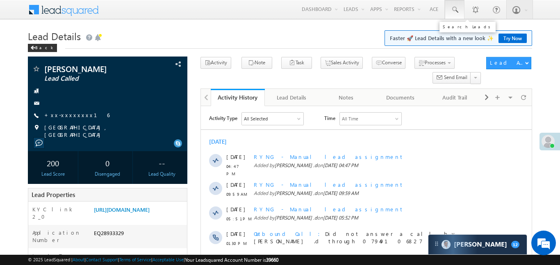
click at [451, 10] on span at bounding box center [455, 10] width 8 height 8
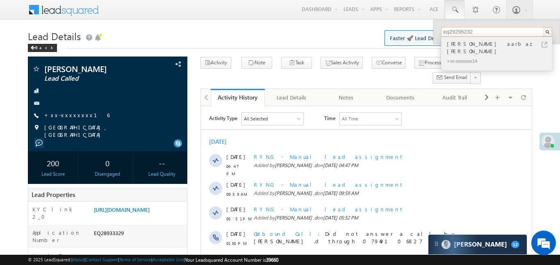
type input "eq29296232"
click at [453, 45] on div "[PERSON_NAME] aarbaz [PERSON_NAME]" at bounding box center [501, 47] width 110 height 16
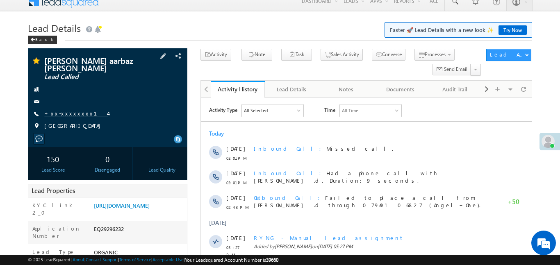
click at [76, 112] on link "+xx-xxxxxxxx14" at bounding box center [76, 113] width 64 height 7
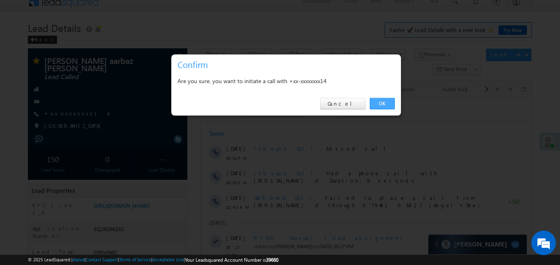
drag, startPoint x: 389, startPoint y: 107, endPoint x: 121, endPoint y: 7, distance: 285.9
click at [389, 107] on link "OK" at bounding box center [382, 103] width 25 height 11
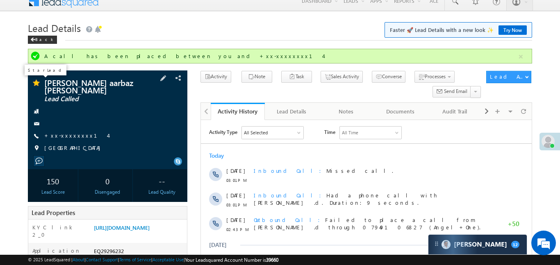
click at [34, 83] on span at bounding box center [36, 84] width 8 height 8
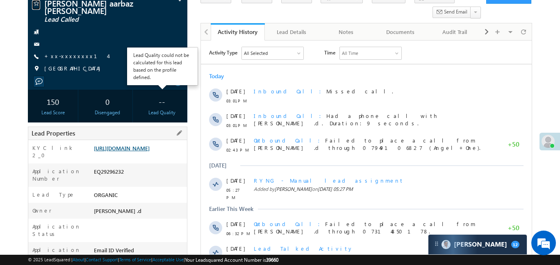
scroll to position [88, 0]
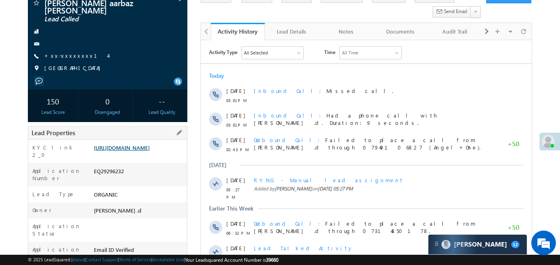
click at [150, 149] on link "[URL][DOMAIN_NAME]" at bounding box center [122, 147] width 56 height 7
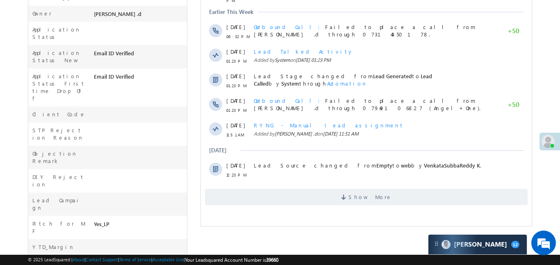
scroll to position [0, 0]
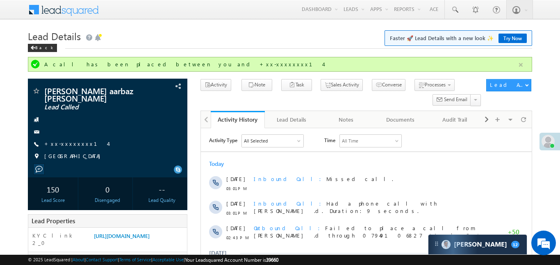
click at [521, 65] on button "button" at bounding box center [521, 65] width 10 height 10
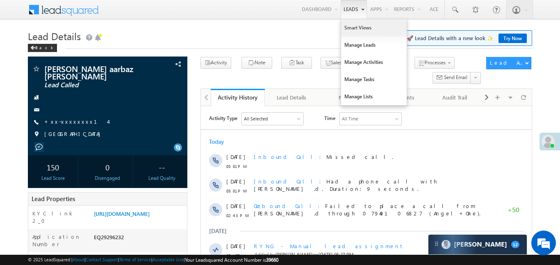
click at [352, 29] on link "Smart Views" at bounding box center [374, 27] width 66 height 17
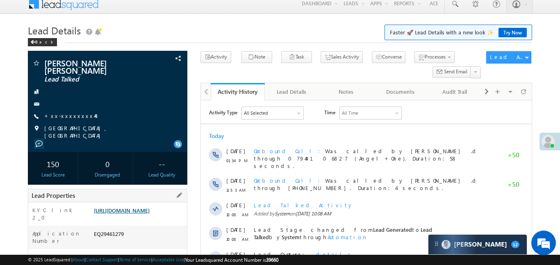
scroll to position [13, 0]
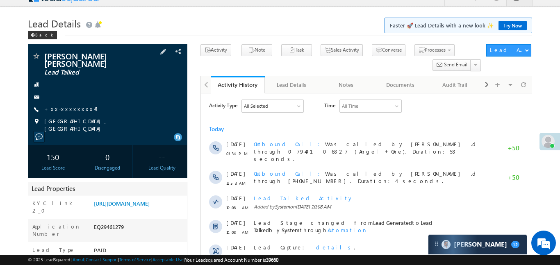
click at [73, 112] on div "VIPULKUMAR PURUSHOTTAMBHAI PATEL Lead Talked +xx-xxxxxxxx44" at bounding box center [107, 92] width 151 height 80
drag, startPoint x: 80, startPoint y: 119, endPoint x: 76, endPoint y: 119, distance: 4.5
click at [80, 114] on div "+xx-xxxxxxxx44" at bounding box center [107, 109] width 151 height 8
click at [76, 112] on link "+xx-xxxxxxxx44" at bounding box center [69, 108] width 51 height 7
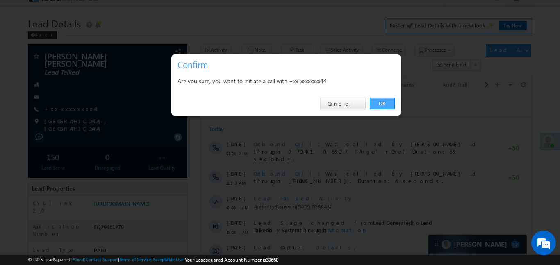
drag, startPoint x: 382, startPoint y: 102, endPoint x: 160, endPoint y: 14, distance: 238.7
click at [382, 102] on link "OK" at bounding box center [382, 103] width 25 height 11
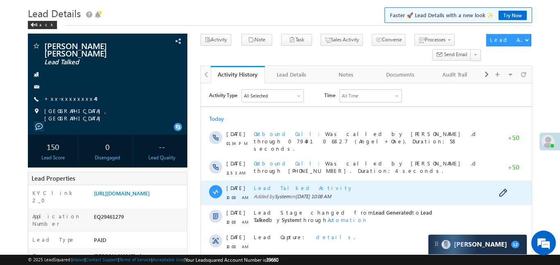
scroll to position [44, 0]
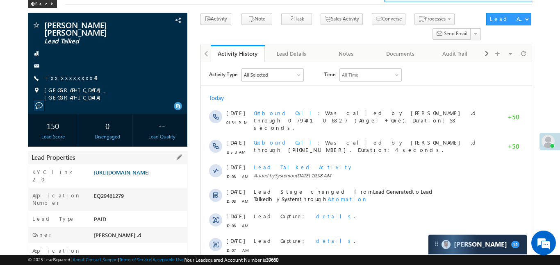
click at [150, 176] on link "https://angelbroking1-pk3em7sa.customui-test.leadsquared.com?leadId=fae76d2b-5a…" at bounding box center [122, 172] width 56 height 7
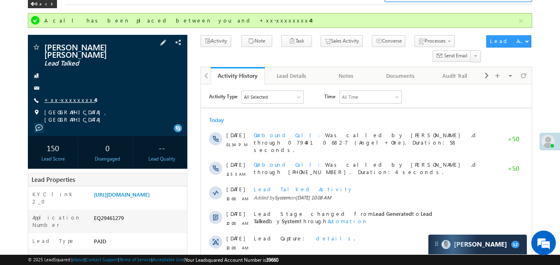
click at [64, 103] on link "+xx-xxxxxxxx44" at bounding box center [69, 99] width 51 height 7
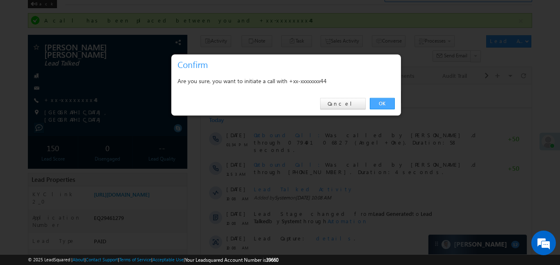
click at [388, 106] on link "OK" at bounding box center [382, 103] width 25 height 11
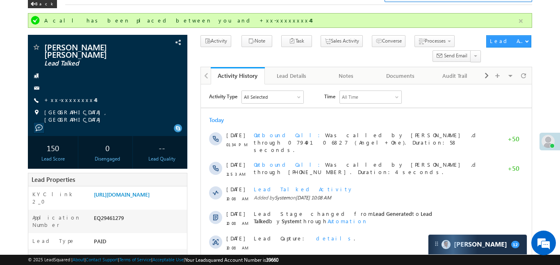
click at [522, 18] on button "button" at bounding box center [521, 21] width 10 height 10
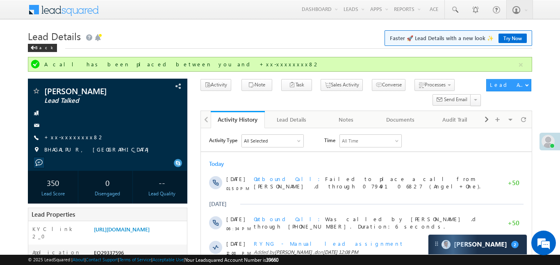
click at [527, 66] on div "A call has been placed between you and +xx-xxxxxxxx82" at bounding box center [280, 64] width 504 height 15
click at [519, 62] on button "button" at bounding box center [521, 65] width 10 height 10
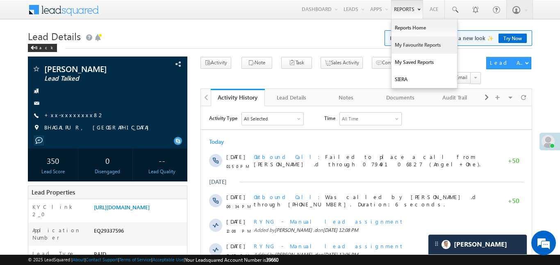
click at [412, 40] on link "My Favourite Reports" at bounding box center [425, 45] width 66 height 17
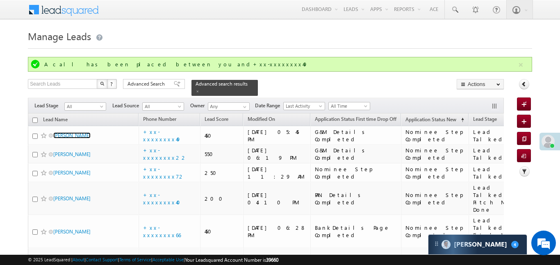
scroll to position [268, 0]
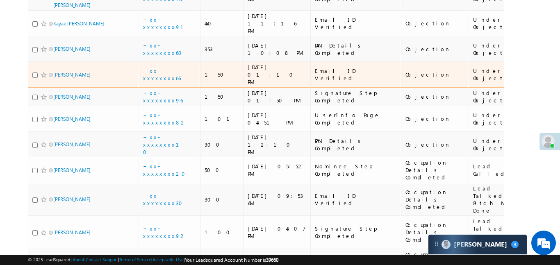
click at [473, 67] on div "Under Objection" at bounding box center [496, 74] width 46 height 15
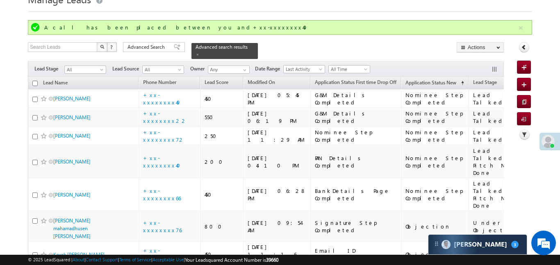
scroll to position [0, 0]
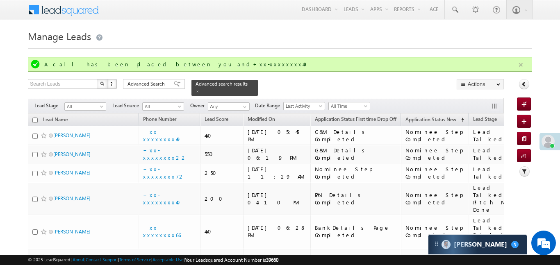
click at [521, 66] on button "button" at bounding box center [521, 65] width 10 height 10
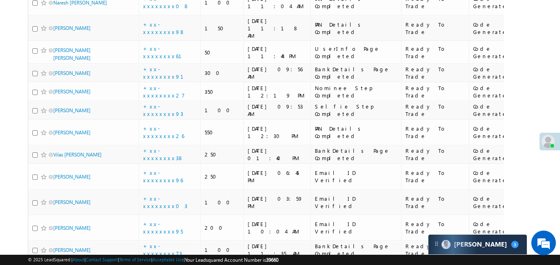
scroll to position [4272, 0]
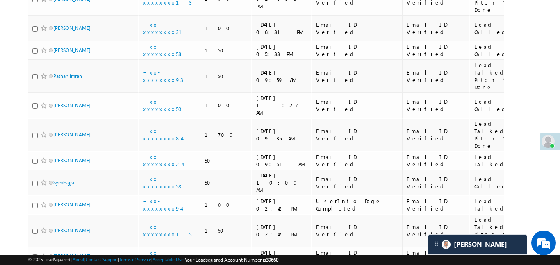
scroll to position [0, 0]
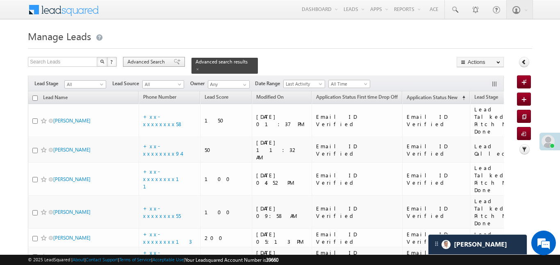
click at [151, 61] on span "Advanced Search" at bounding box center [148, 61] width 40 height 7
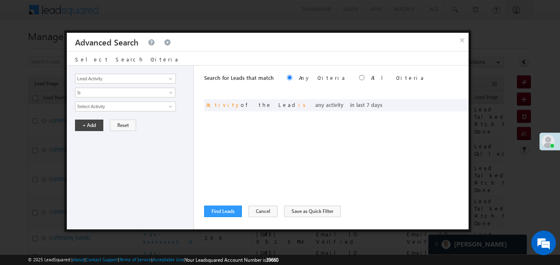
drag, startPoint x: 463, startPoint y: 42, endPoint x: 96, endPoint y: 70, distance: 367.4
click at [102, 73] on div "Lead Activity Task Sales Group Prospect Id WA Last Message Timestamp 4th Day Di…" at bounding box center [130, 148] width 127 height 164
click at [104, 75] on input "Lead Activity" at bounding box center [125, 79] width 101 height 10
type input "assogn"
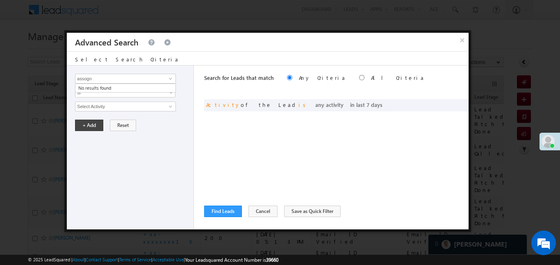
click at [99, 70] on div "Lead Activity Task Sales Group Prospect Id WA Last Message Timestamp 4th Day Di…" at bounding box center [130, 148] width 127 height 164
click at [107, 78] on input at bounding box center [125, 79] width 101 height 10
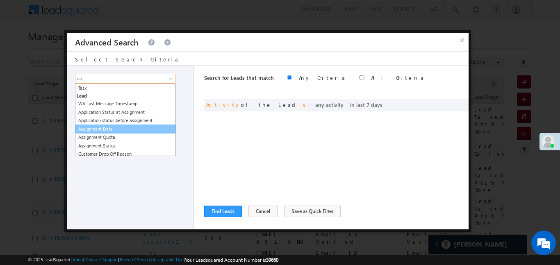
click at [111, 128] on link "Assignment Date" at bounding box center [125, 129] width 101 height 9
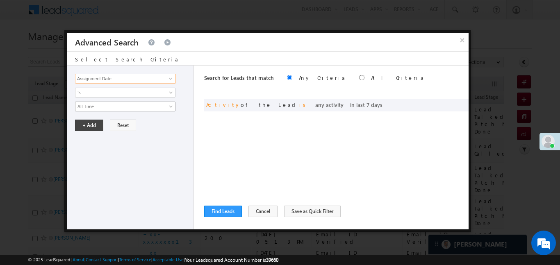
type input "Assignment Date"
click at [105, 103] on span "All Time" at bounding box center [119, 106] width 89 height 7
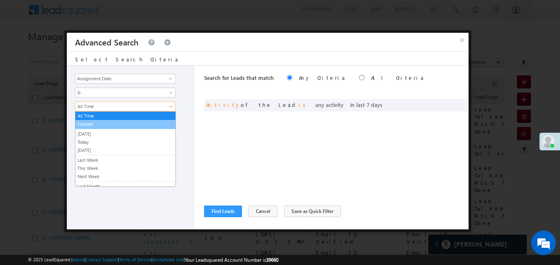
click at [100, 125] on link "Custom" at bounding box center [125, 124] width 100 height 7
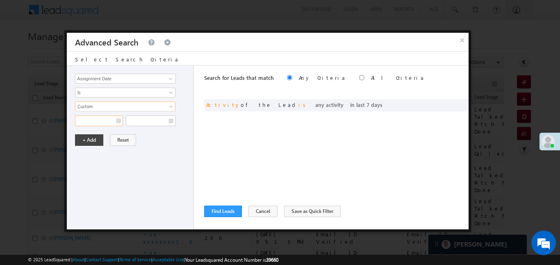
click at [100, 125] on input "text" at bounding box center [99, 121] width 48 height 11
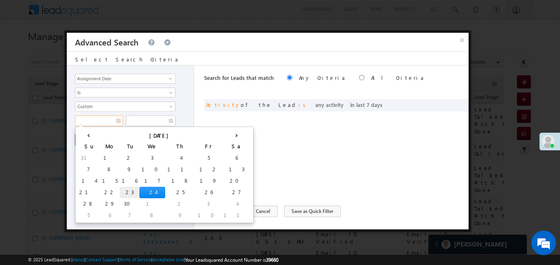
click at [120, 194] on td "23" at bounding box center [130, 192] width 20 height 11
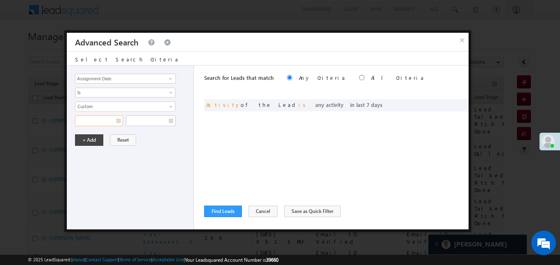
type input "23/09/25"
click at [142, 121] on input "text" at bounding box center [151, 121] width 50 height 11
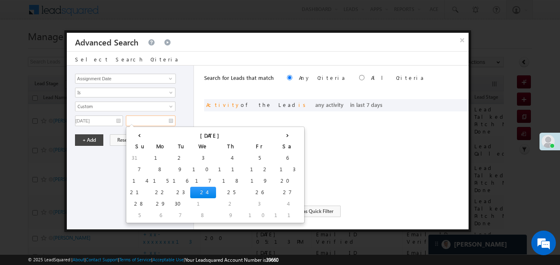
click at [190, 194] on td "24" at bounding box center [203, 192] width 26 height 11
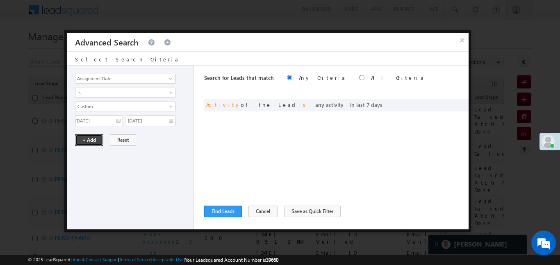
click at [93, 138] on button "+ Add" at bounding box center [89, 140] width 28 height 11
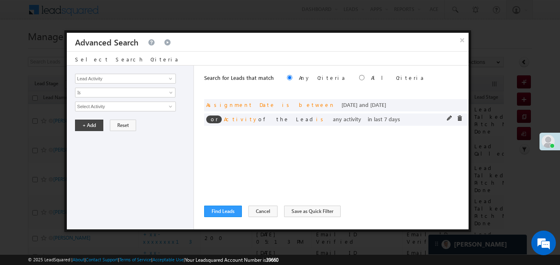
click at [463, 117] on div at bounding box center [457, 119] width 20 height 7
click at [462, 117] on span at bounding box center [460, 119] width 6 height 6
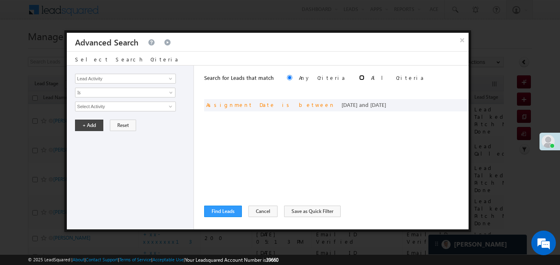
click at [359, 78] on input "radio" at bounding box center [361, 77] width 5 height 5
radio input "true"
click at [212, 213] on button "Find Leads" at bounding box center [223, 211] width 38 height 11
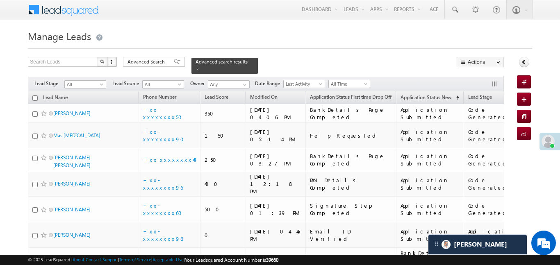
click at [213, 35] on h1 "Manage Leads" at bounding box center [280, 35] width 504 height 16
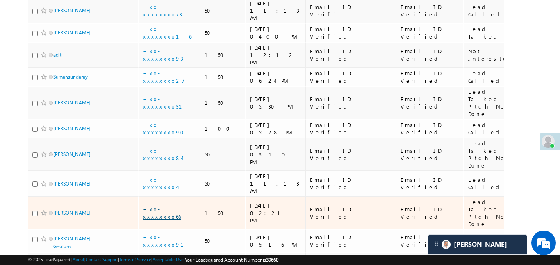
scroll to position [279, 0]
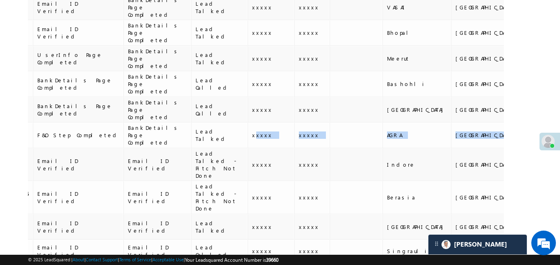
drag, startPoint x: 473, startPoint y: 62, endPoint x: 511, endPoint y: 65, distance: 38.2
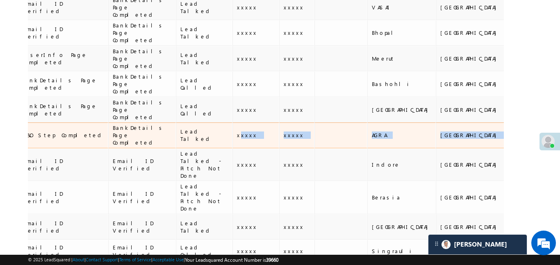
click at [315, 123] on td at bounding box center [341, 136] width 53 height 26
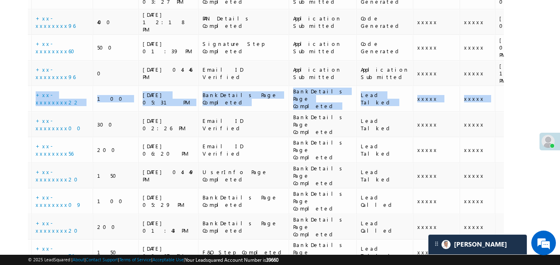
scroll to position [0, 0]
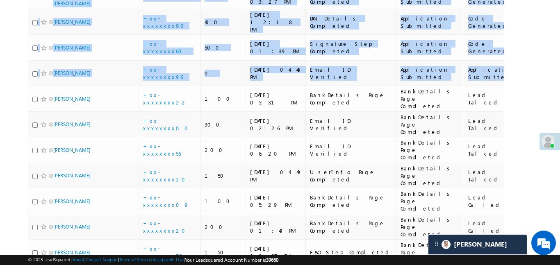
drag, startPoint x: 363, startPoint y: 49, endPoint x: 0, endPoint y: 85, distance: 364.8
click at [104, 146] on span "Laxman Tigga" at bounding box center [80, 150] width 55 height 8
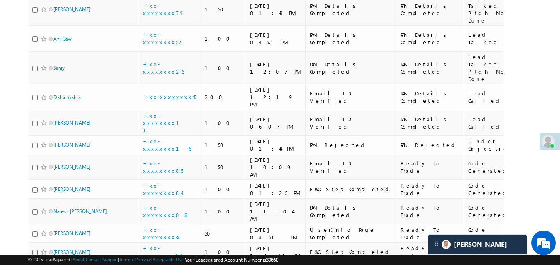
scroll to position [1686, 0]
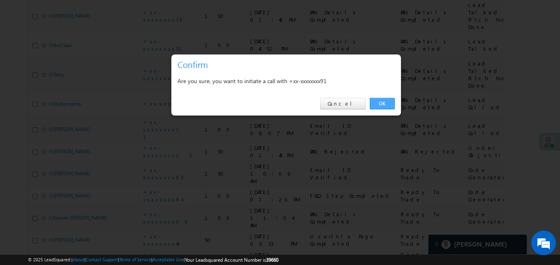
click at [380, 101] on link "OK" at bounding box center [382, 103] width 25 height 11
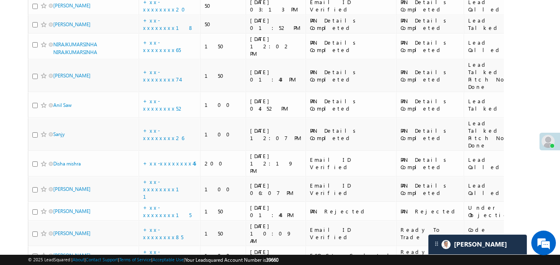
scroll to position [1683, 0]
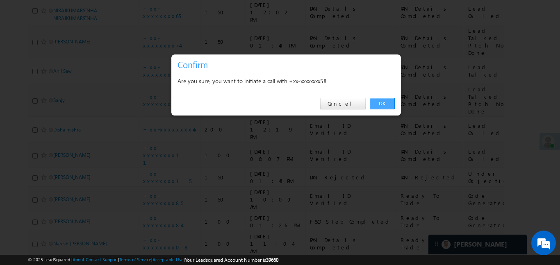
click at [381, 107] on link "OK" at bounding box center [382, 103] width 25 height 11
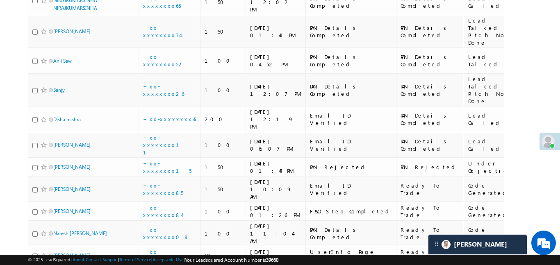
scroll to position [1696, 0]
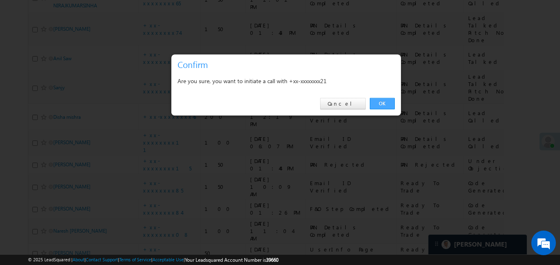
click at [381, 103] on link "OK" at bounding box center [382, 103] width 25 height 11
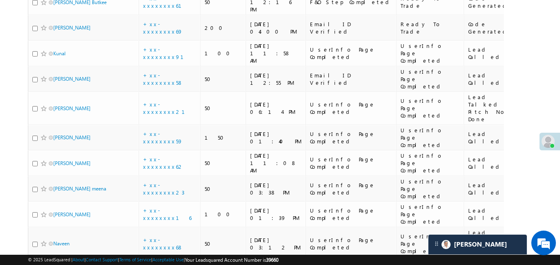
scroll to position [2047, 0]
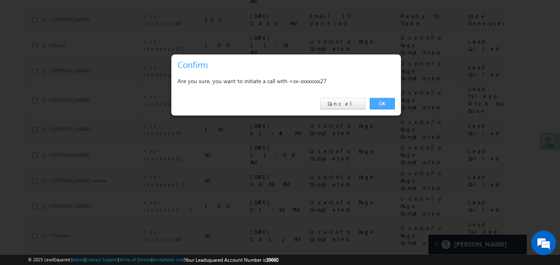
click at [380, 107] on link "OK" at bounding box center [382, 103] width 25 height 11
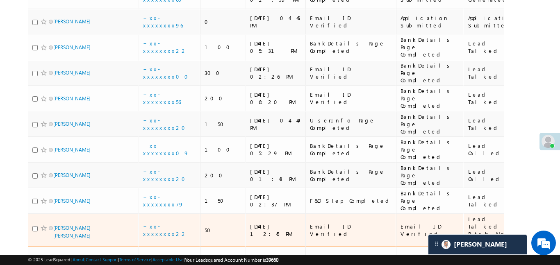
scroll to position [235, 0]
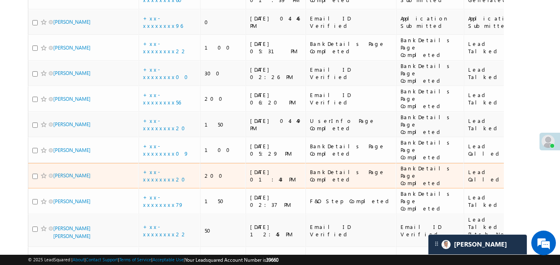
click at [166, 163] on td "+xx-xxxxxxxx20" at bounding box center [170, 176] width 62 height 26
click at [165, 169] on link "+xx-xxxxxxxx20" at bounding box center [166, 176] width 47 height 14
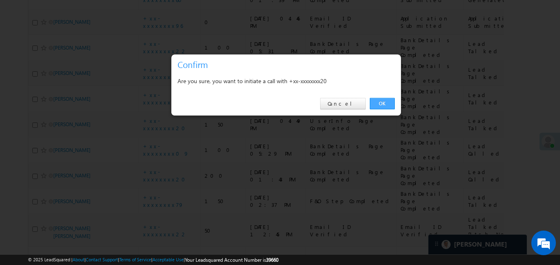
click at [380, 103] on link "OK" at bounding box center [382, 103] width 25 height 11
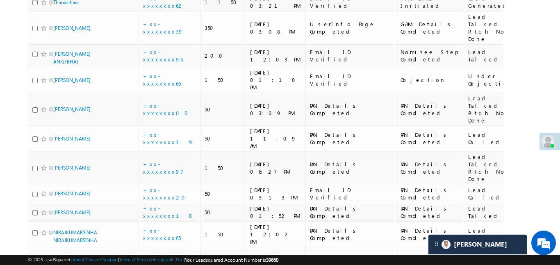
scroll to position [1459, 0]
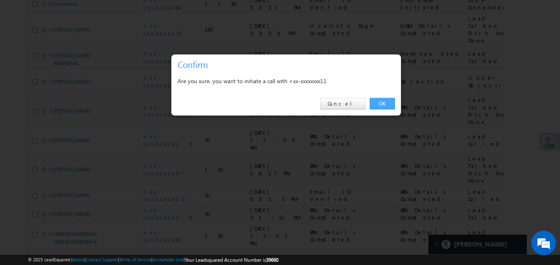
click at [387, 101] on div "OK Cancel" at bounding box center [286, 103] width 230 height 23
click at [383, 108] on link "OK" at bounding box center [382, 103] width 25 height 11
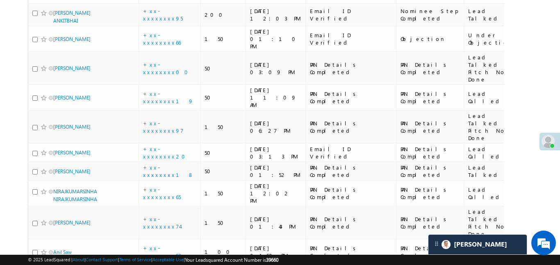
scroll to position [1515, 0]
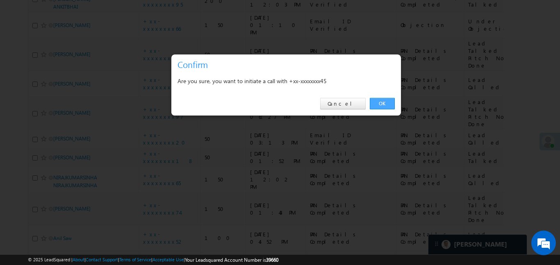
click at [379, 101] on link "OK" at bounding box center [382, 103] width 25 height 11
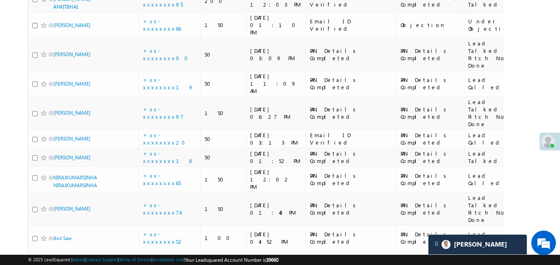
drag, startPoint x: 51, startPoint y: 100, endPoint x: 545, endPoint y: 73, distance: 494.6
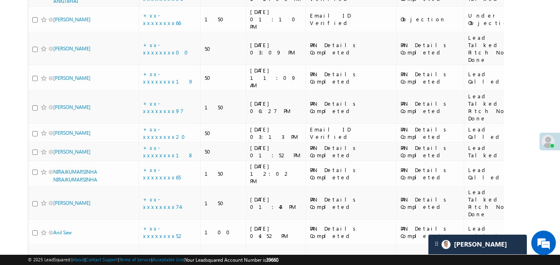
scroll to position [1534, 0]
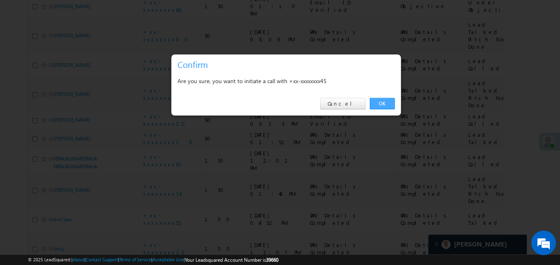
click at [388, 100] on link "OK" at bounding box center [382, 103] width 25 height 11
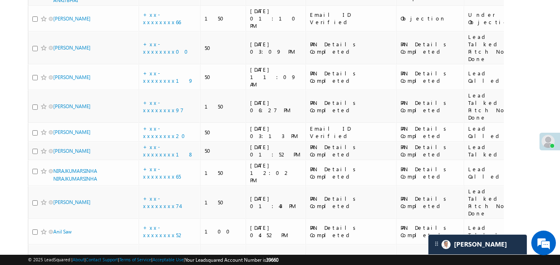
scroll to position [1522, 0]
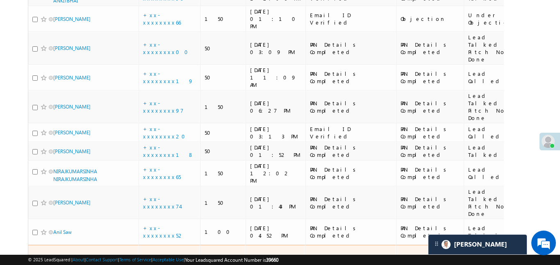
click at [170, 254] on div "+xx-xxxxxxxx26" at bounding box center [169, 261] width 53 height 15
click at [169, 254] on link "+xx-xxxxxxxx26" at bounding box center [163, 261] width 41 height 14
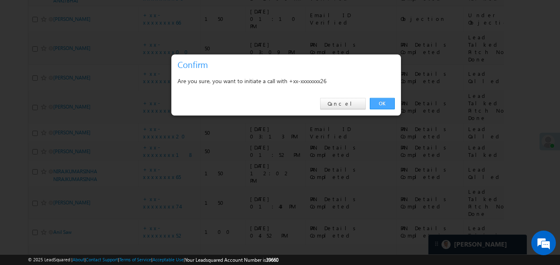
click at [380, 109] on link "OK" at bounding box center [382, 103] width 25 height 11
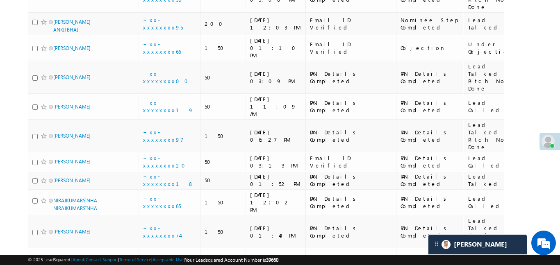
scroll to position [1483, 0]
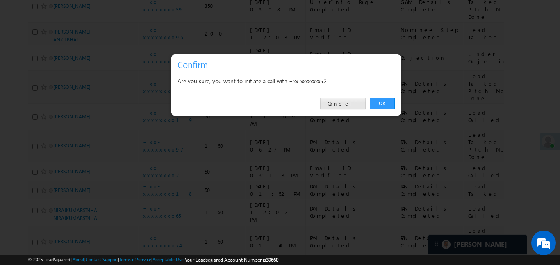
drag, startPoint x: 348, startPoint y: 96, endPoint x: 352, endPoint y: 101, distance: 6.4
click at [351, 101] on div "OK Cancel" at bounding box center [286, 103] width 230 height 23
click at [352, 101] on link "Cancel" at bounding box center [343, 103] width 46 height 11
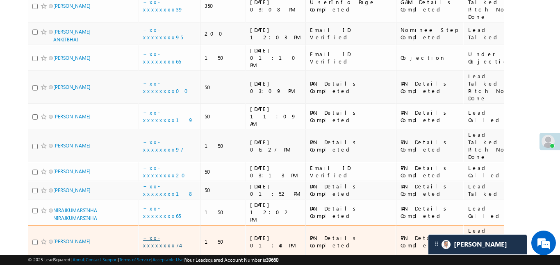
click at [176, 235] on link "+xx-xxxxxxxx74" at bounding box center [161, 242] width 37 height 14
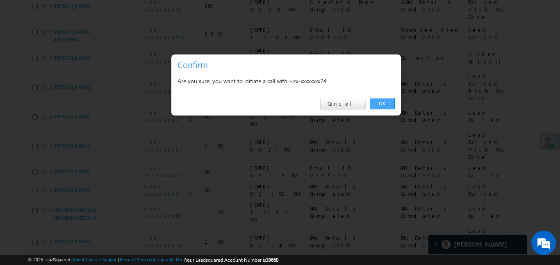
click at [389, 103] on link "OK" at bounding box center [382, 103] width 25 height 11
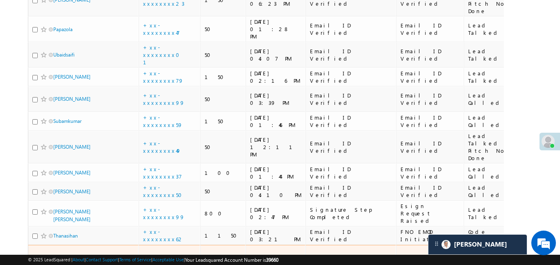
scroll to position [1223, 0]
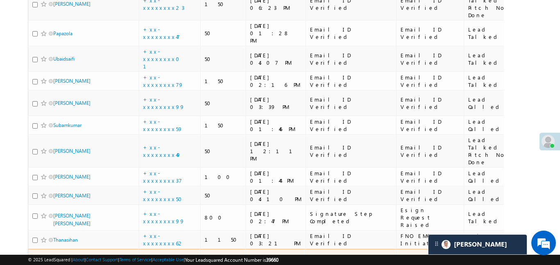
click at [174, 258] on link "+xx-xxxxxxxx39" at bounding box center [163, 265] width 40 height 14
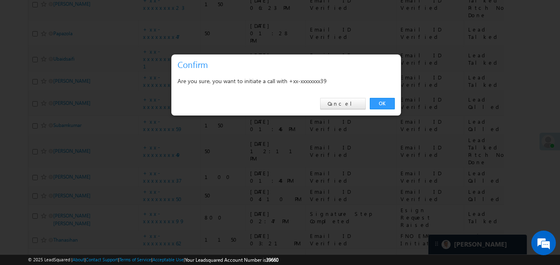
click at [367, 105] on div "OK Cancel" at bounding box center [286, 103] width 230 height 23
click at [362, 104] on link "Cancel" at bounding box center [343, 103] width 46 height 11
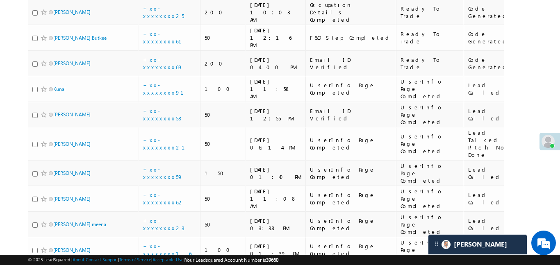
scroll to position [2047, 0]
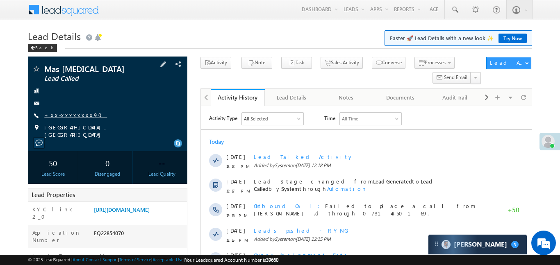
click at [66, 112] on link "+xx-xxxxxxxx90" at bounding box center [75, 115] width 63 height 7
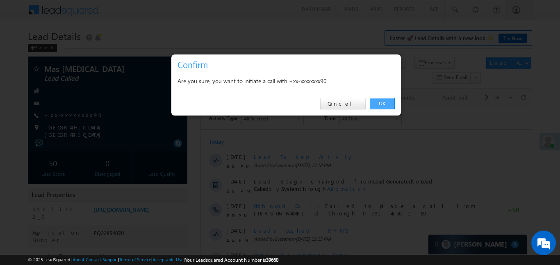
click at [385, 105] on link "OK" at bounding box center [382, 103] width 25 height 11
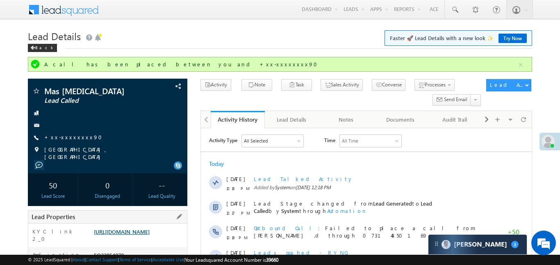
click at [150, 229] on link "[URL][DOMAIN_NAME]" at bounding box center [122, 232] width 56 height 7
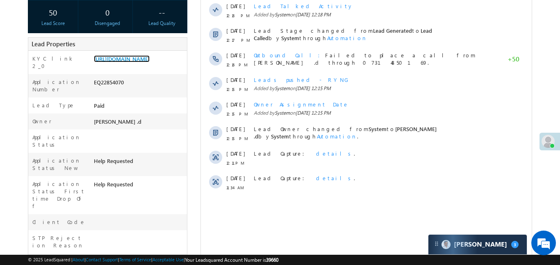
scroll to position [70, 0]
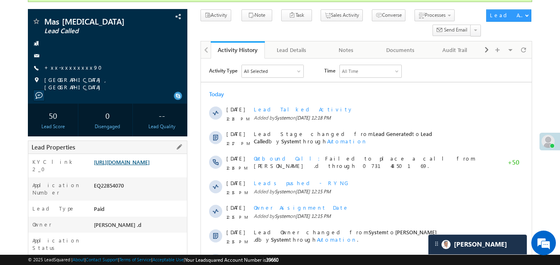
click at [150, 165] on link "[URL][DOMAIN_NAME]" at bounding box center [122, 162] width 56 height 7
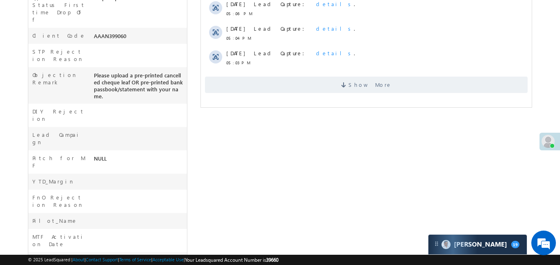
scroll to position [342, 0]
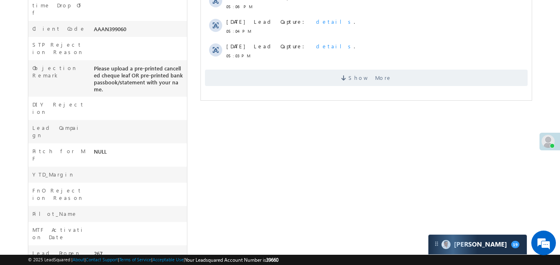
click at [354, 64] on div "Show More" at bounding box center [366, 75] width 331 height 23
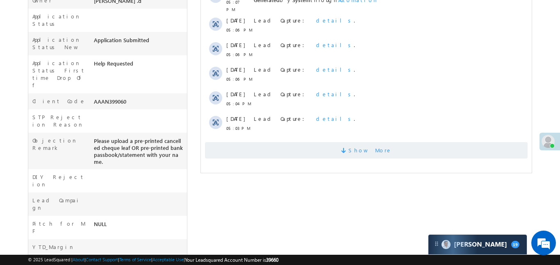
click at [357, 142] on span "Show More" at bounding box center [369, 150] width 43 height 16
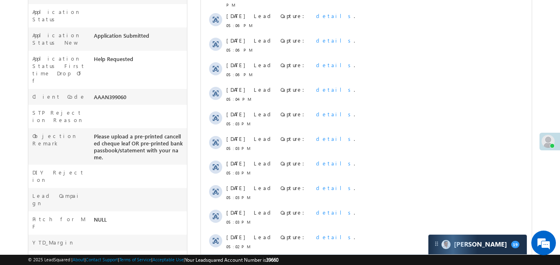
scroll to position [434, 0]
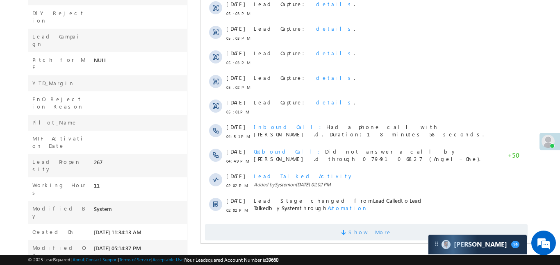
click at [383, 224] on span "Show More" at bounding box center [369, 232] width 43 height 16
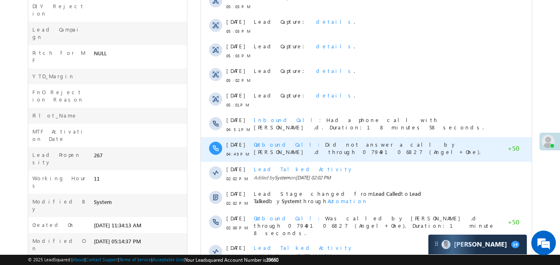
scroll to position [516, 0]
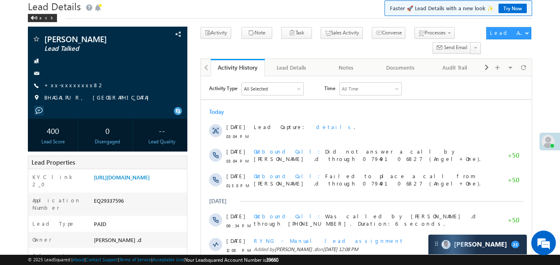
scroll to position [25, 0]
